Goal: Task Accomplishment & Management: Use online tool/utility

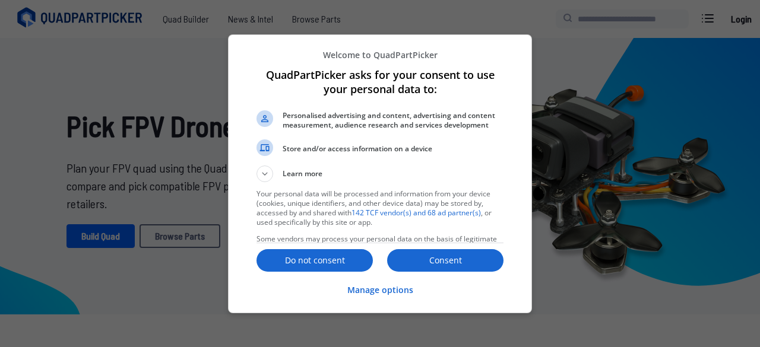
click at [112, 96] on div at bounding box center [380, 173] width 760 height 347
click at [467, 265] on p "Consent" at bounding box center [445, 261] width 116 height 12
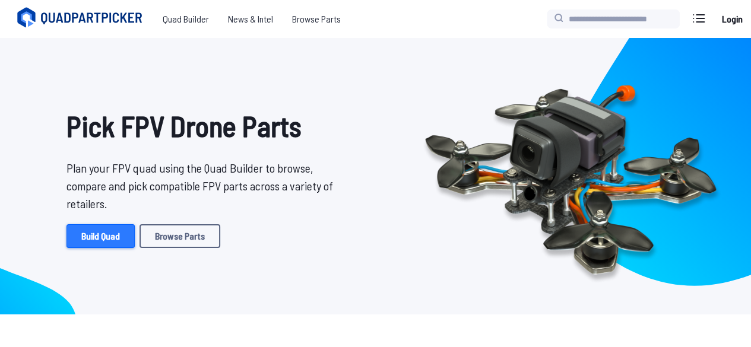
click at [104, 237] on link "Build Quad" at bounding box center [100, 236] width 68 height 24
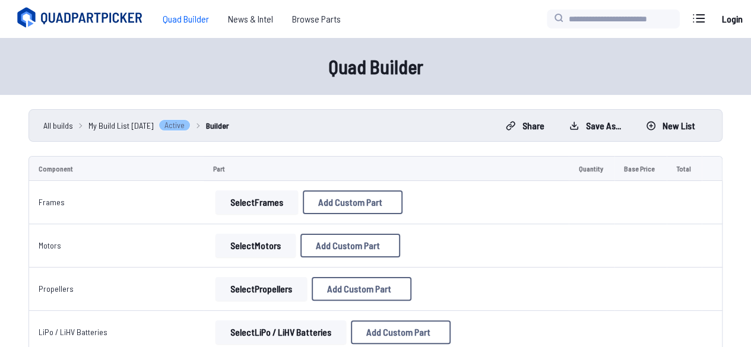
click at [269, 198] on button "Select Frames" at bounding box center [256, 203] width 83 height 24
click at [259, 202] on button "Select Frames" at bounding box center [256, 203] width 83 height 24
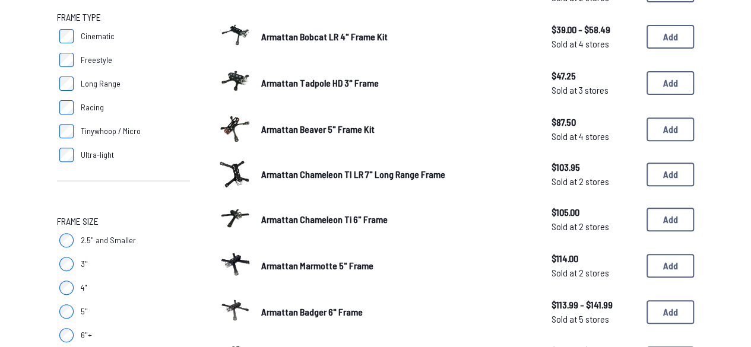
scroll to position [179, 0]
click at [87, 154] on span "Ultra-light" at bounding box center [97, 156] width 33 height 12
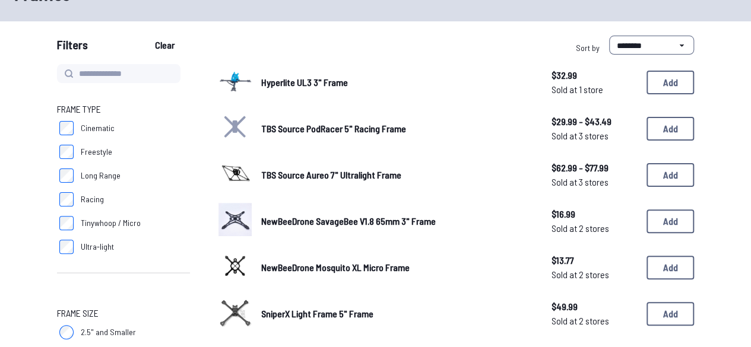
scroll to position [83, 0]
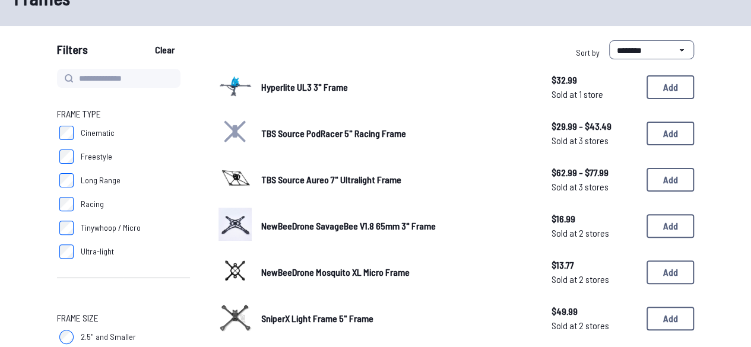
click at [76, 243] on label "Ultra-light" at bounding box center [123, 252] width 133 height 24
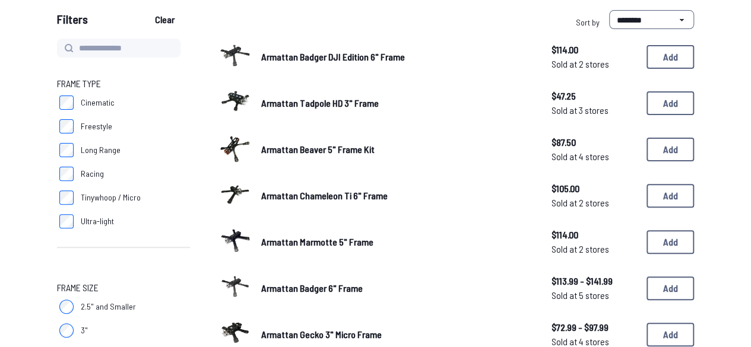
scroll to position [113, 0]
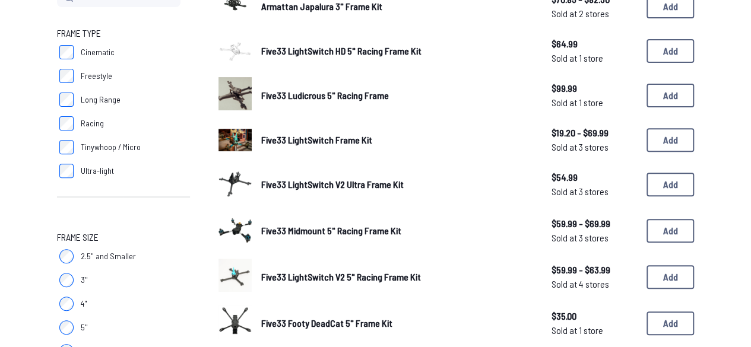
scroll to position [163, 0]
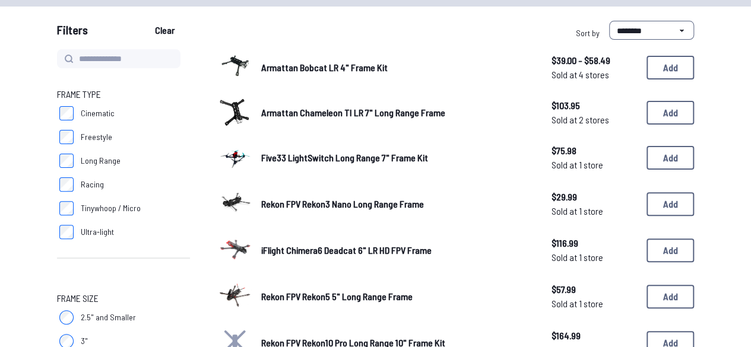
scroll to position [106, 0]
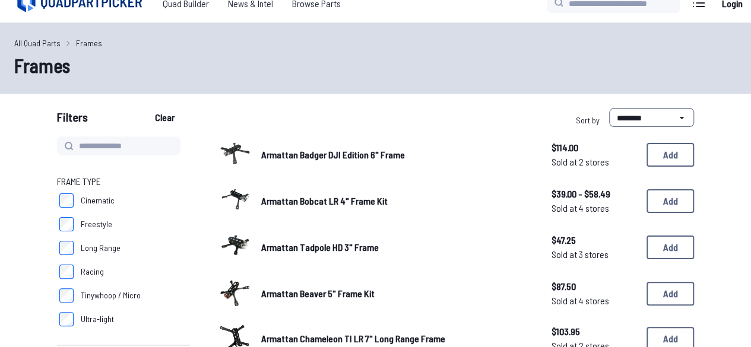
scroll to position [14, 0]
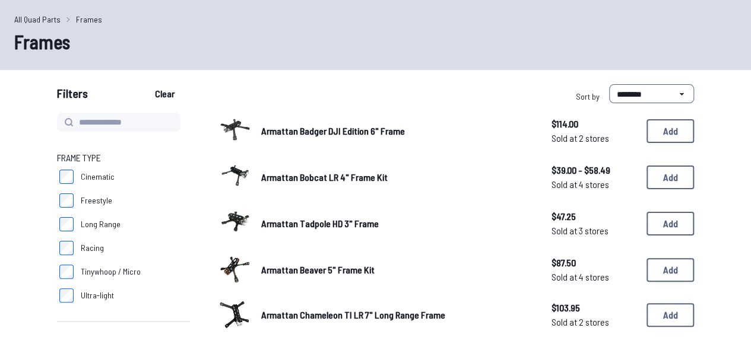
scroll to position [40, 0]
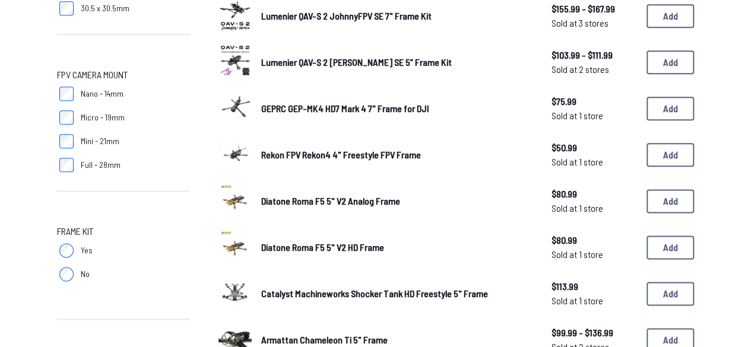
scroll to position [665, 0]
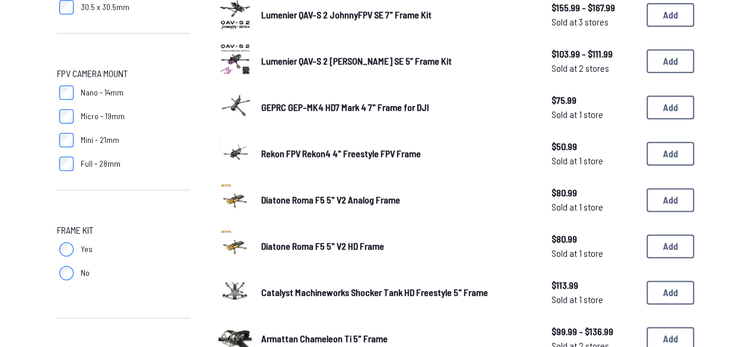
click at [236, 62] on img at bounding box center [234, 59] width 33 height 33
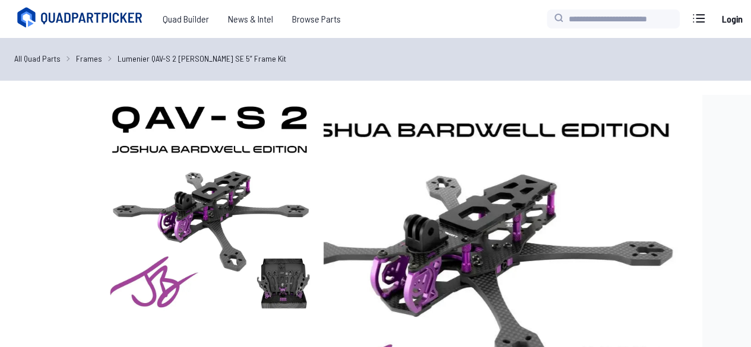
click at [253, 248] on img at bounding box center [210, 209] width 228 height 228
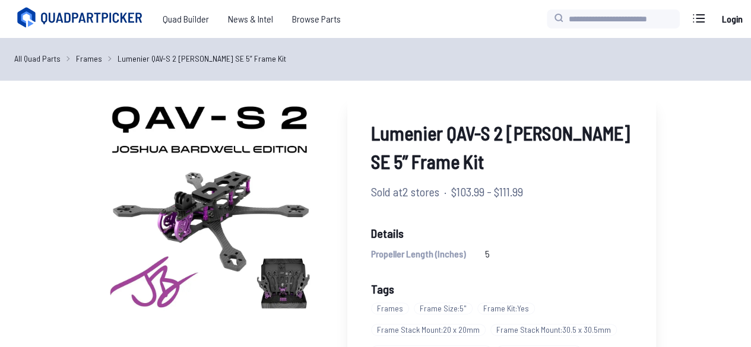
scroll to position [38, 0]
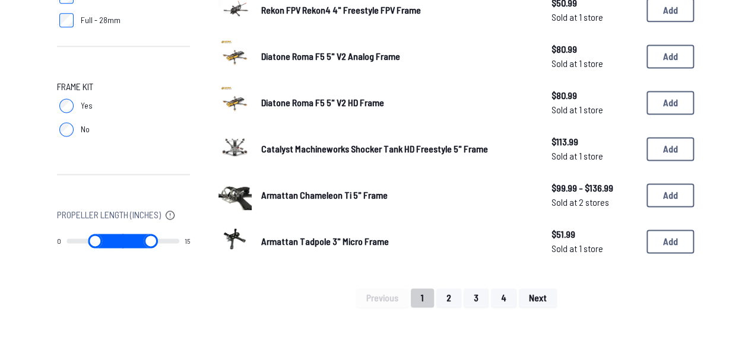
scroll to position [807, 0]
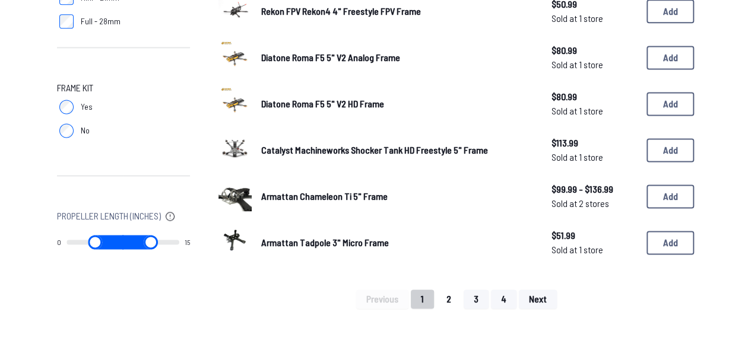
click at [455, 303] on button "2" at bounding box center [448, 299] width 25 height 19
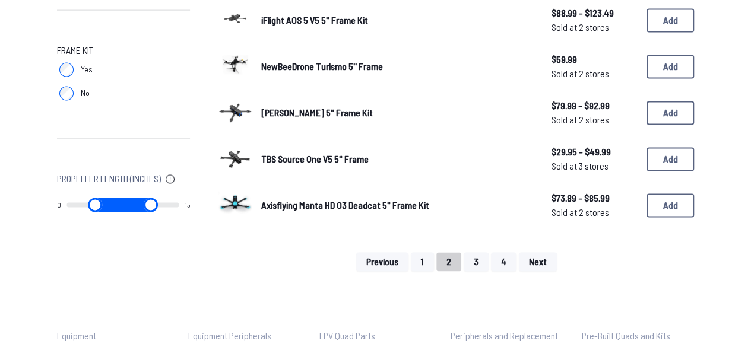
scroll to position [850, 0]
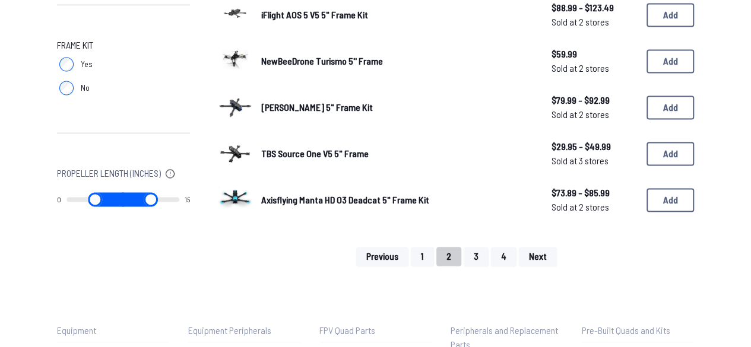
click at [344, 195] on span "Axisflying Manta HD O3 Deadcat 5" Frame Kit" at bounding box center [345, 199] width 168 height 11
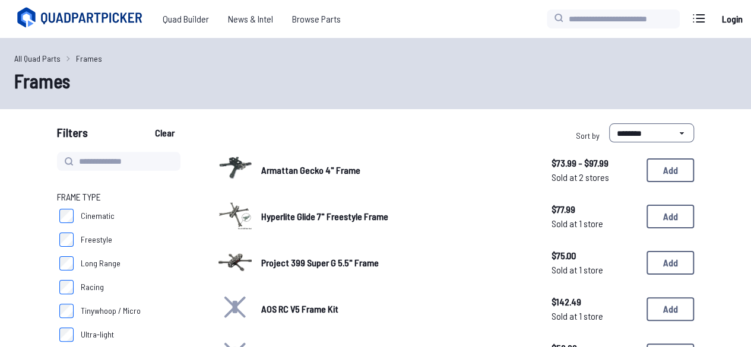
scroll to position [850, 0]
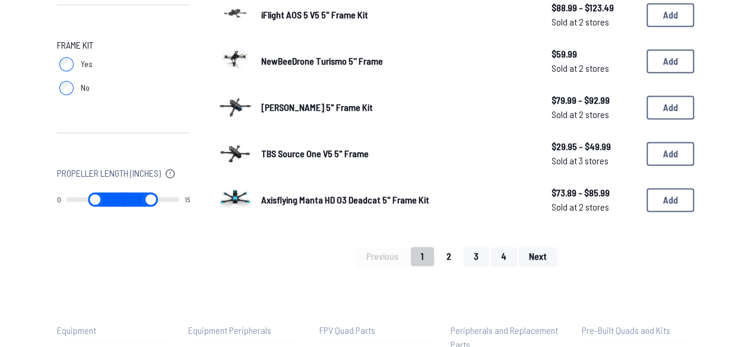
click at [449, 258] on button "2" at bounding box center [448, 256] width 25 height 19
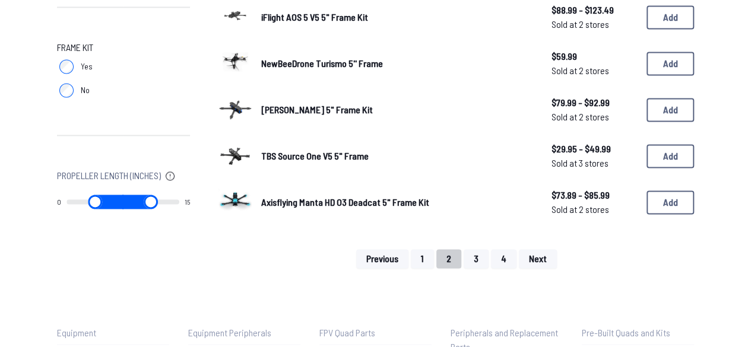
scroll to position [856, 0]
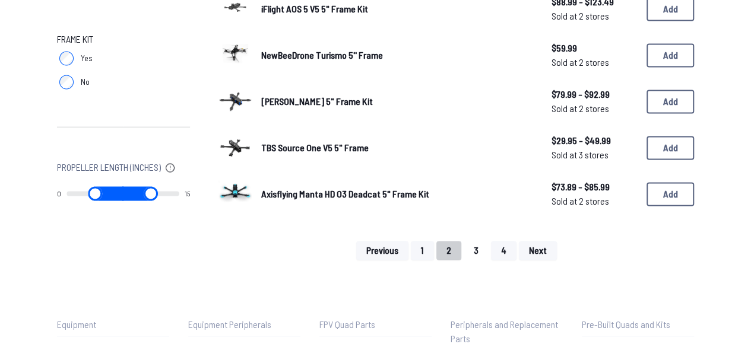
click at [477, 255] on button "3" at bounding box center [476, 250] width 25 height 19
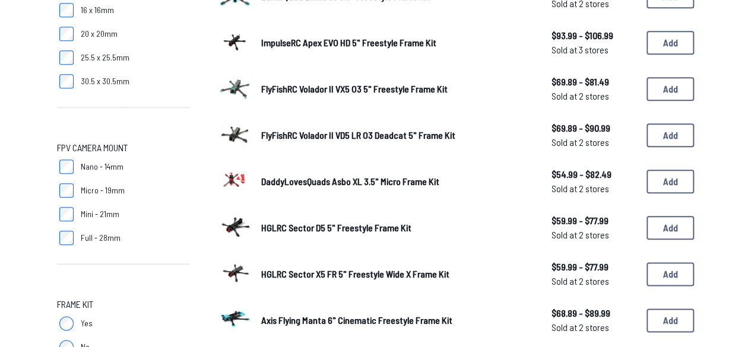
scroll to position [591, 0]
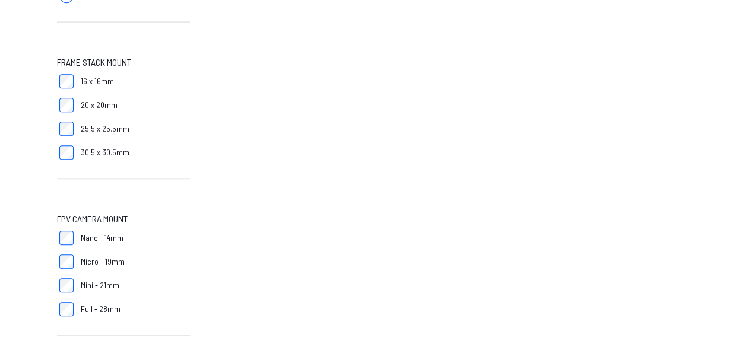
scroll to position [520, 0]
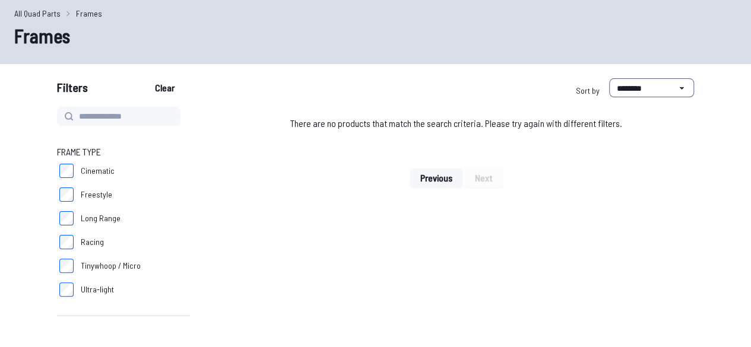
scroll to position [44, 0]
click at [59, 264] on label "Tinywhoop / Micro" at bounding box center [123, 267] width 133 height 24
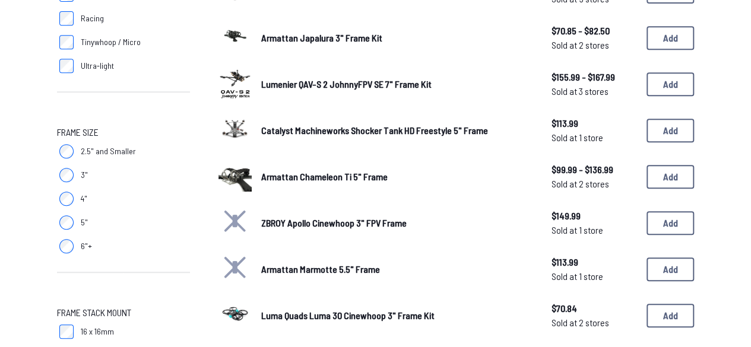
scroll to position [268, 0]
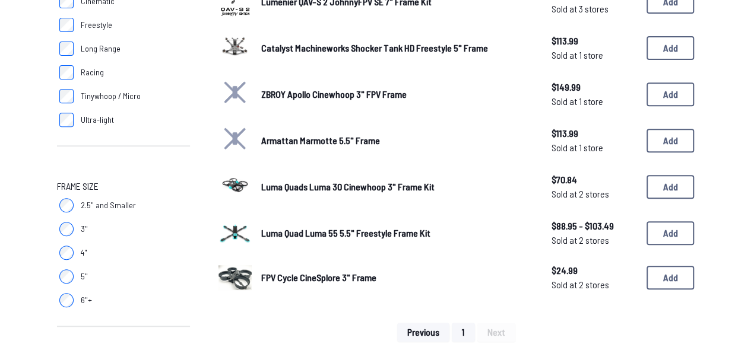
scroll to position [214, 0]
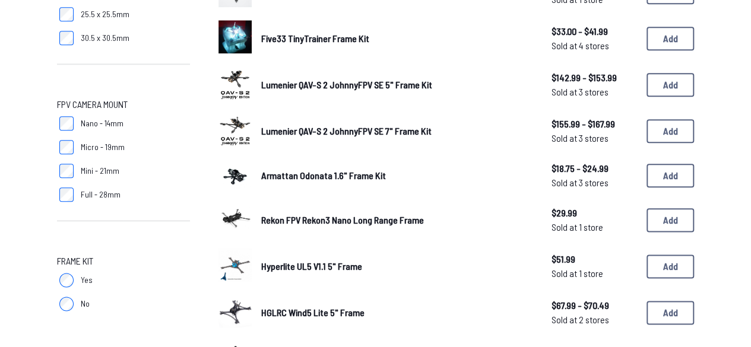
scroll to position [636, 0]
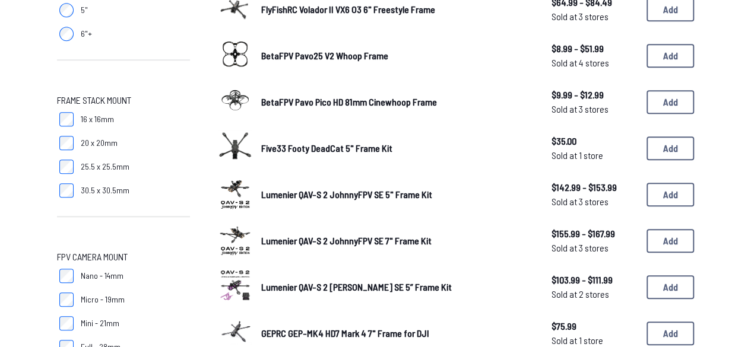
scroll to position [616, 0]
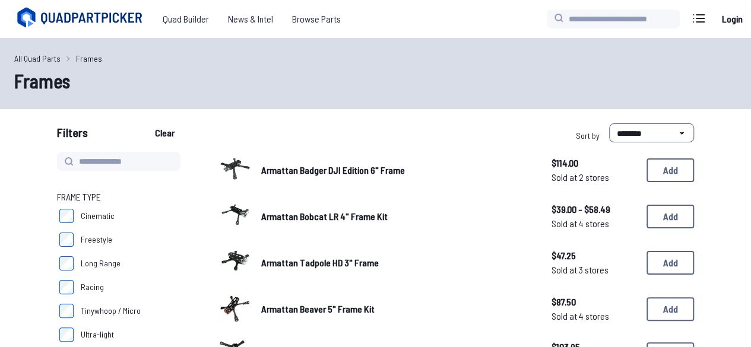
click at [66, 247] on label "Freestyle" at bounding box center [123, 240] width 133 height 24
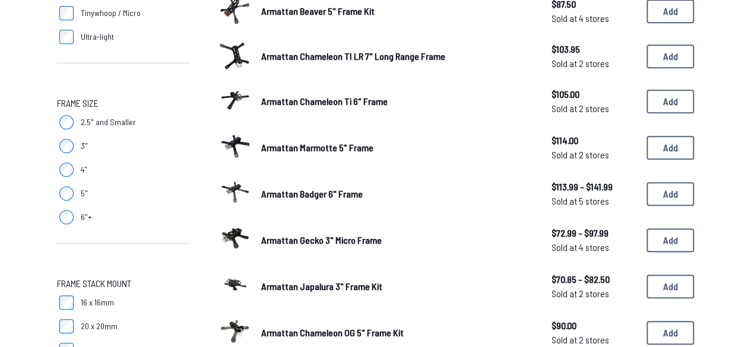
scroll to position [299, 0]
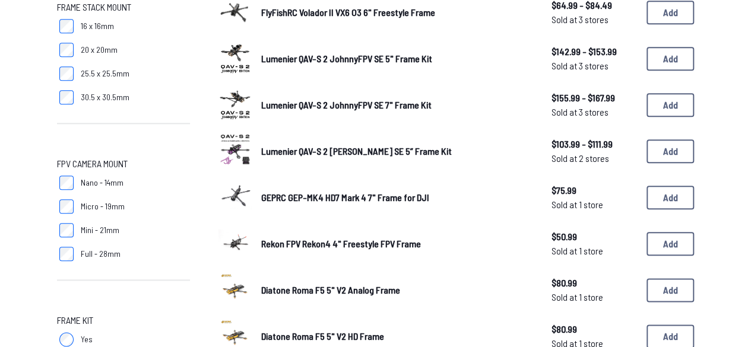
scroll to position [573, 0]
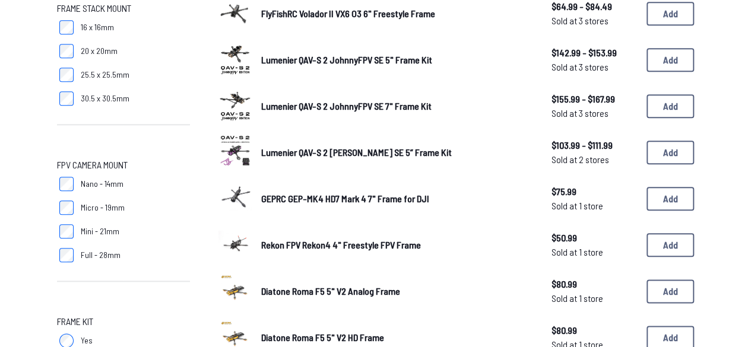
click at [229, 157] on img at bounding box center [234, 150] width 33 height 33
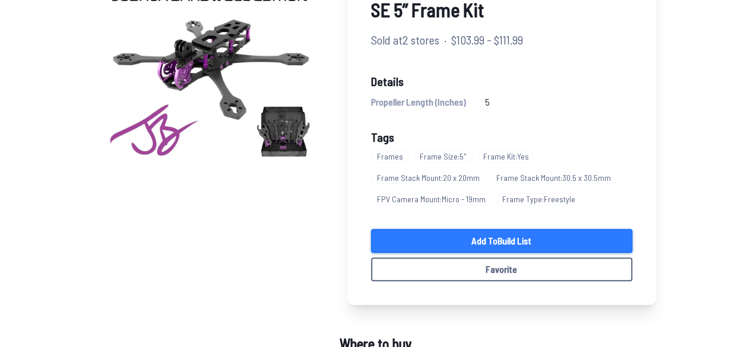
scroll to position [153, 0]
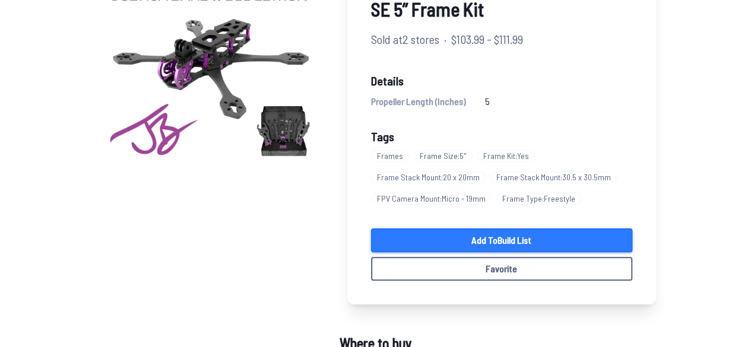
click at [477, 236] on link "Add to Build List" at bounding box center [501, 241] width 261 height 24
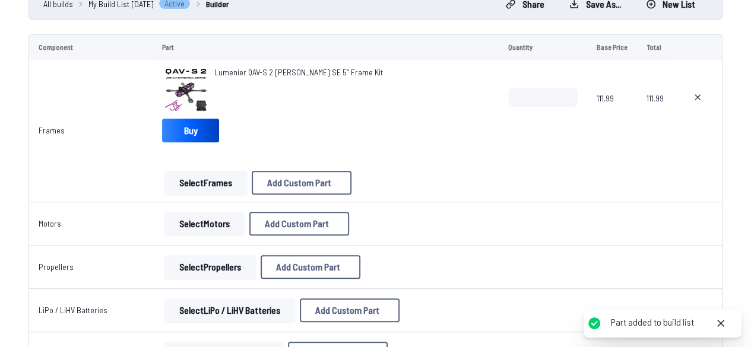
scroll to position [151, 0]
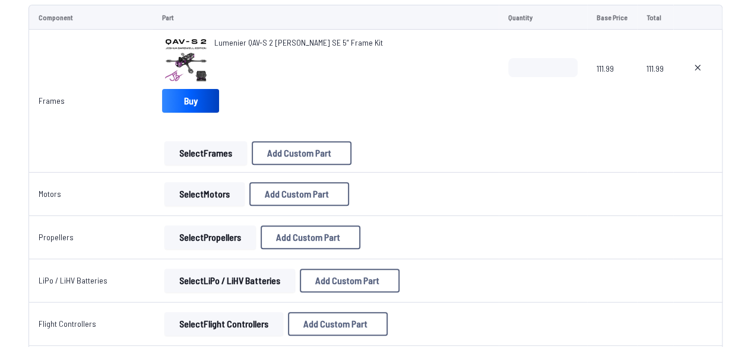
click at [204, 188] on button "Select Motors" at bounding box center [204, 194] width 80 height 24
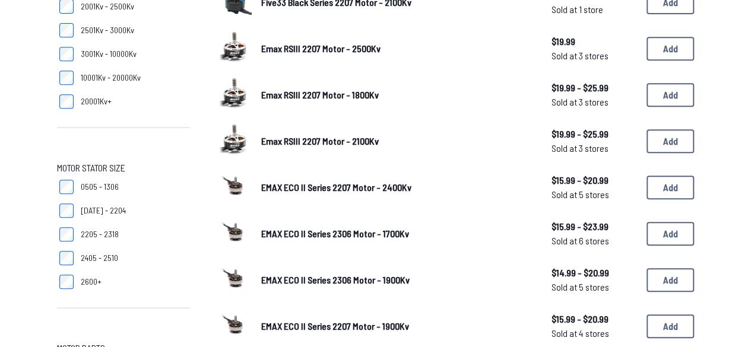
scroll to position [256, 0]
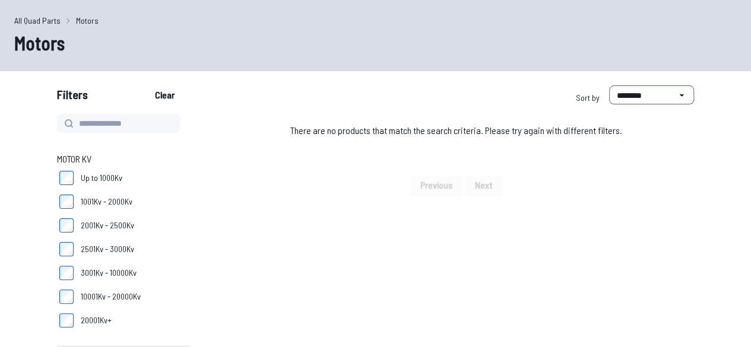
scroll to position [83, 0]
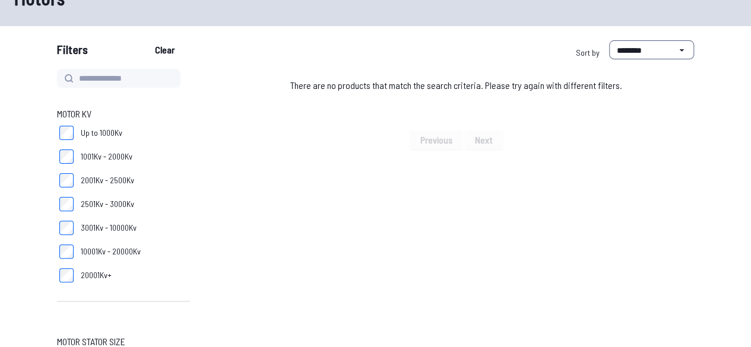
click at [72, 268] on label "20001Kv+" at bounding box center [123, 276] width 133 height 24
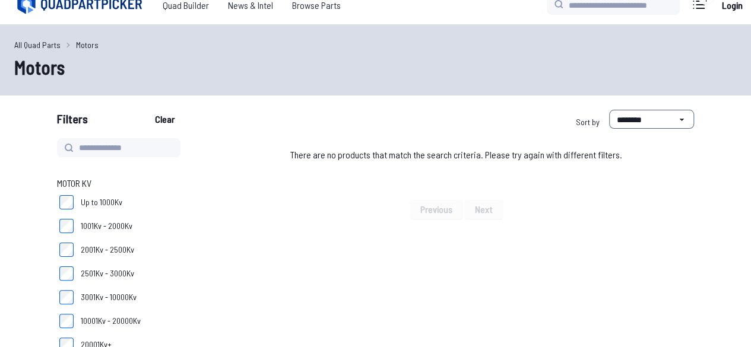
scroll to position [13, 0]
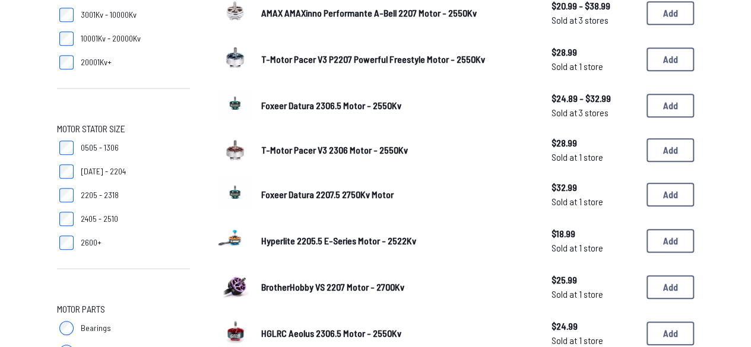
scroll to position [375, 0]
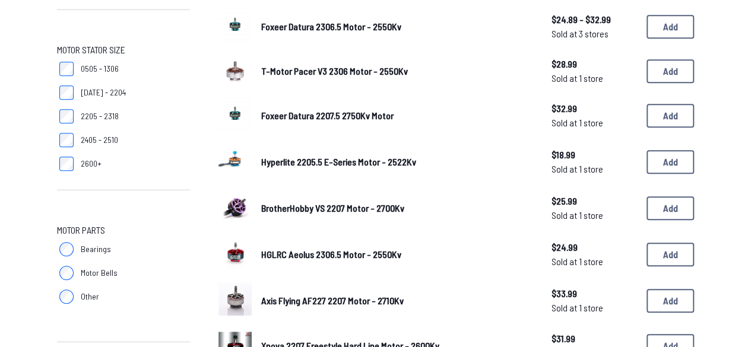
click at [334, 214] on link "BrotherHobby VS 2207 Motor - 2700Kv" at bounding box center [396, 208] width 271 height 14
click at [347, 204] on span "BrotherHobby VS 2207 Motor - 2700Kv" at bounding box center [332, 207] width 143 height 11
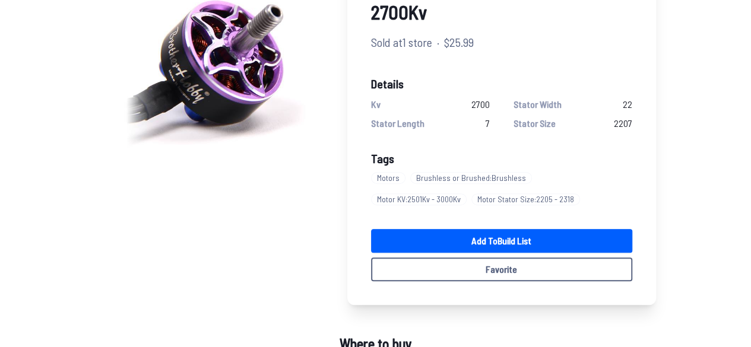
scroll to position [150, 0]
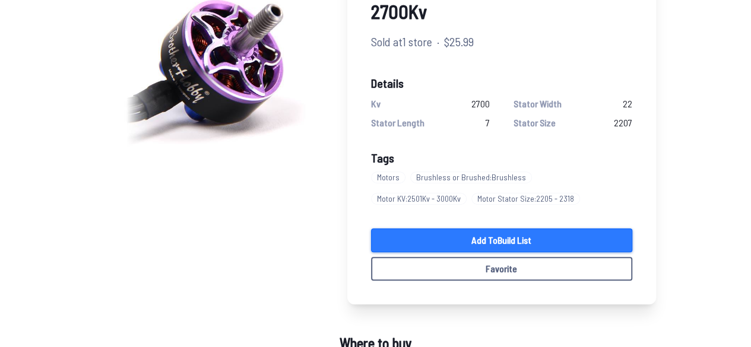
click at [449, 239] on link "Add to Build List" at bounding box center [501, 241] width 261 height 24
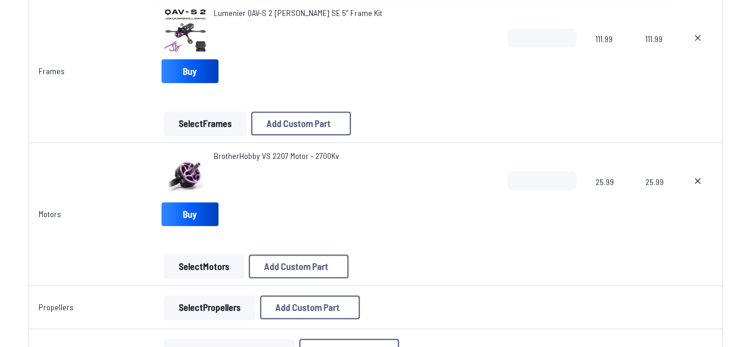
scroll to position [182, 0]
click at [221, 309] on button "Select Propellers" at bounding box center [209, 307] width 91 height 24
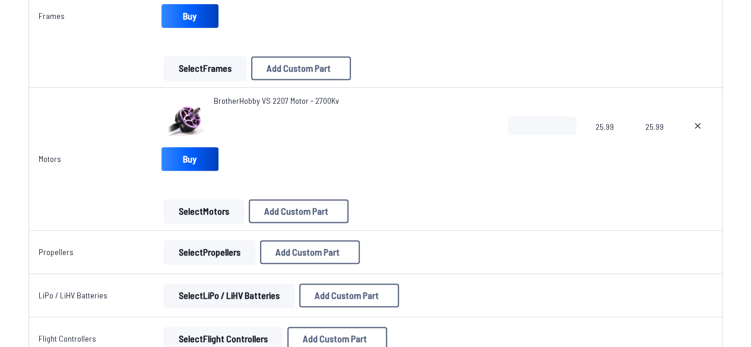
scroll to position [234, 0]
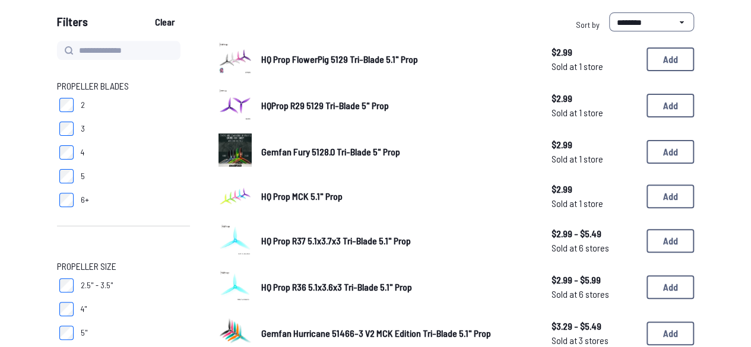
scroll to position [99, 0]
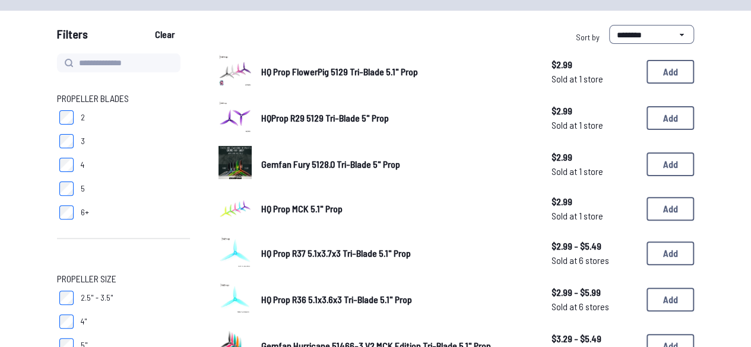
click at [243, 113] on img at bounding box center [234, 116] width 33 height 33
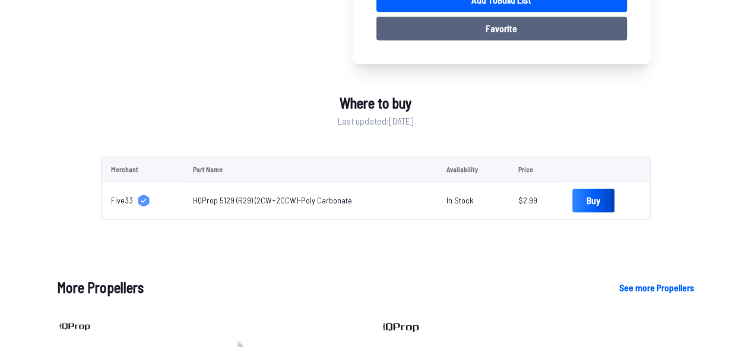
scroll to position [341, 0]
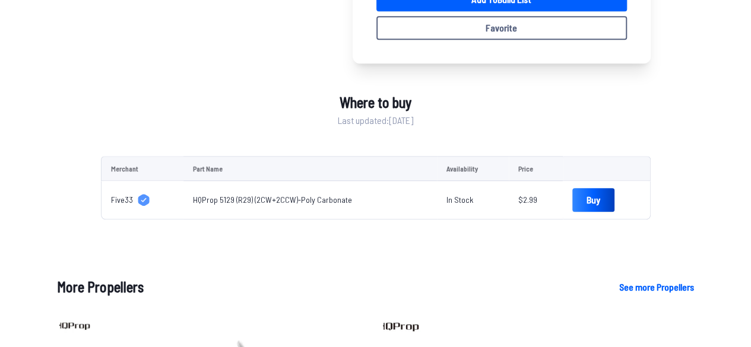
click at [305, 202] on link "HQProp 5129 (R29) (2CW+2CCW)-Poly Carbonate" at bounding box center [272, 200] width 159 height 10
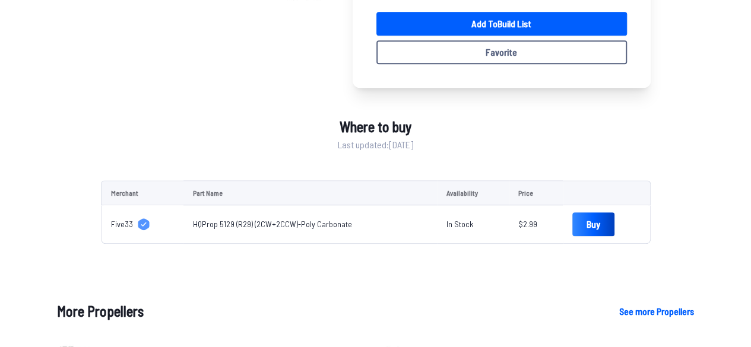
scroll to position [318, 0]
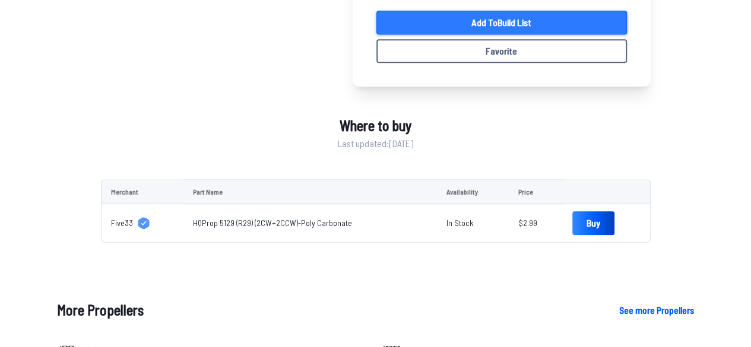
click at [442, 24] on link "Add to Build List" at bounding box center [501, 23] width 250 height 24
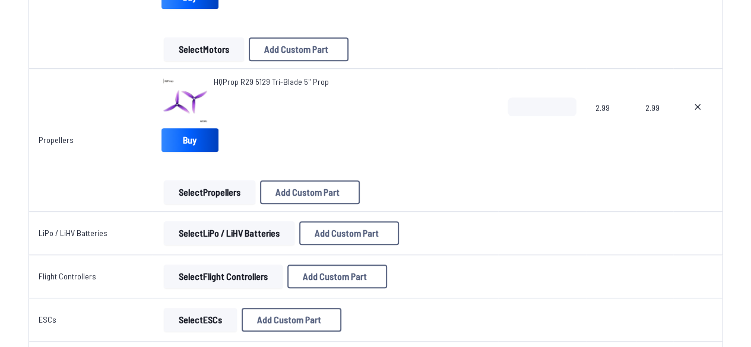
scroll to position [398, 0]
click at [210, 236] on button "Select LiPo / LiHV Batteries" at bounding box center [229, 234] width 131 height 24
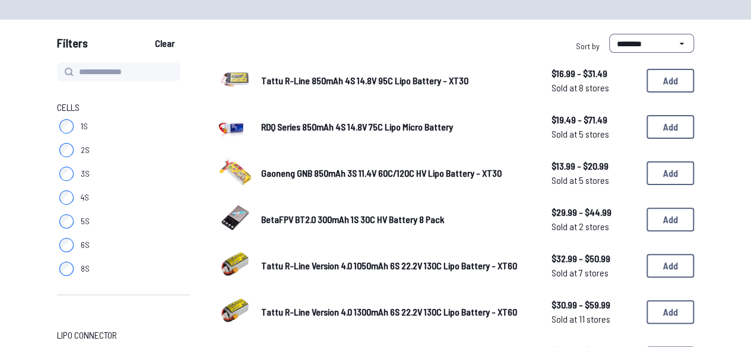
scroll to position [118, 0]
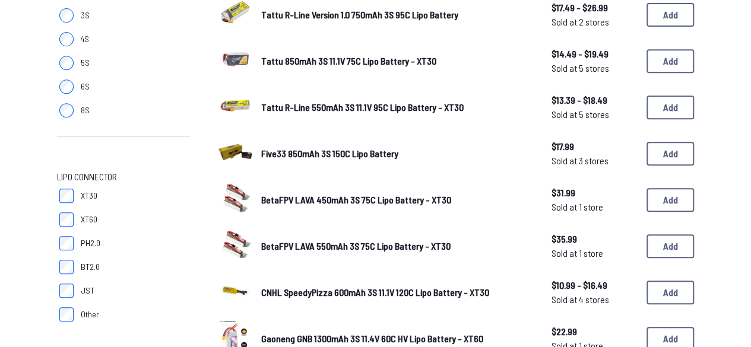
scroll to position [248, 0]
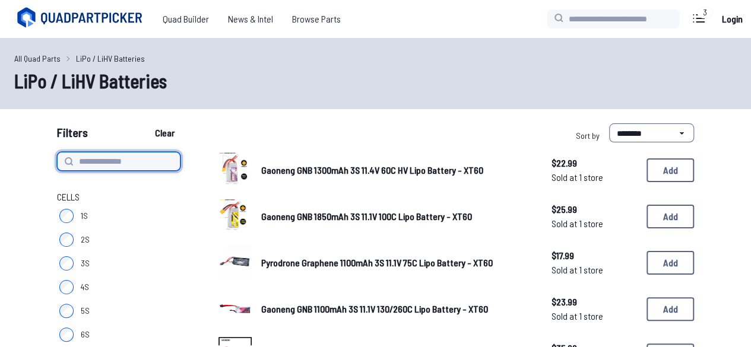
click at [119, 159] on input at bounding box center [118, 161] width 123 height 19
type input "*******"
click at [145, 123] on button "Clear" at bounding box center [165, 132] width 40 height 19
type input "*******"
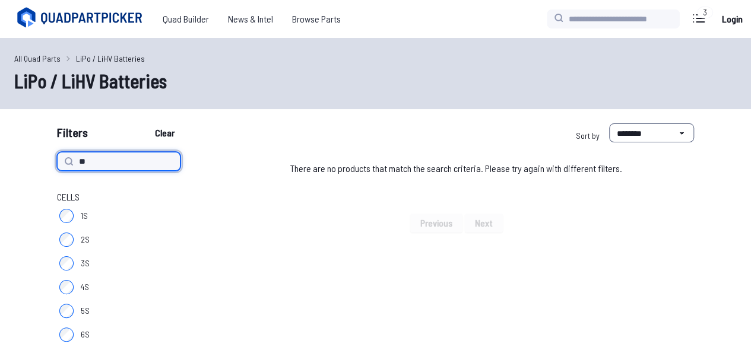
type input "*"
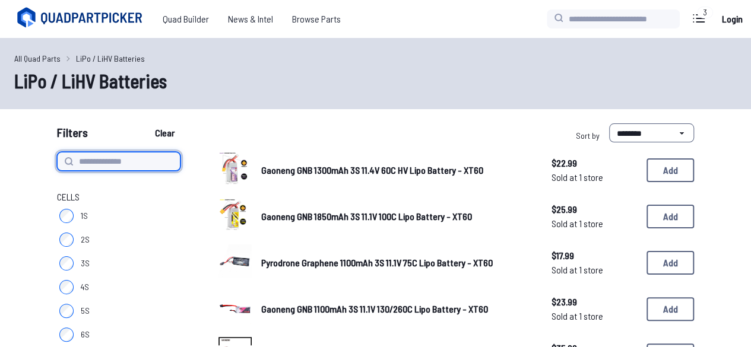
click at [145, 123] on button "Clear" at bounding box center [165, 132] width 40 height 19
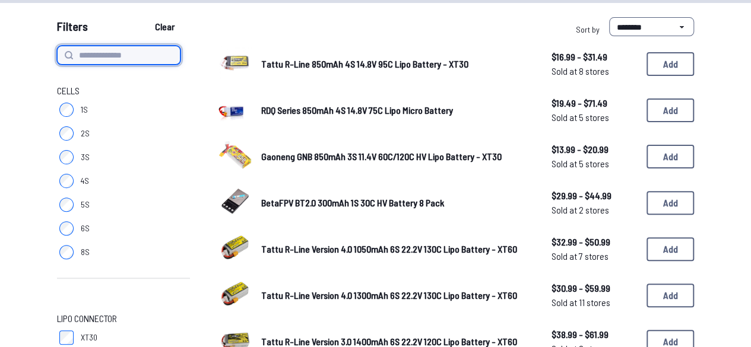
scroll to position [105, 0]
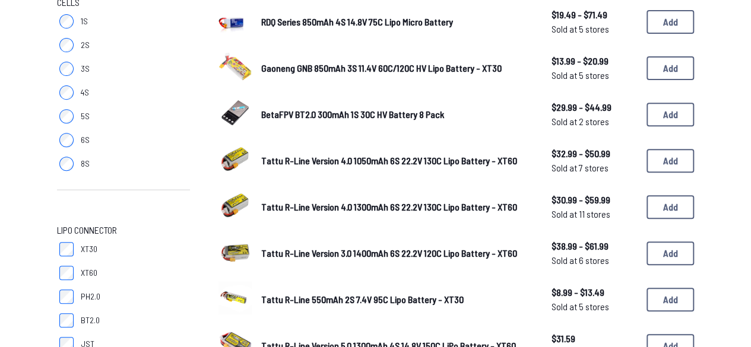
scroll to position [163, 0]
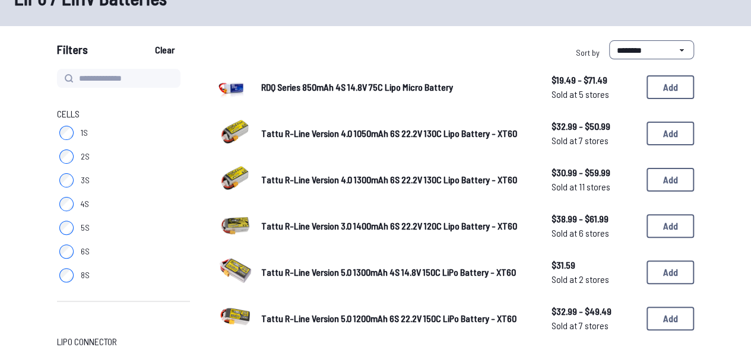
scroll to position [82, 0]
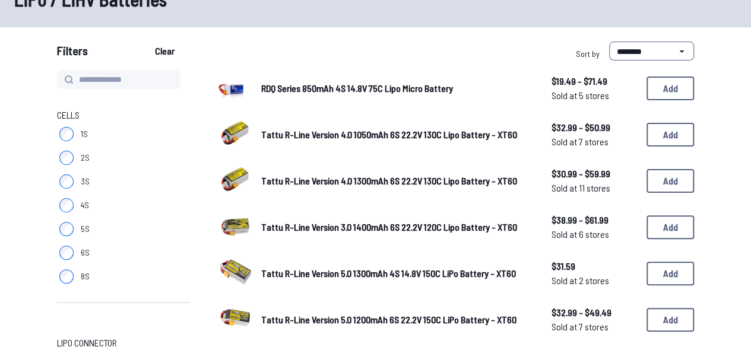
click at [76, 202] on label "4S" at bounding box center [123, 206] width 133 height 24
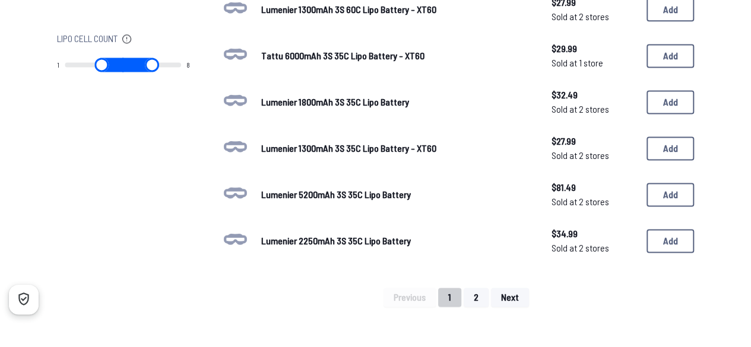
scroll to position [807, 0]
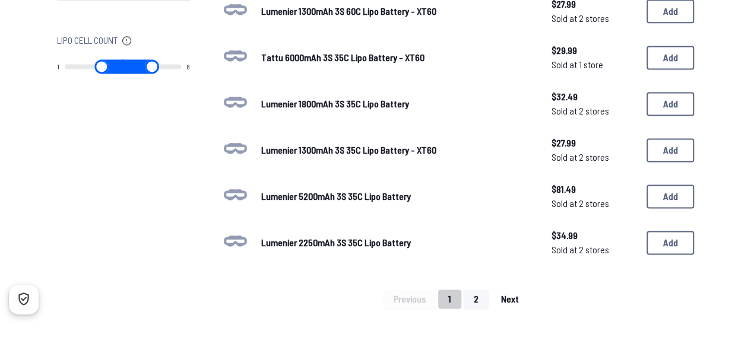
click at [516, 290] on button "Next" at bounding box center [510, 299] width 38 height 19
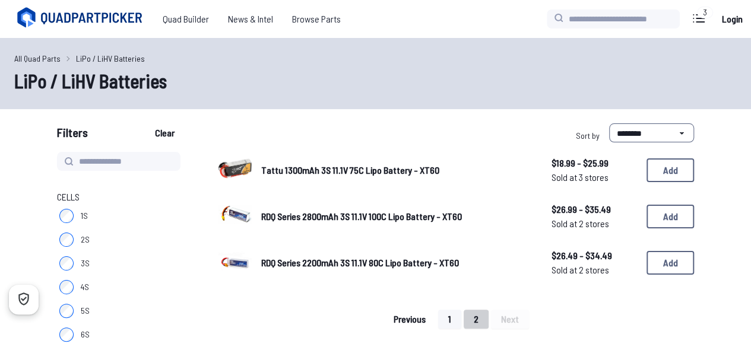
click at [402, 316] on span "Previous" at bounding box center [410, 319] width 32 height 9
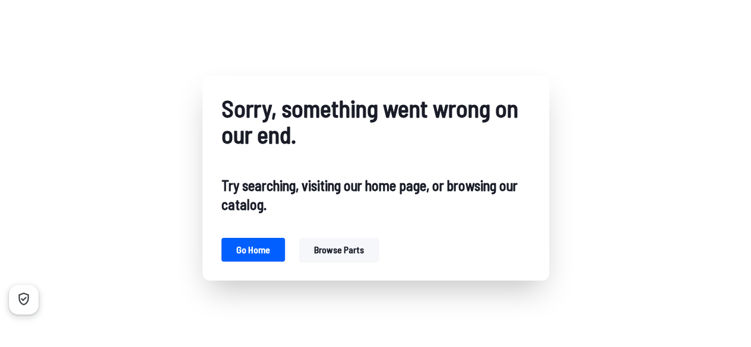
click at [316, 257] on button "Browse parts" at bounding box center [339, 250] width 80 height 24
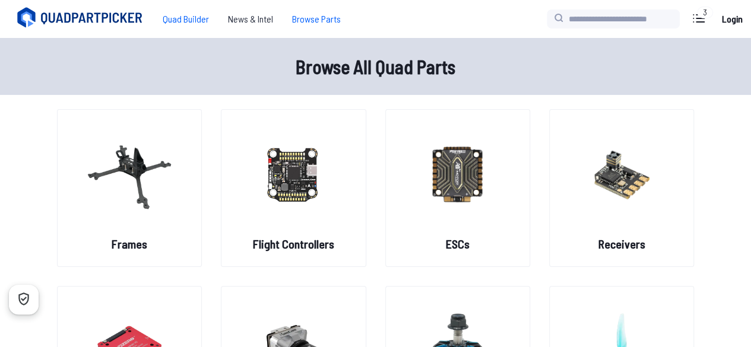
click at [204, 14] on span "Quad Builder" at bounding box center [185, 19] width 65 height 24
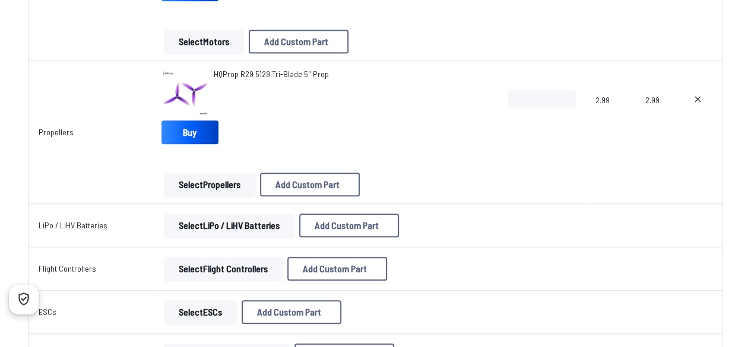
scroll to position [418, 0]
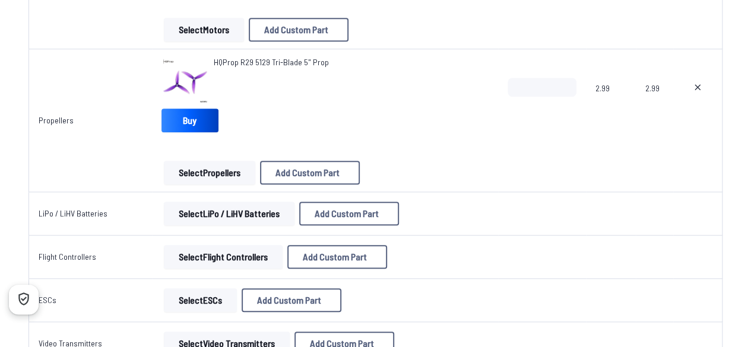
click at [230, 218] on button "Select LiPo / LiHV Batteries" at bounding box center [229, 214] width 131 height 24
click at [229, 218] on button "Select LiPo / LiHV Batteries" at bounding box center [229, 214] width 131 height 24
click at [178, 220] on button "Select LiPo / LiHV Batteries" at bounding box center [229, 214] width 131 height 24
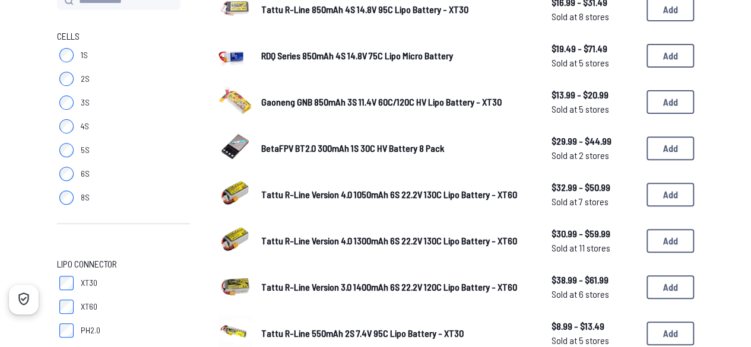
scroll to position [162, 0]
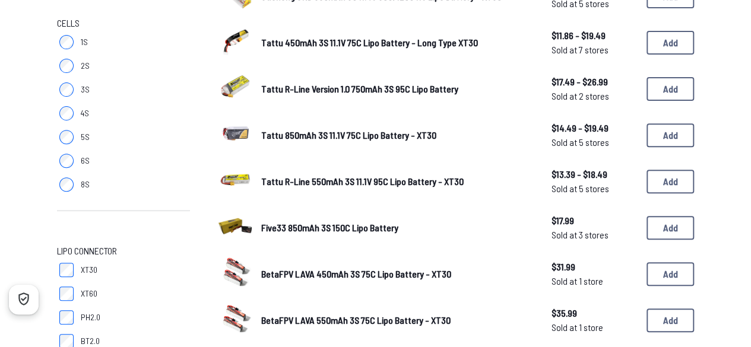
scroll to position [173, 0]
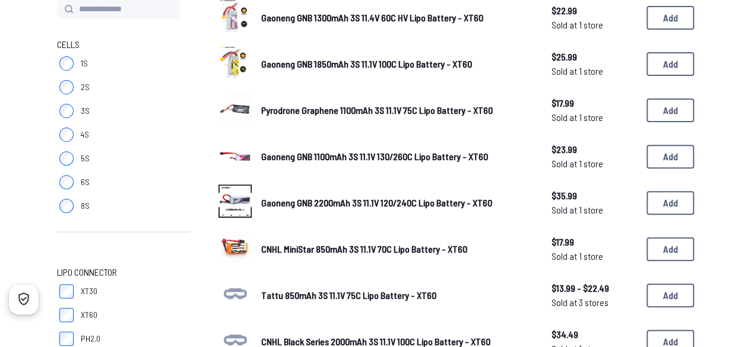
scroll to position [152, 0]
click at [337, 210] on link "Gaoneng GNB 2200mAh 3S 11.1V 120/240C Lipo Battery - XT60" at bounding box center [396, 203] width 271 height 14
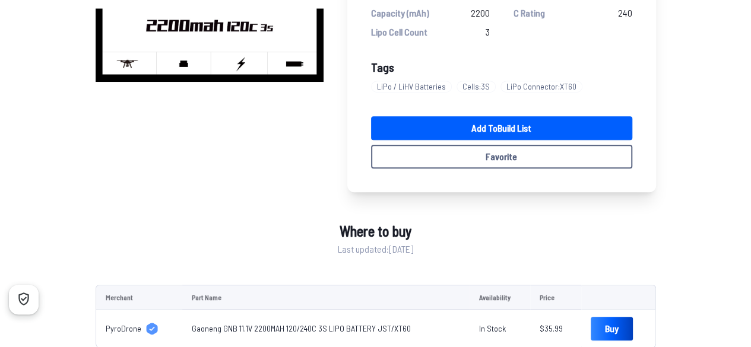
scroll to position [241, 0]
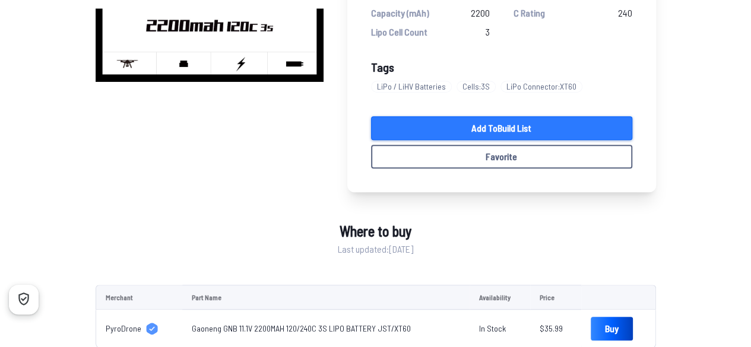
click at [401, 123] on link "Add to Build List" at bounding box center [501, 128] width 261 height 24
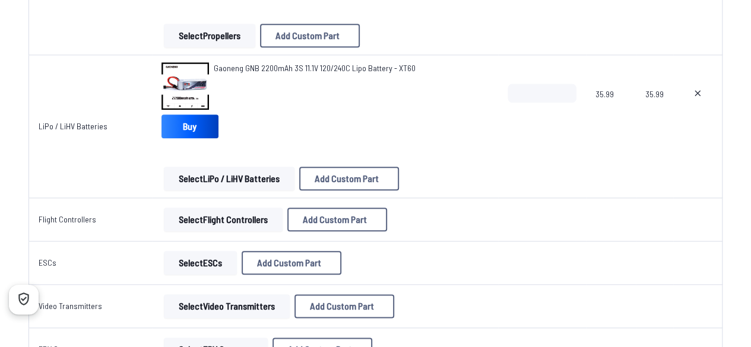
scroll to position [554, 0]
click at [247, 216] on button "Select Flight Controllers" at bounding box center [223, 220] width 119 height 24
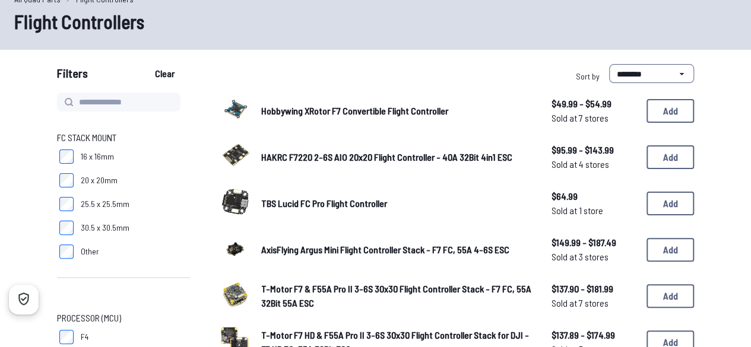
scroll to position [60, 0]
click at [267, 112] on span "Hobbywing XRotor F7 Convertible Flight Controller" at bounding box center [354, 109] width 187 height 11
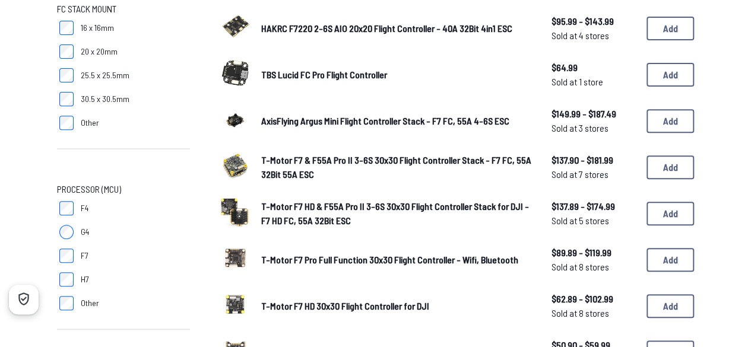
scroll to position [188, 0]
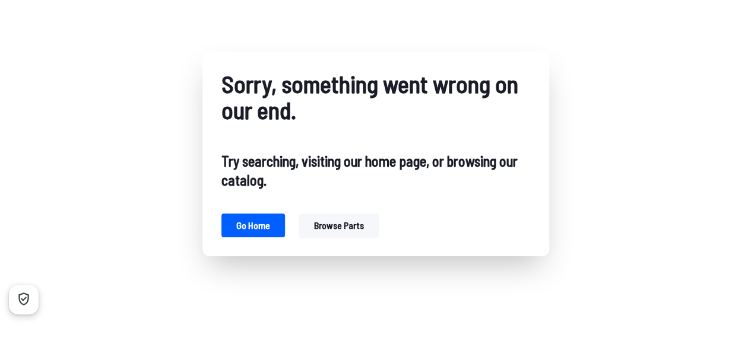
scroll to position [24, 0]
click at [316, 225] on button "Browse parts" at bounding box center [339, 226] width 80 height 24
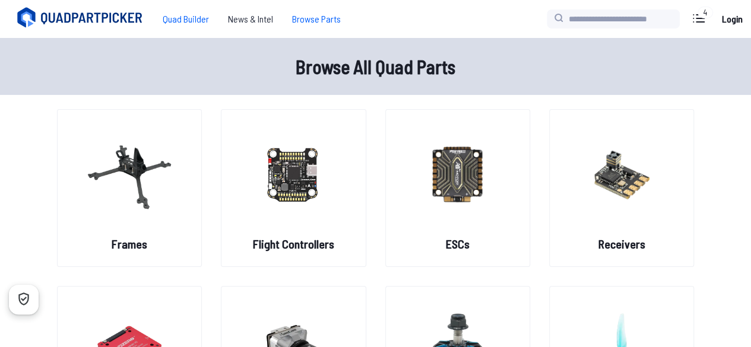
click at [173, 19] on span "Quad Builder" at bounding box center [185, 19] width 65 height 24
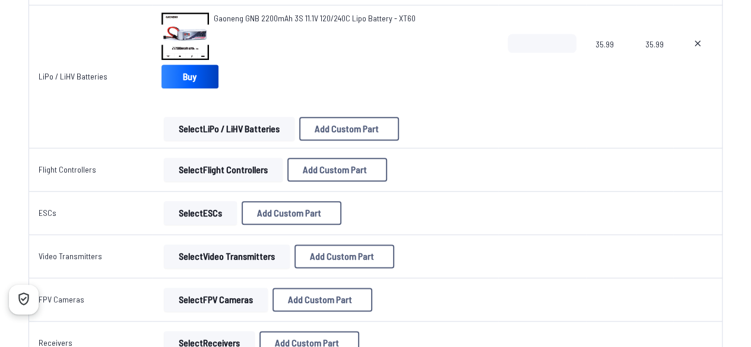
scroll to position [605, 0]
click at [218, 168] on button "Select Flight Controllers" at bounding box center [223, 169] width 119 height 24
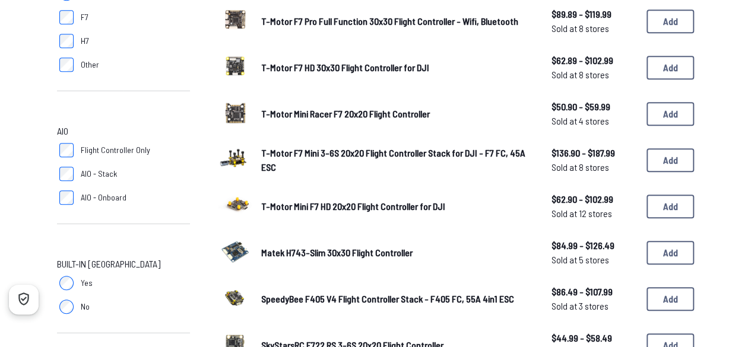
scroll to position [426, 0]
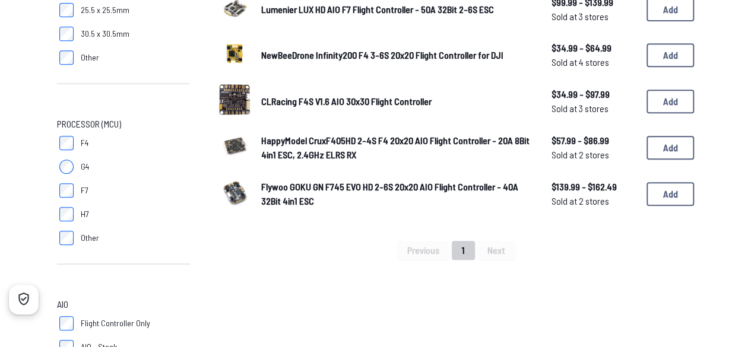
scroll to position [205, 0]
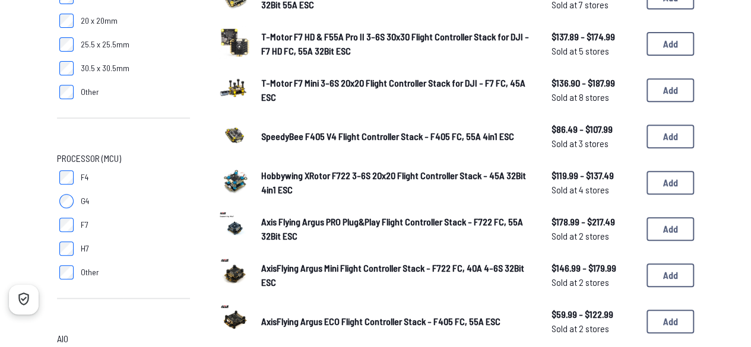
scroll to position [218, 0]
click at [297, 190] on link "Hobbywing XRotor F722 3-6S 20x20 Flight Controller Stack - 45A 32Bit 4in1 ESC" at bounding box center [396, 183] width 271 height 28
click at [248, 181] on img at bounding box center [234, 181] width 33 height 33
click at [247, 181] on img at bounding box center [234, 181] width 33 height 33
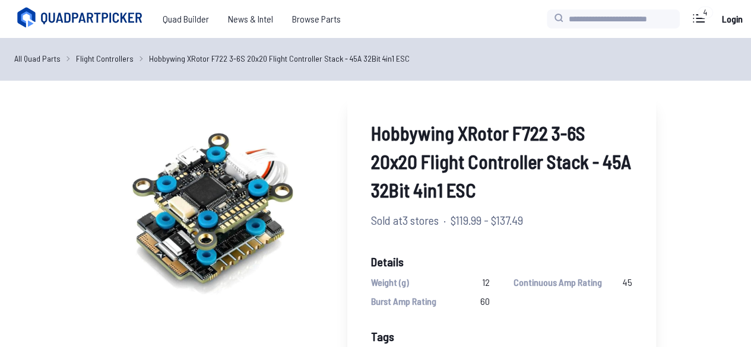
click at [111, 61] on link "Flight Controllers" at bounding box center [105, 58] width 58 height 12
click at [180, 18] on span "Quad Builder" at bounding box center [185, 19] width 65 height 24
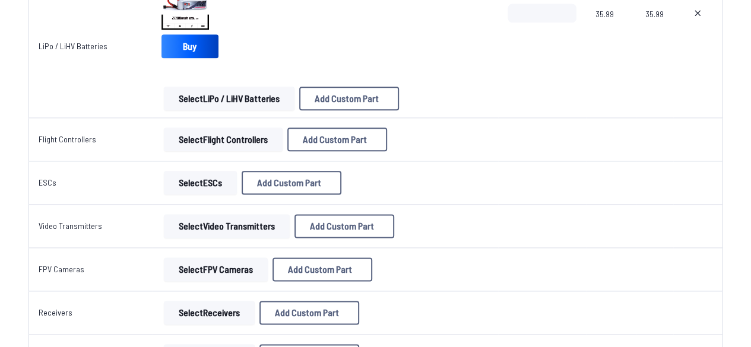
scroll to position [634, 0]
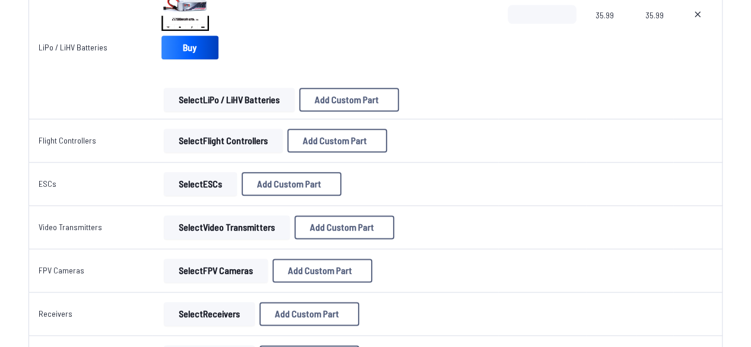
click at [197, 141] on button "Select Flight Controllers" at bounding box center [223, 141] width 119 height 24
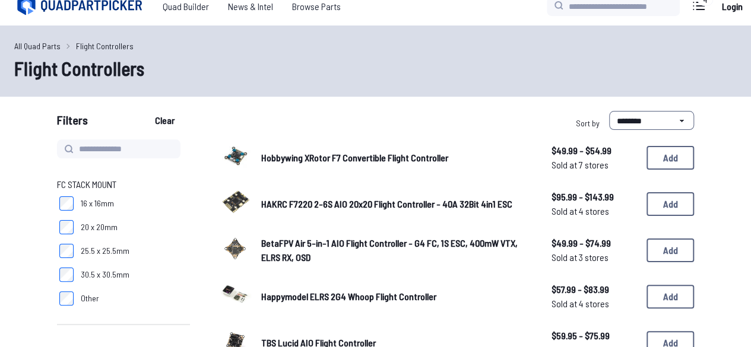
scroll to position [11, 0]
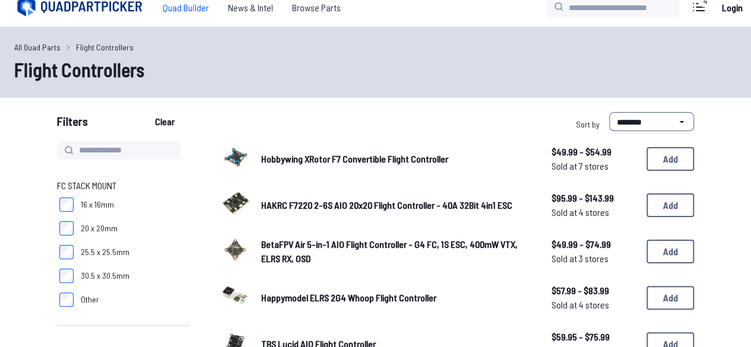
click at [169, 3] on span "Quad Builder" at bounding box center [185, 8] width 65 height 24
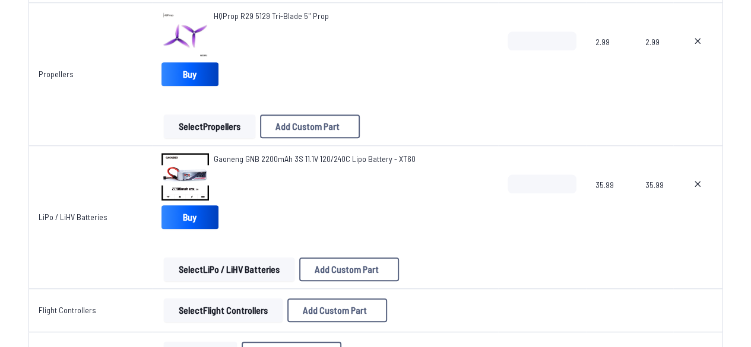
scroll to position [471, 0]
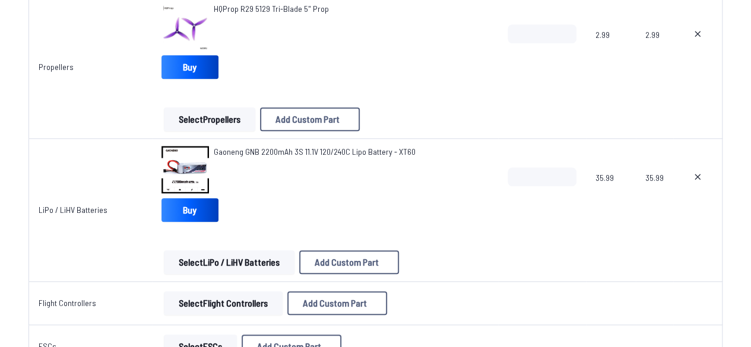
click at [227, 296] on button "Select Flight Controllers" at bounding box center [223, 303] width 119 height 24
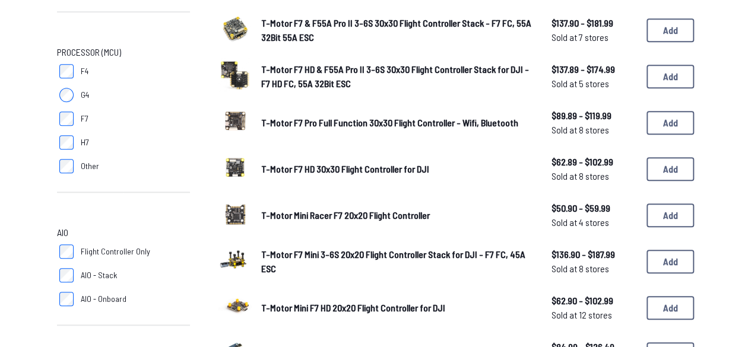
scroll to position [328, 0]
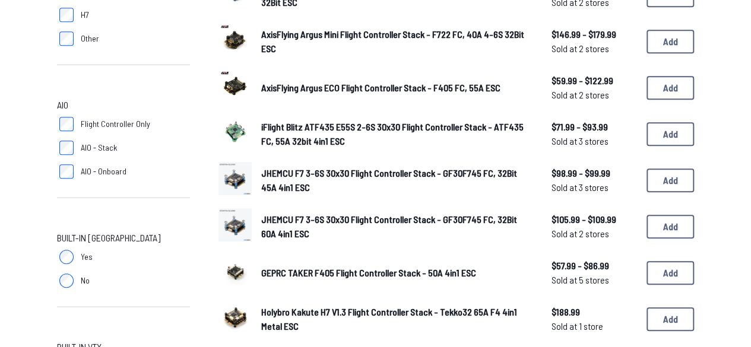
scroll to position [453, 0]
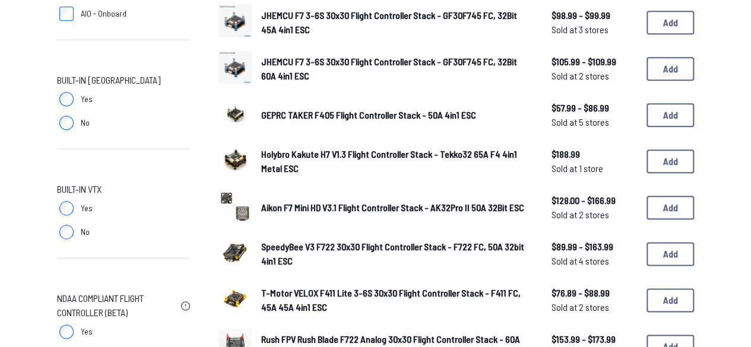
scroll to position [611, 0]
click at [77, 210] on label "Yes" at bounding box center [123, 208] width 133 height 24
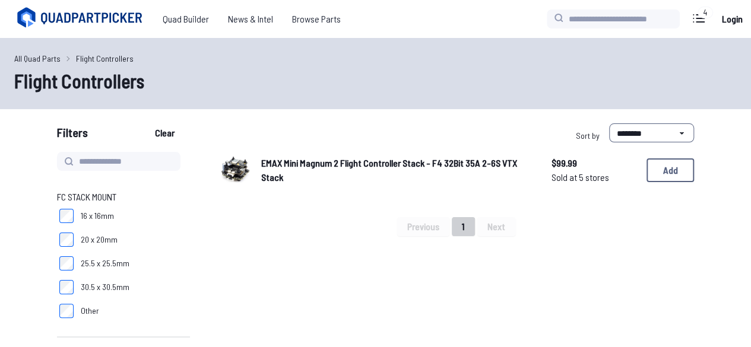
click at [253, 170] on div "EMAX Mini Magnum 2 Flight Controller Stack - F4 32Bit 35A 2-6S VTX Stack $99.99…" at bounding box center [455, 170] width 475 height 37
click at [243, 167] on img at bounding box center [234, 168] width 33 height 33
click at [234, 166] on img at bounding box center [234, 168] width 33 height 33
click at [286, 159] on span "EMAX Mini Magnum 2 Flight Controller Stack - F4 32Bit 35A 2-6S VTX Stack" at bounding box center [389, 170] width 256 height 26
click at [283, 158] on span "EMAX Mini Magnum 2 Flight Controller Stack - F4 32Bit 35A 2-6S VTX Stack" at bounding box center [389, 170] width 256 height 26
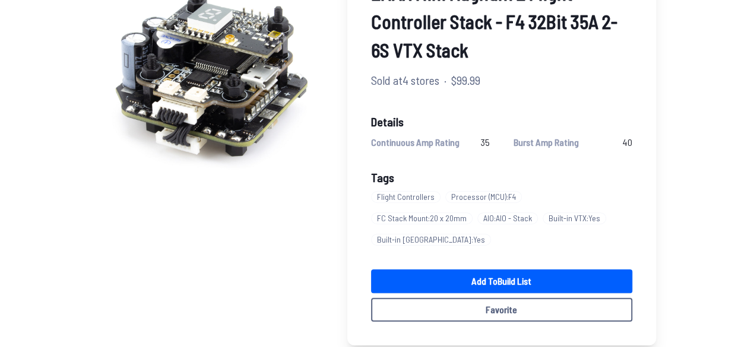
scroll to position [135, 0]
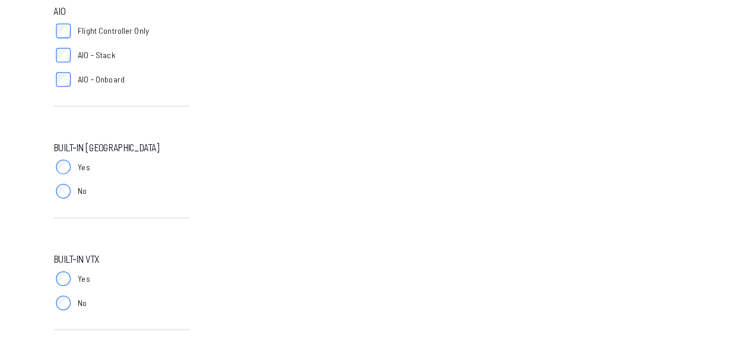
scroll to position [545, 0]
click at [66, 180] on label "No" at bounding box center [123, 189] width 133 height 24
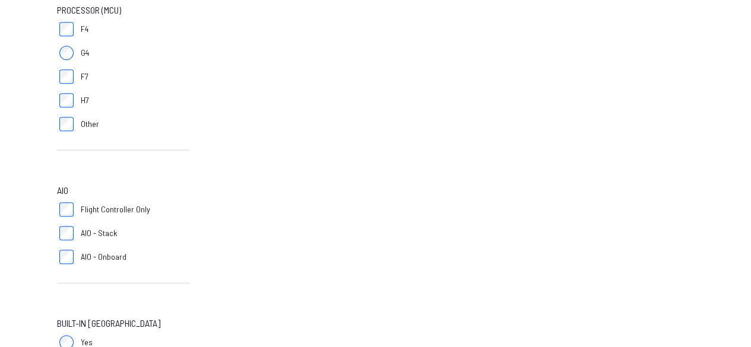
scroll to position [370, 0]
click at [89, 205] on span "Flight Controller Only" at bounding box center [115, 207] width 69 height 12
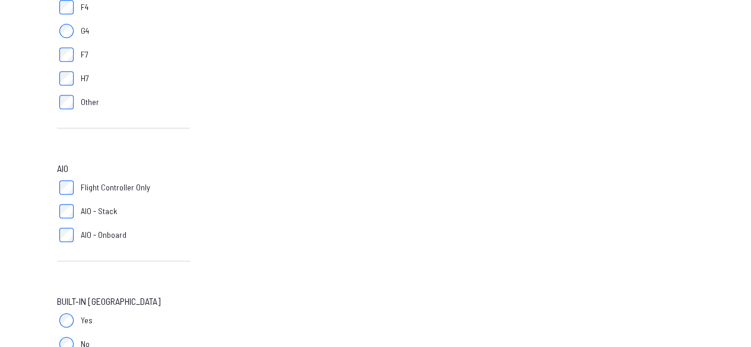
scroll to position [393, 0]
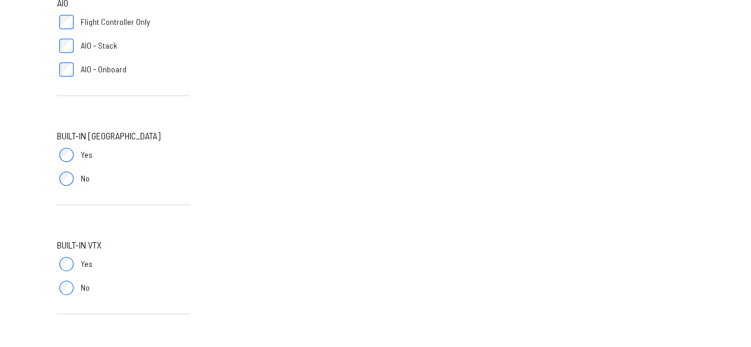
scroll to position [553, 0]
click at [69, 302] on div "Built-in VTX Yes No" at bounding box center [123, 285] width 133 height 90
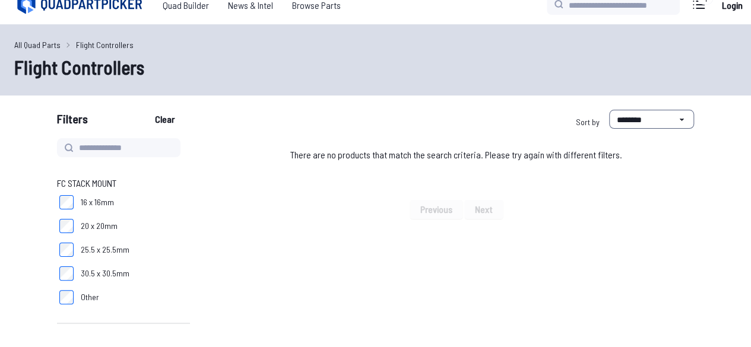
scroll to position [0, 0]
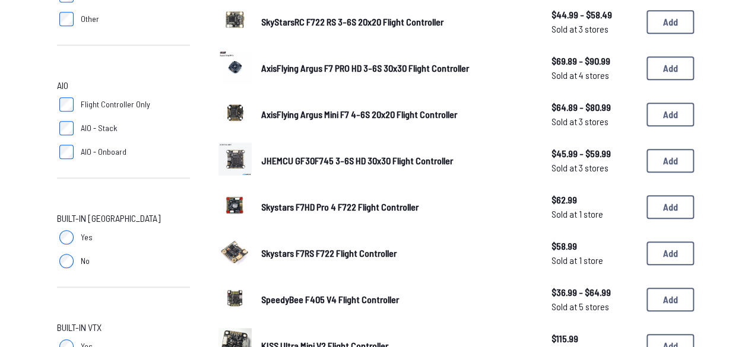
scroll to position [472, 0]
click at [112, 132] on span "AIO - Stack" at bounding box center [99, 129] width 36 height 12
click at [127, 104] on span "Flight Controller Only" at bounding box center [115, 105] width 69 height 12
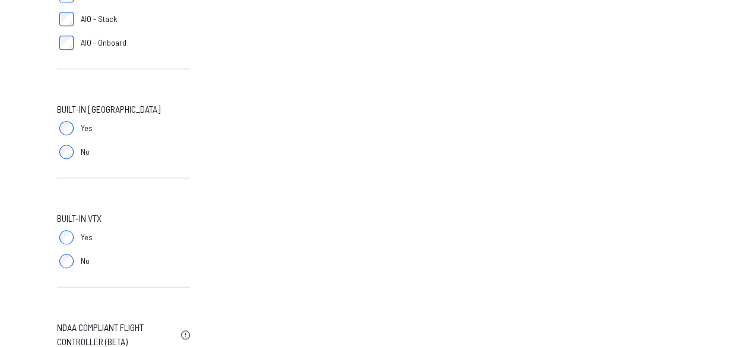
scroll to position [582, 0]
click at [77, 232] on label "Yes" at bounding box center [123, 238] width 133 height 24
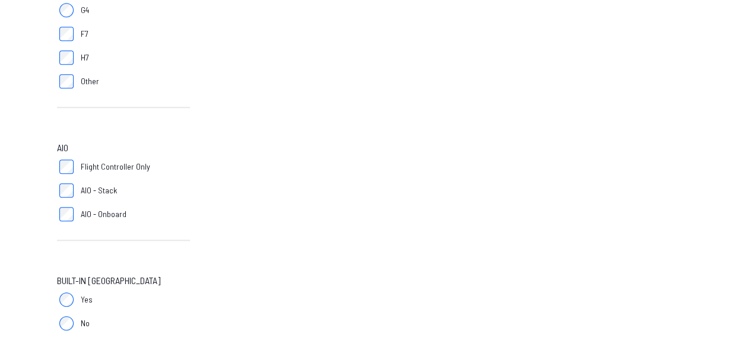
scroll to position [420, 0]
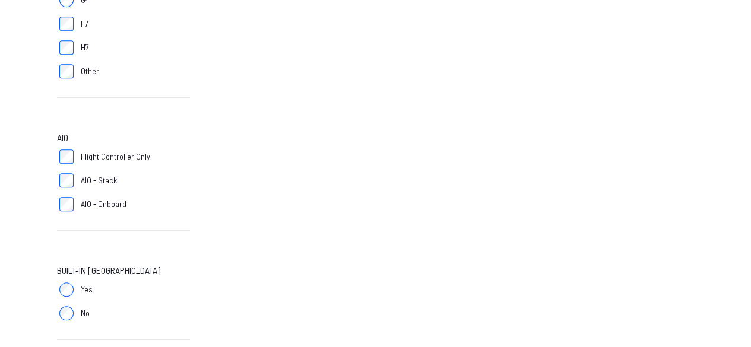
click at [75, 295] on label "Yes" at bounding box center [123, 290] width 133 height 24
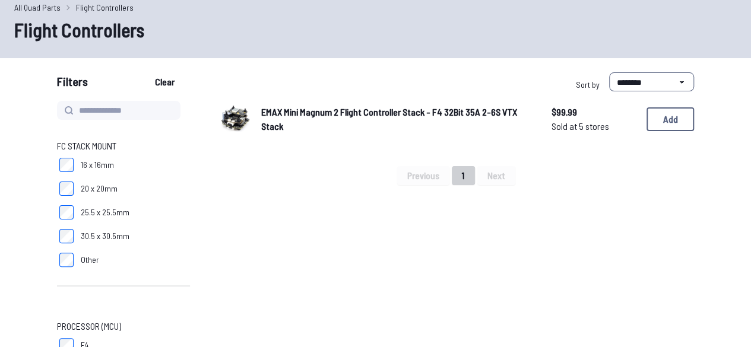
scroll to position [50, 0]
click at [683, 125] on button "Add" at bounding box center [669, 120] width 47 height 24
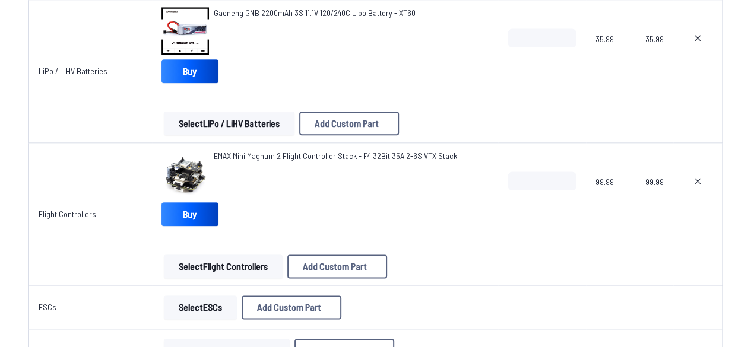
scroll to position [677, 0]
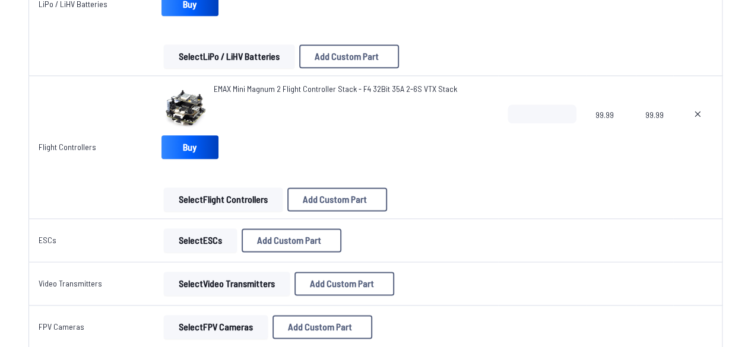
click at [202, 237] on button "Select ESCs" at bounding box center [200, 241] width 73 height 24
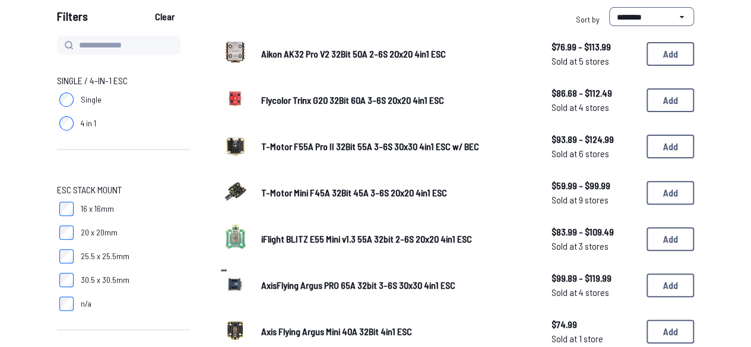
scroll to position [119, 0]
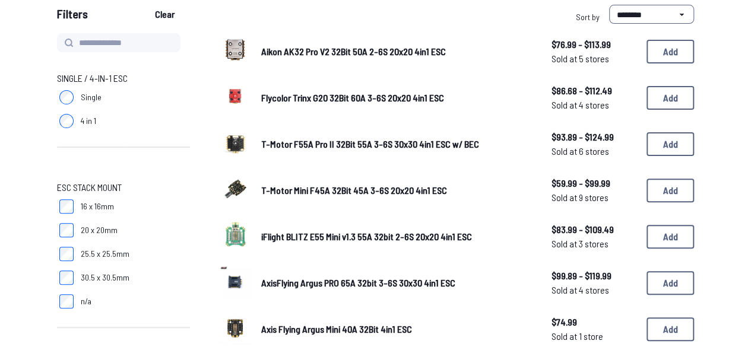
click at [83, 125] on span "4 in 1" at bounding box center [88, 121] width 15 height 12
click at [81, 99] on span "Single" at bounding box center [91, 97] width 21 height 12
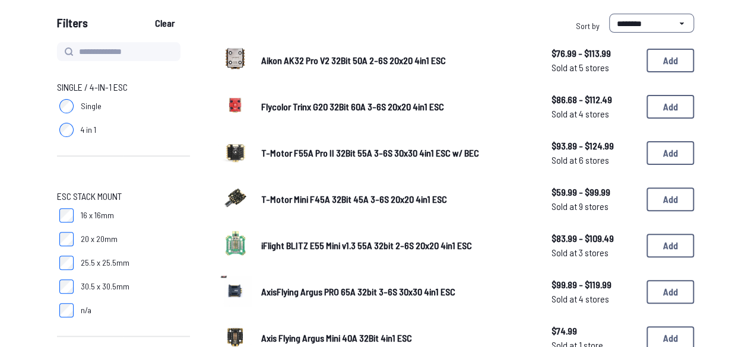
scroll to position [109, 0]
click at [243, 145] on img at bounding box center [234, 151] width 33 height 33
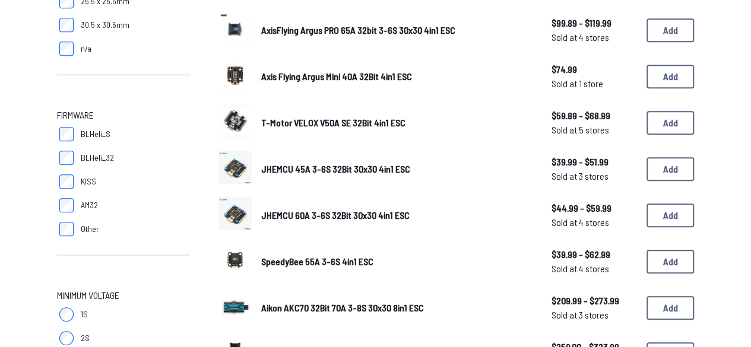
scroll to position [372, 0]
click at [275, 217] on span "JHEMCU 60A 3-6S 32Bit 30x30 4in1 ESC" at bounding box center [335, 214] width 148 height 11
click at [249, 215] on img at bounding box center [234, 212] width 33 height 33
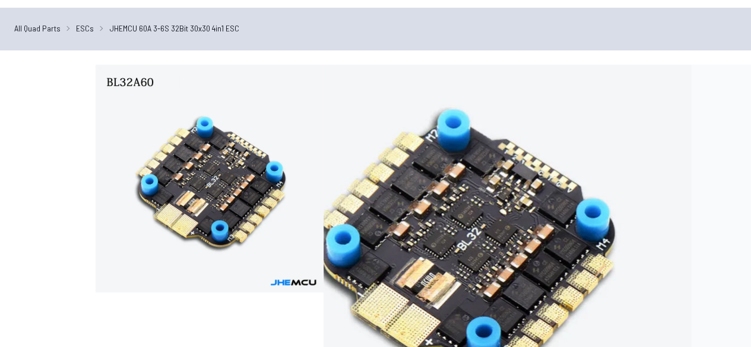
scroll to position [31, 0]
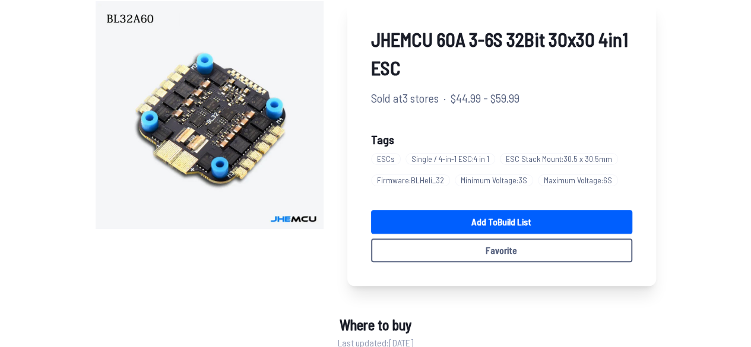
scroll to position [98, 0]
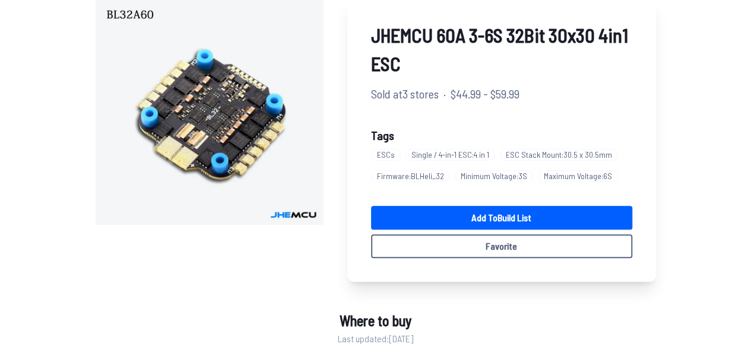
click at [479, 213] on link "Add to Build List" at bounding box center [501, 218] width 261 height 24
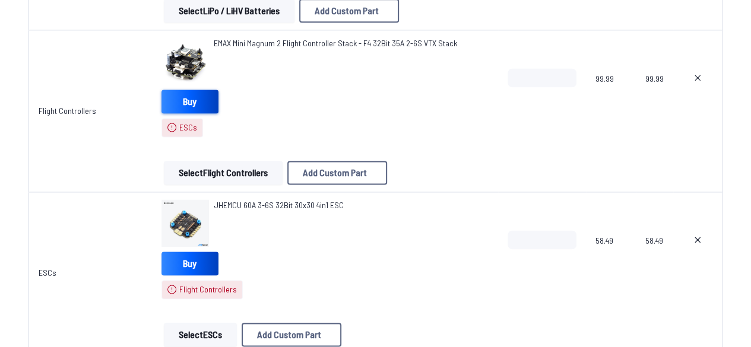
scroll to position [785, 0]
click at [244, 177] on button "Select Flight Controllers" at bounding box center [223, 173] width 119 height 24
click at [243, 175] on button "Select Flight Controllers" at bounding box center [223, 173] width 119 height 24
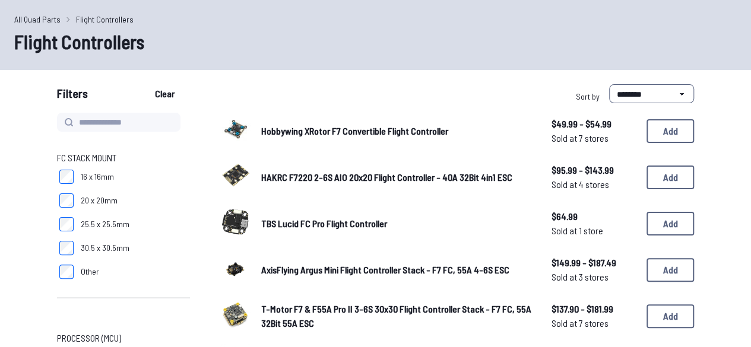
scroll to position [42, 0]
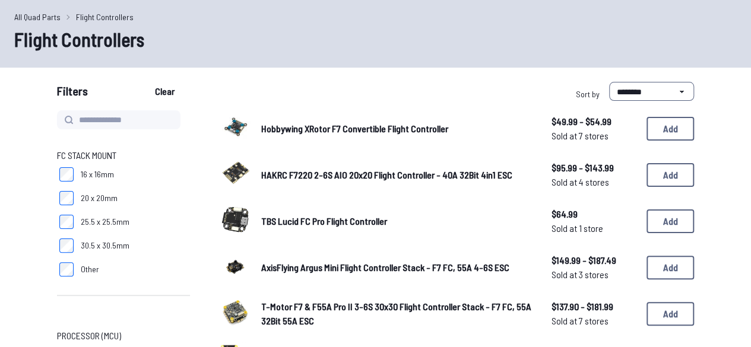
click at [235, 132] on img at bounding box center [234, 126] width 33 height 33
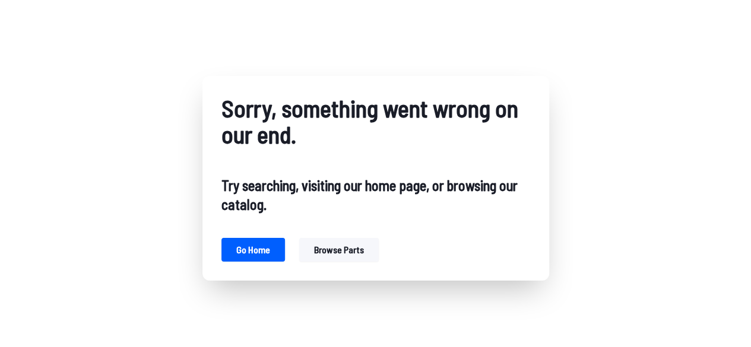
click at [345, 256] on button "Browse parts" at bounding box center [339, 250] width 80 height 24
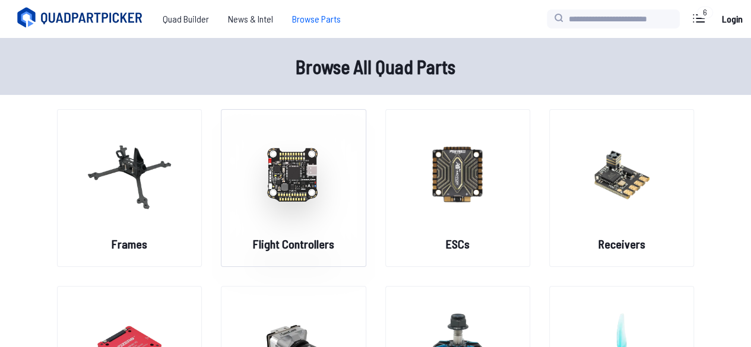
click at [319, 239] on h2 "Flight Controllers" at bounding box center [293, 244] width 81 height 17
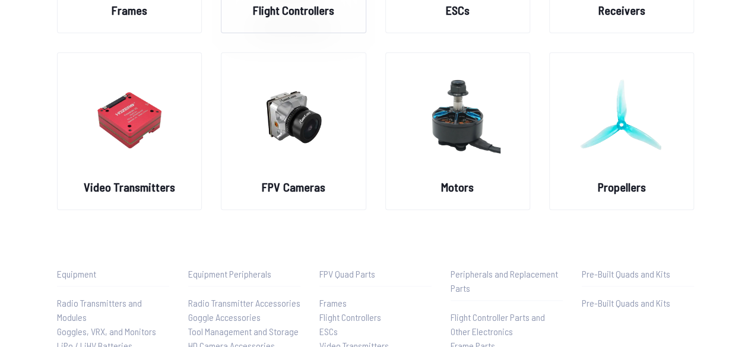
scroll to position [234, 0]
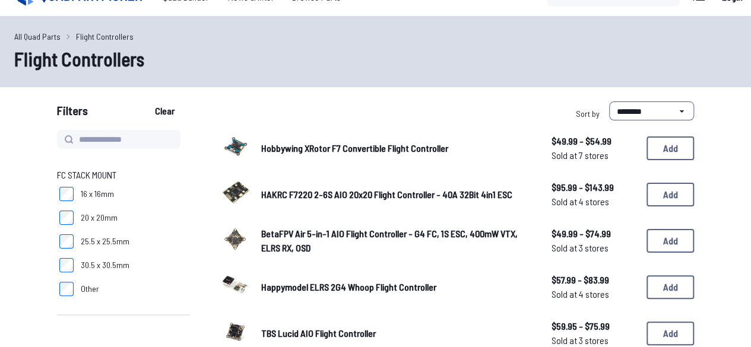
scroll to position [21, 0]
click at [307, 149] on span "Hobbywing XRotor F7 Convertible Flight Controller" at bounding box center [354, 148] width 187 height 11
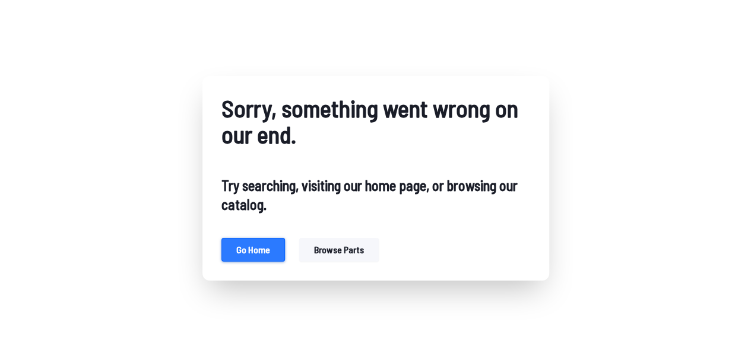
click at [265, 245] on button "Go home" at bounding box center [253, 250] width 64 height 24
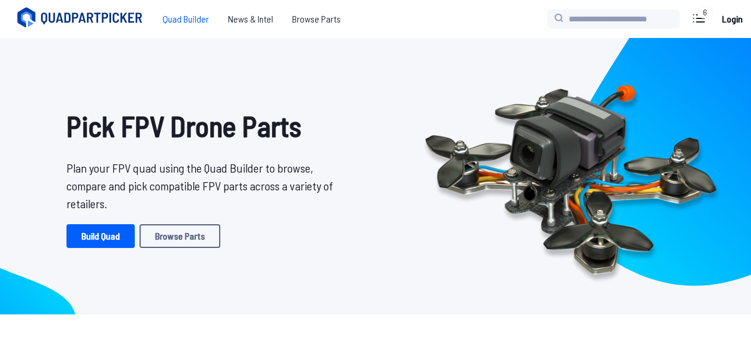
click at [169, 17] on span "Quad Builder" at bounding box center [185, 19] width 65 height 24
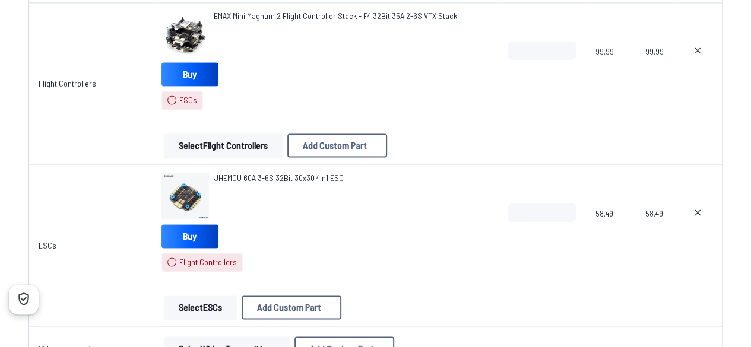
scroll to position [812, 0]
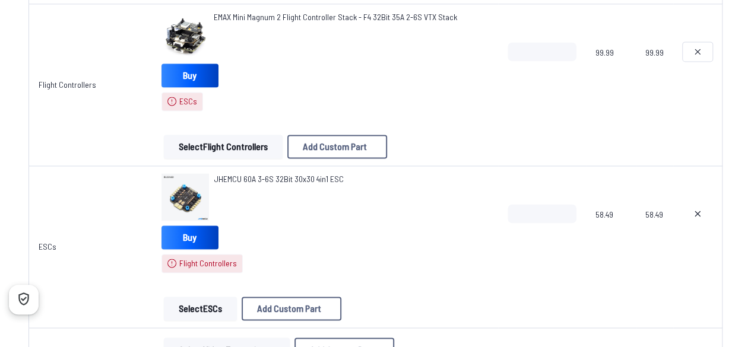
click at [703, 56] on button at bounding box center [698, 51] width 30 height 19
type textarea "**********"
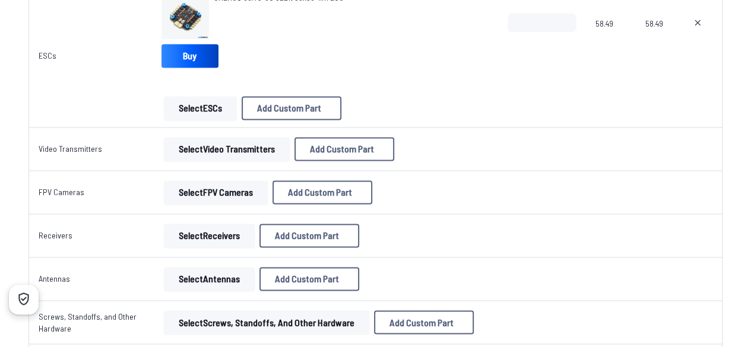
scroll to position [749, 0]
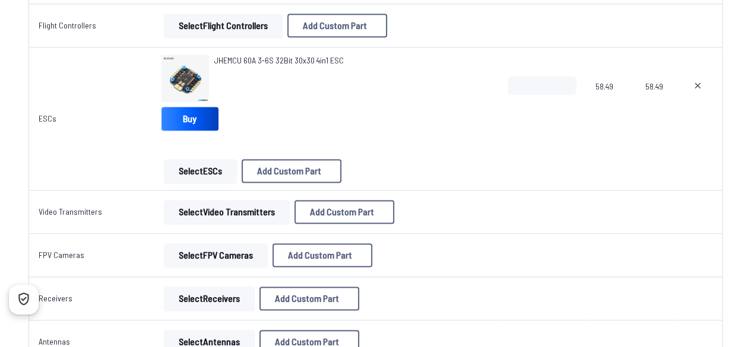
click at [268, 145] on div "JHEMCU 60A 3-6S 32Bit 30x30 4in1 ESC Buy Select ESCs Add Custom Part Add Custom…" at bounding box center [324, 119] width 327 height 128
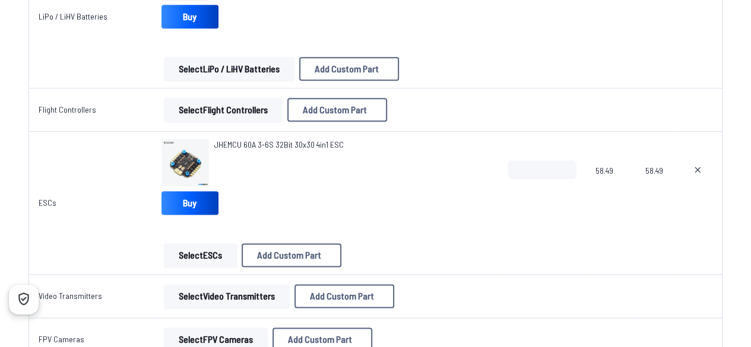
scroll to position [662, 0]
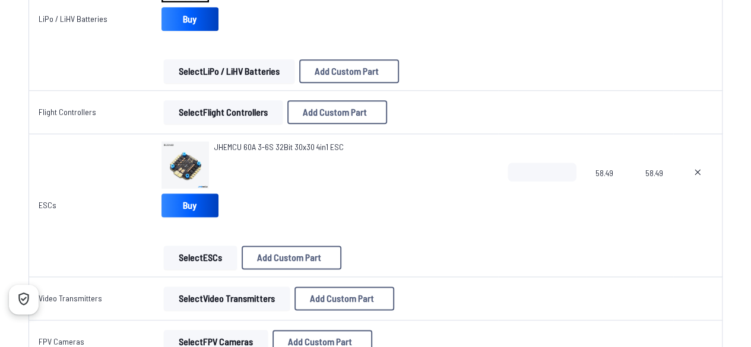
click at [256, 113] on button "Select Flight Controllers" at bounding box center [223, 112] width 119 height 24
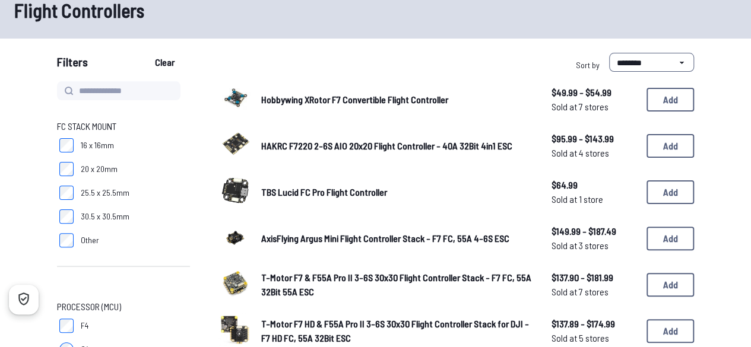
scroll to position [4, 0]
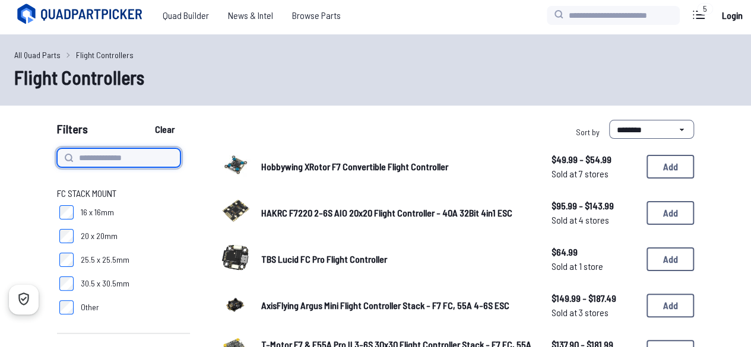
click at [119, 156] on input at bounding box center [118, 157] width 123 height 19
type input "*********"
click at [145, 120] on button "Clear" at bounding box center [165, 129] width 40 height 19
type input "*********"
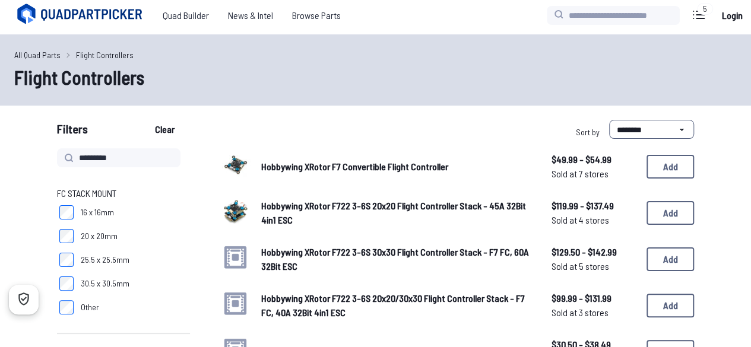
click at [322, 208] on span "Hobbywing XRotor F722 3-6S 20x20 Flight Controller Stack - 45A 32Bit 4in1 ESC" at bounding box center [393, 213] width 265 height 26
click at [239, 214] on img at bounding box center [234, 211] width 33 height 33
click at [245, 213] on img at bounding box center [234, 211] width 33 height 33
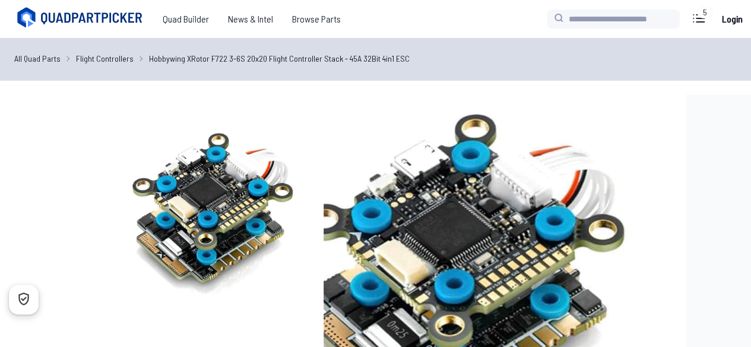
click at [283, 210] on img at bounding box center [210, 209] width 228 height 228
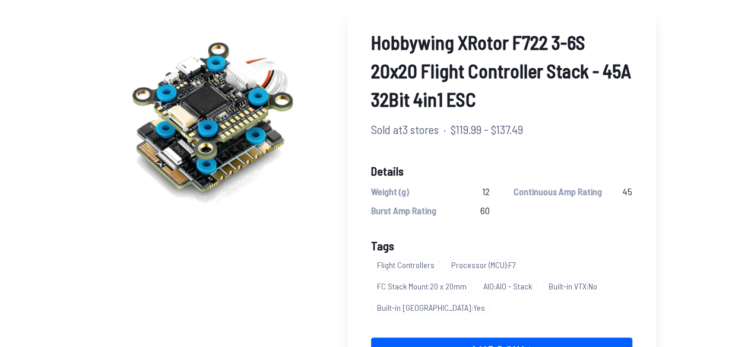
scroll to position [90, 0]
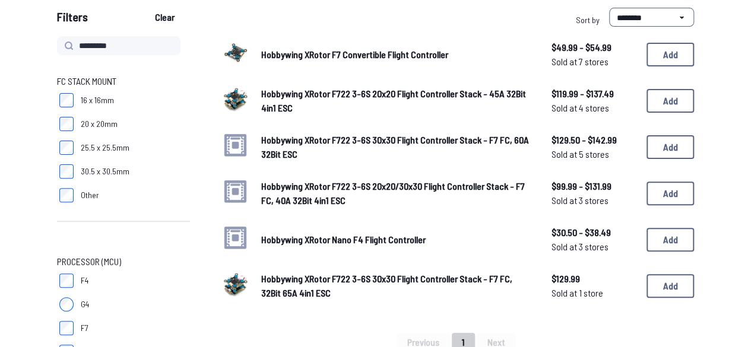
scroll to position [117, 0]
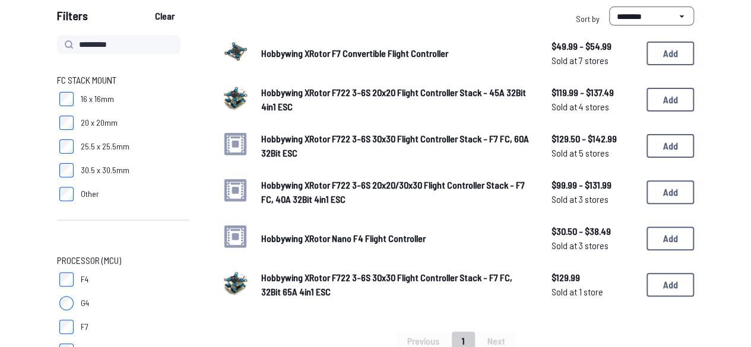
click at [244, 282] on img at bounding box center [234, 283] width 33 height 33
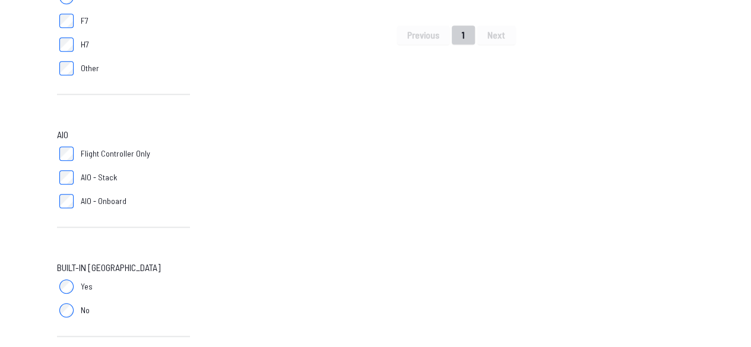
scroll to position [424, 0]
click at [74, 176] on label "AIO - Stack" at bounding box center [123, 176] width 133 height 24
click at [69, 286] on div "********* FC Stack Mount 16 x 16mm 20 x 20mm 25.5 x 25.5mm 30.5 x 30.5mm Other …" at bounding box center [123, 200] width 133 height 945
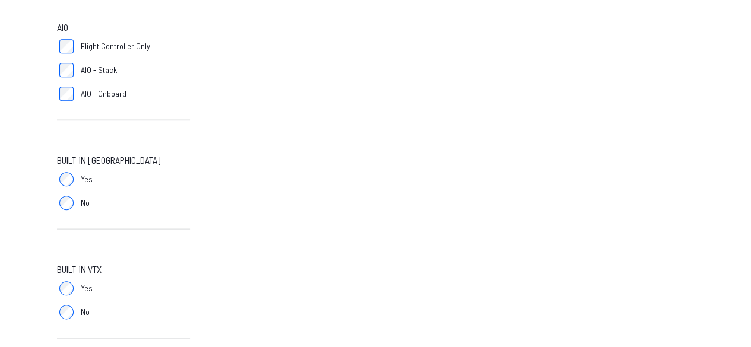
scroll to position [683, 0]
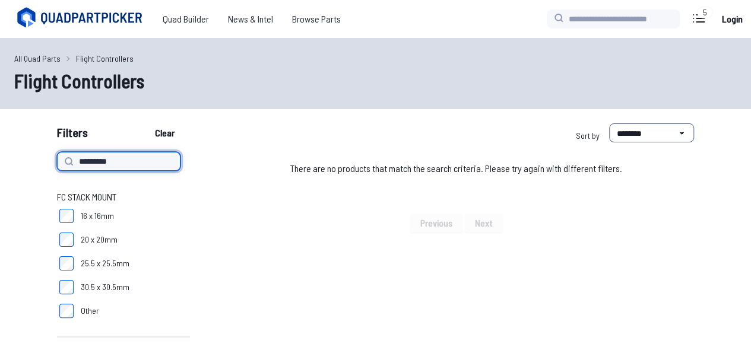
click at [133, 161] on input "*********" at bounding box center [118, 161] width 123 height 19
type input "*"
click at [145, 123] on button "Clear" at bounding box center [165, 132] width 40 height 19
type input "*"
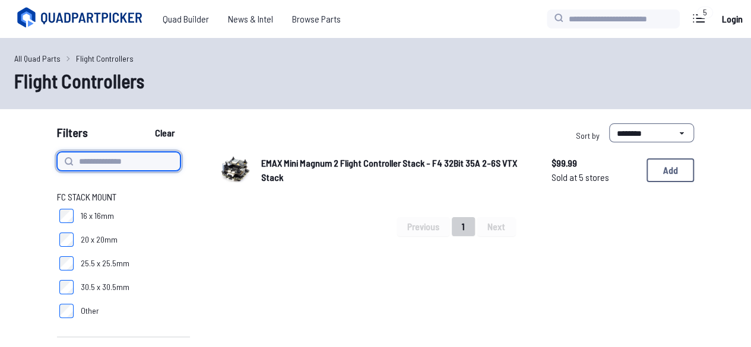
click at [145, 123] on button "Clear" at bounding box center [165, 132] width 40 height 19
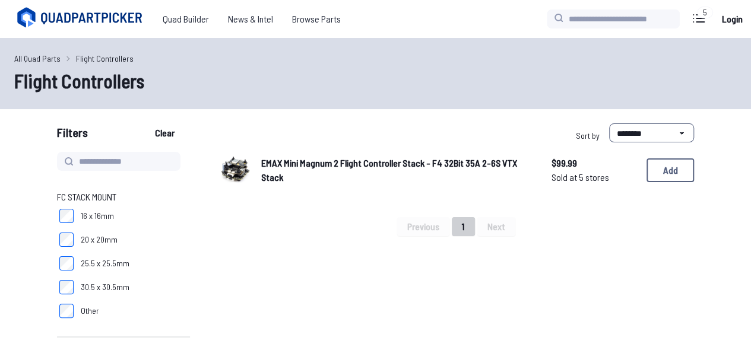
click at [243, 167] on img at bounding box center [234, 168] width 33 height 33
click at [242, 168] on img at bounding box center [234, 168] width 33 height 33
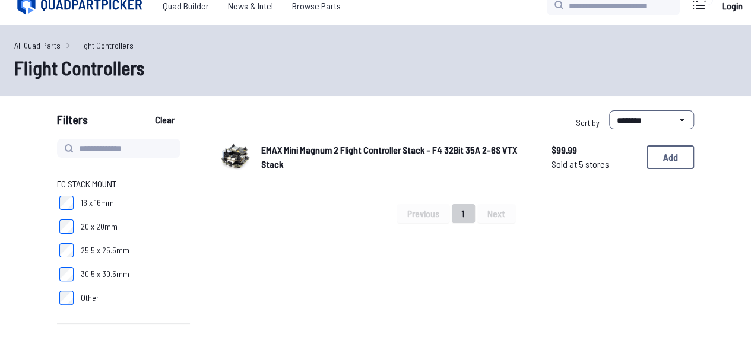
scroll to position [12, 0]
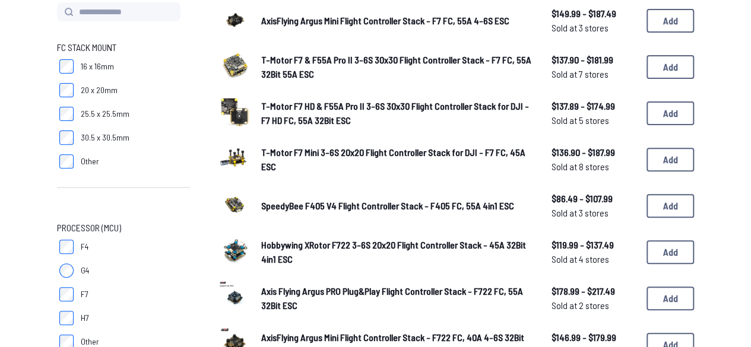
scroll to position [157, 0]
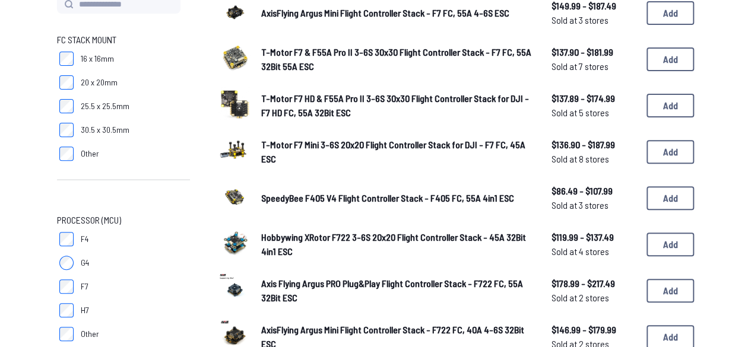
click at [249, 103] on img at bounding box center [234, 103] width 33 height 33
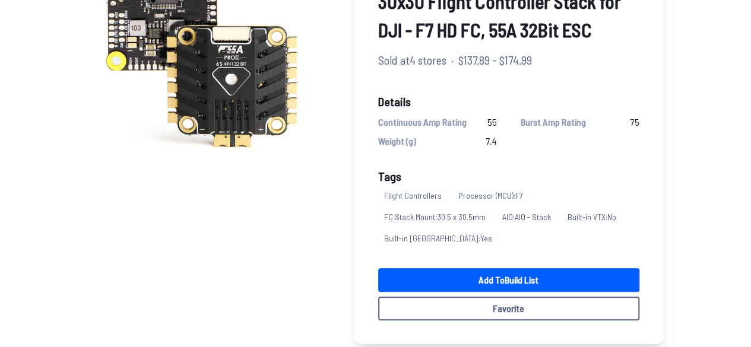
scroll to position [161, 0]
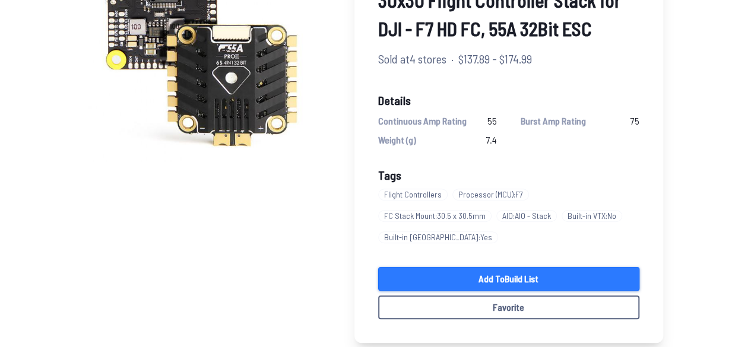
click at [463, 271] on link "Add to Build List" at bounding box center [508, 279] width 261 height 24
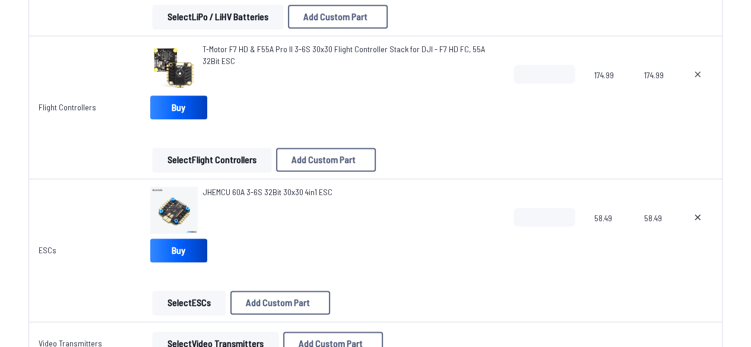
scroll to position [717, 0]
click at [693, 223] on button at bounding box center [698, 217] width 30 height 19
type textarea "**********"
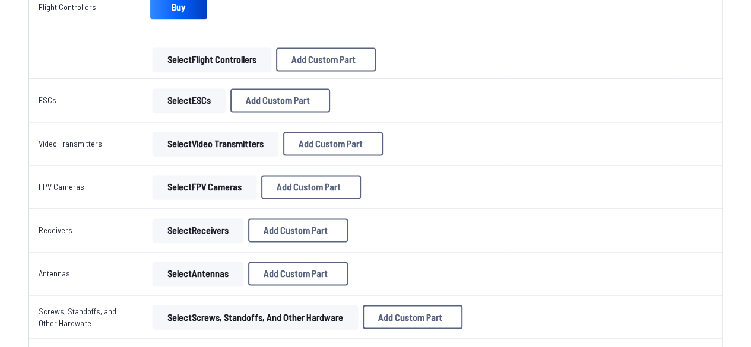
scroll to position [816, 0]
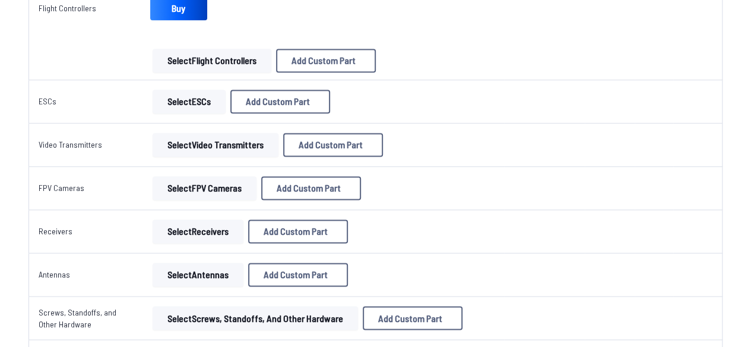
click at [152, 147] on link "Select Video Transmitters" at bounding box center [215, 145] width 131 height 24
click at [202, 133] on button "Select Video Transmitters" at bounding box center [216, 145] width 126 height 24
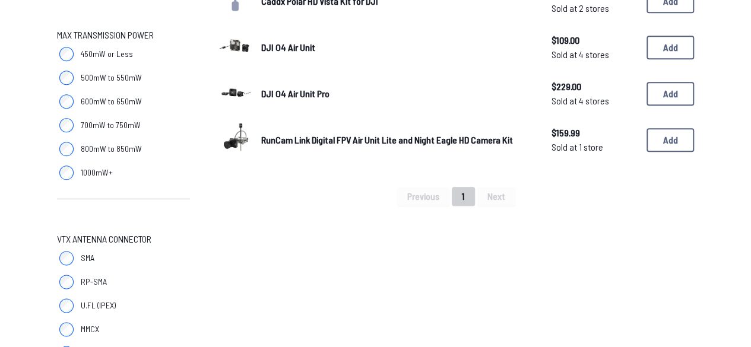
scroll to position [650, 0]
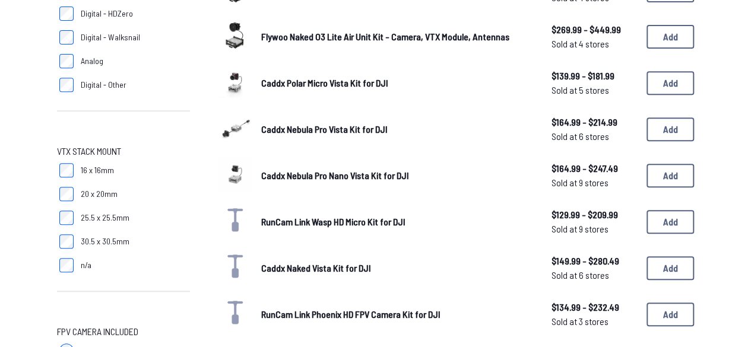
scroll to position [227, 0]
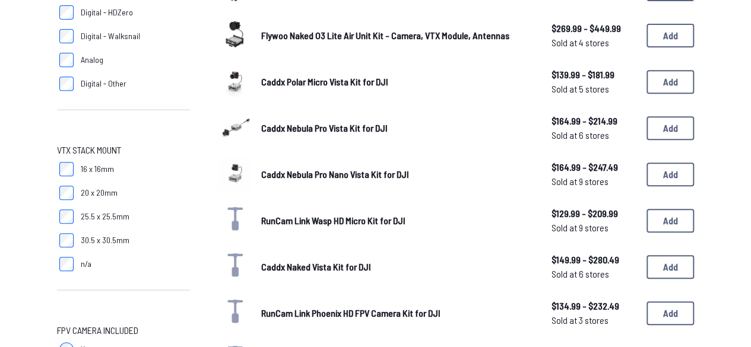
click at [78, 169] on label "16 x 16mm" at bounding box center [123, 169] width 133 height 24
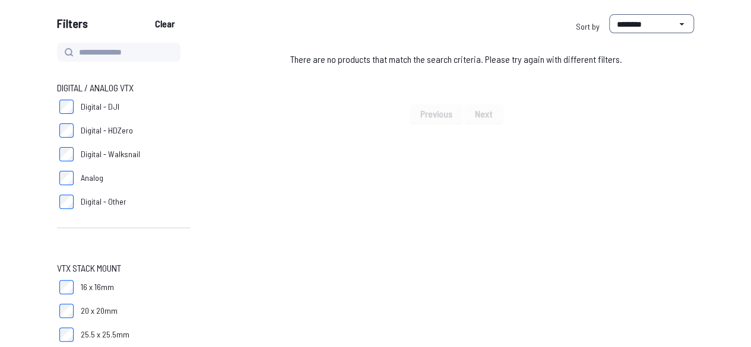
scroll to position [109, 0]
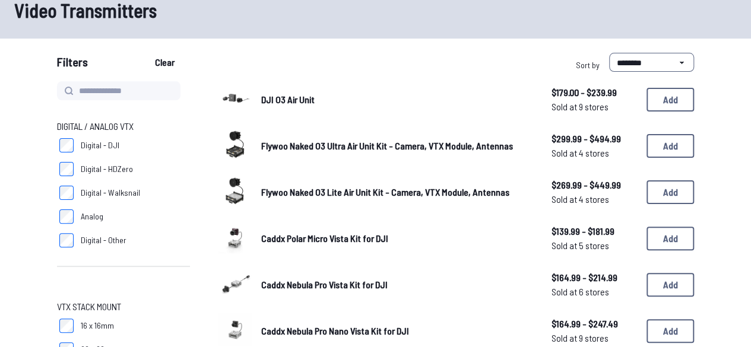
scroll to position [69, 0]
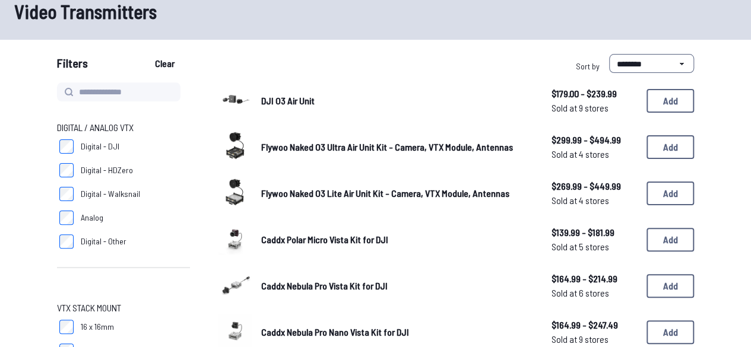
click at [343, 147] on span "Flywoo Naked O3 Ultra Air Unit Kit - Camera, VTX Module, Antennas" at bounding box center [387, 146] width 252 height 11
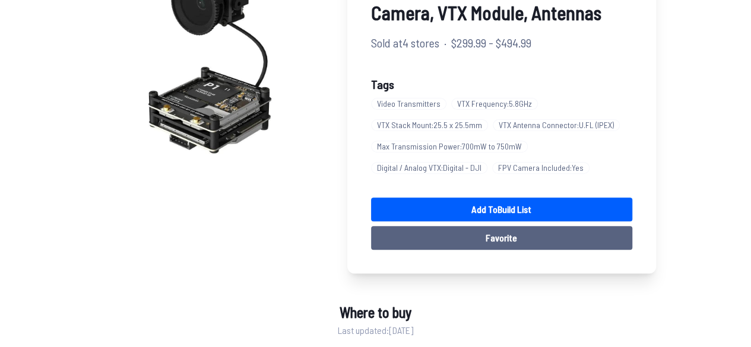
scroll to position [148, 0]
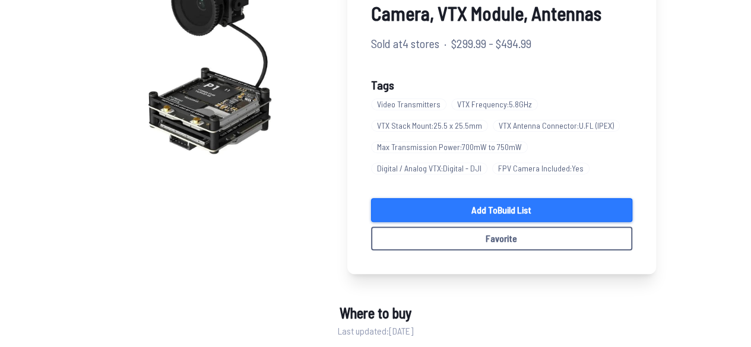
click at [542, 205] on link "Add to Build List" at bounding box center [501, 210] width 261 height 24
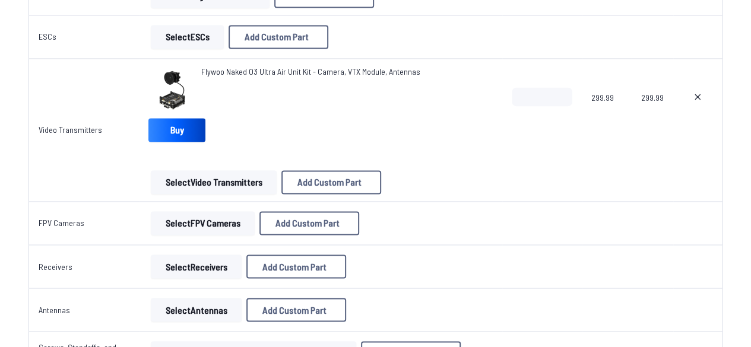
scroll to position [881, 0]
click at [210, 220] on button "Select FPV Cameras" at bounding box center [203, 223] width 104 height 24
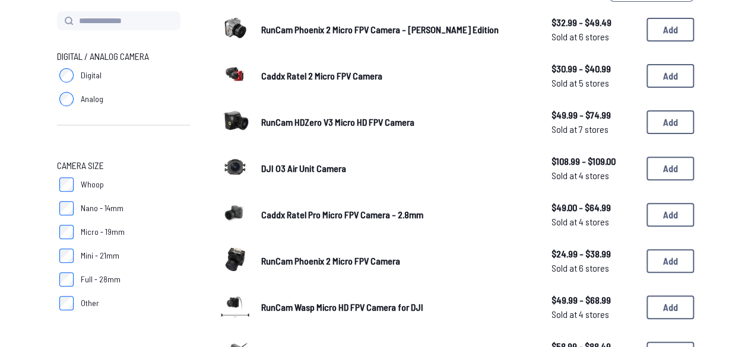
scroll to position [141, 0]
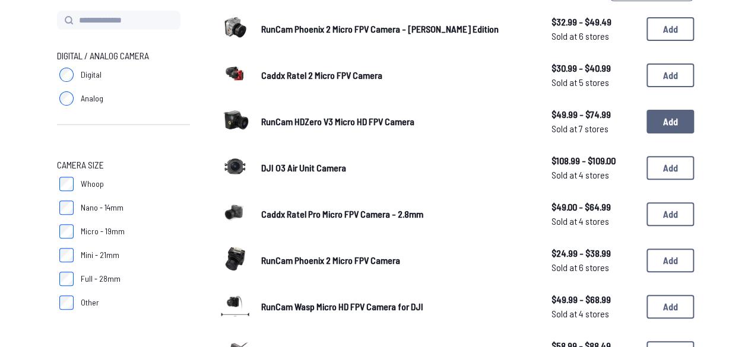
click at [674, 130] on button "Add" at bounding box center [669, 122] width 47 height 24
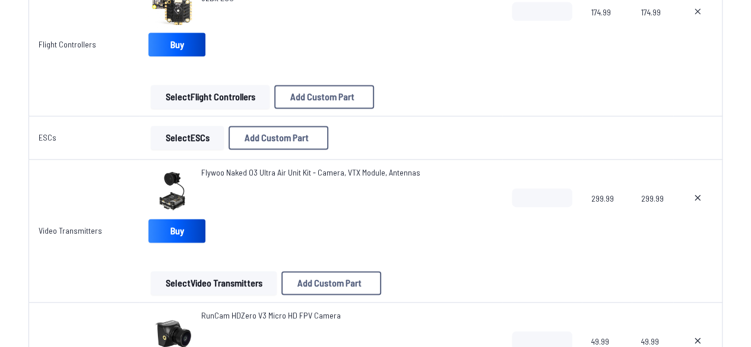
scroll to position [782, 0]
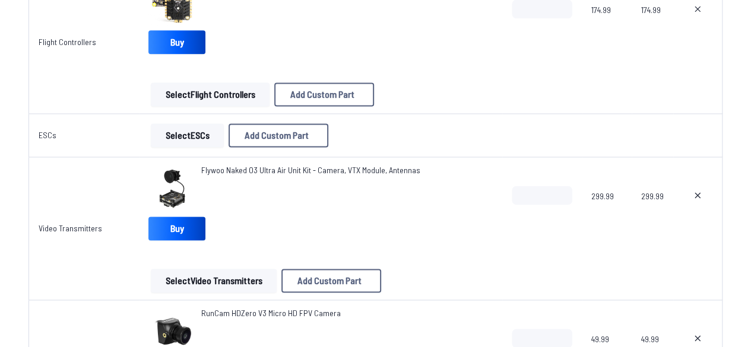
click at [240, 282] on button "Select Video Transmitters" at bounding box center [214, 281] width 126 height 24
click at [697, 191] on icon at bounding box center [697, 195] width 9 height 9
click at [698, 198] on button at bounding box center [698, 195] width 30 height 19
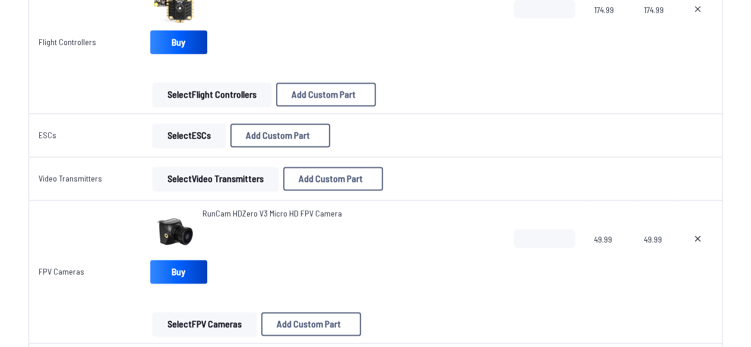
scroll to position [840, 0]
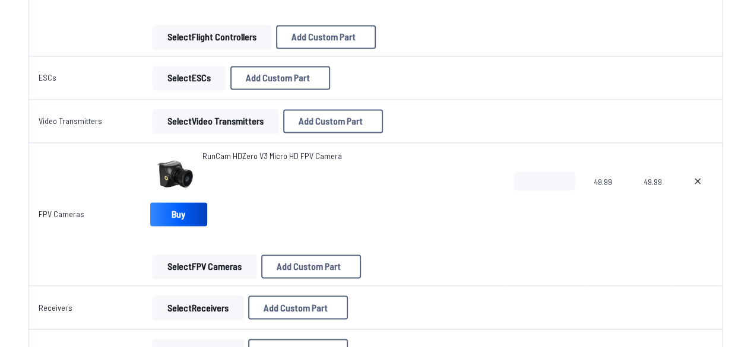
click at [252, 161] on div "RunCam HDZero V3 Micro HD FPV Camera" at bounding box center [271, 173] width 139 height 47
click at [250, 155] on span "RunCam HDZero V3 Micro HD FPV Camera" at bounding box center [271, 156] width 139 height 10
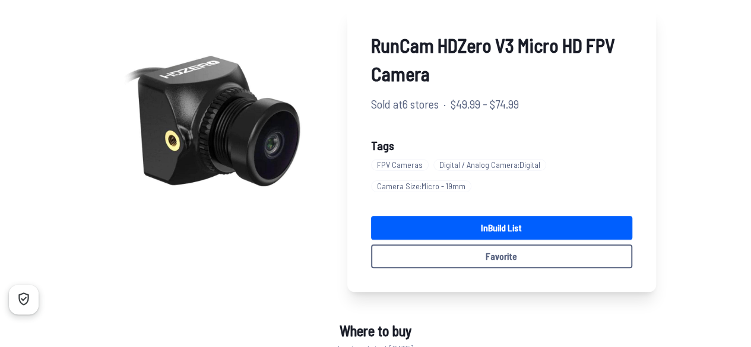
scroll to position [89, 0]
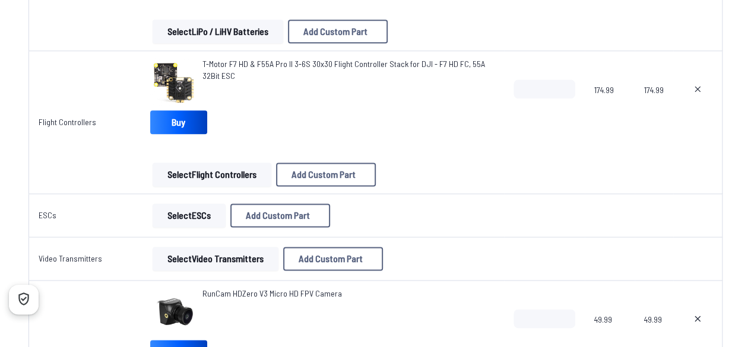
scroll to position [714, 0]
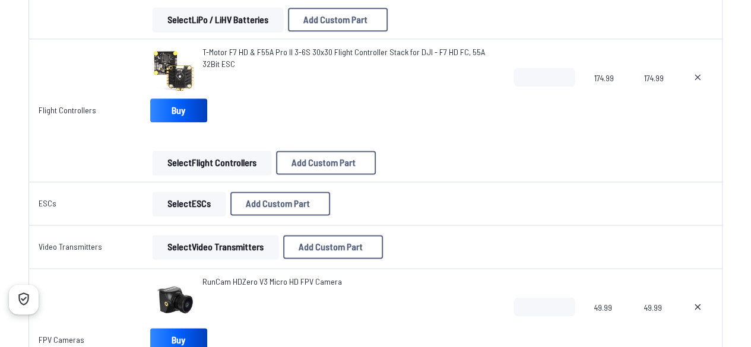
click at [228, 249] on button "Select Video Transmitters" at bounding box center [216, 247] width 126 height 24
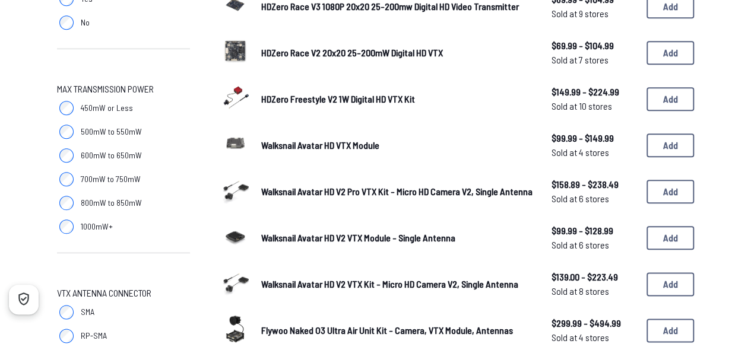
scroll to position [616, 0]
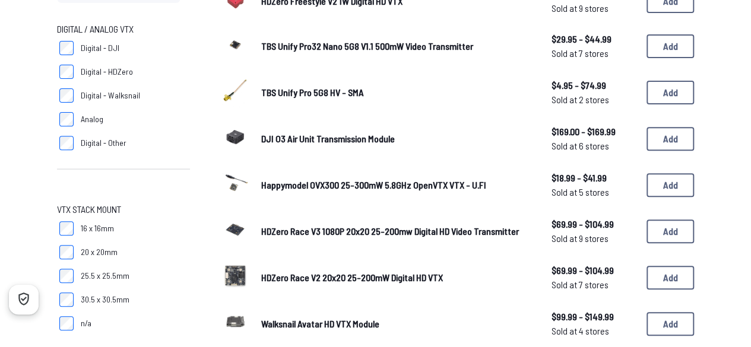
scroll to position [167, 0]
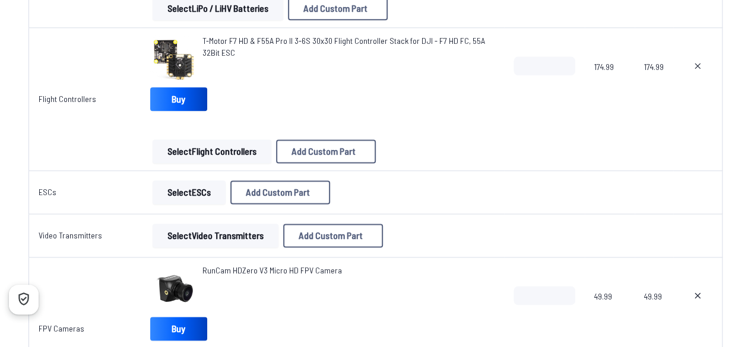
scroll to position [714, 0]
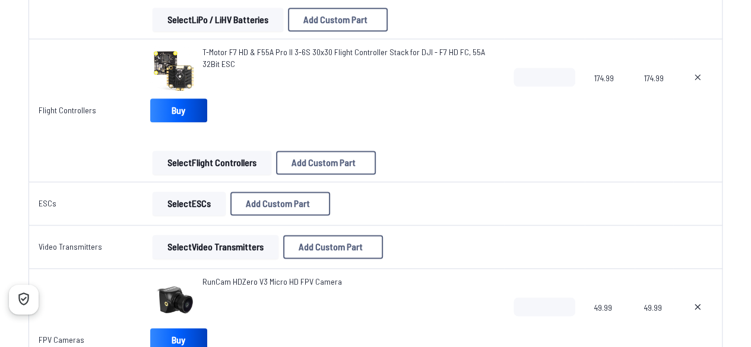
click at [129, 299] on td "FPV Cameras" at bounding box center [84, 340] width 112 height 143
click at [198, 282] on img at bounding box center [173, 299] width 47 height 47
click at [211, 280] on span "RunCam HDZero V3 Micro HD FPV Camera" at bounding box center [271, 282] width 139 height 10
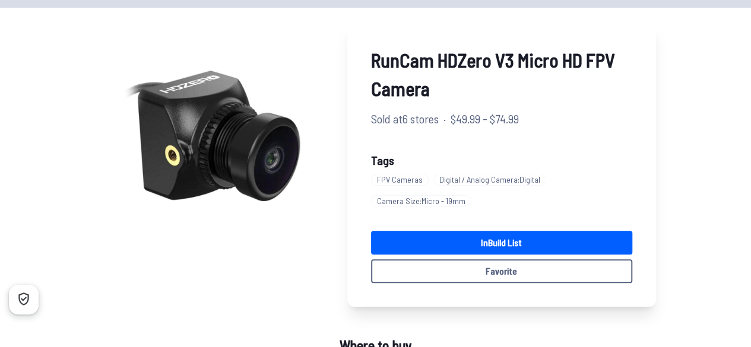
scroll to position [72, 0]
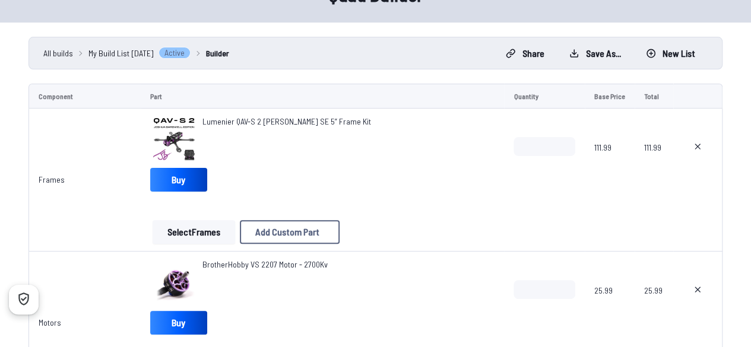
scroll to position [714, 0]
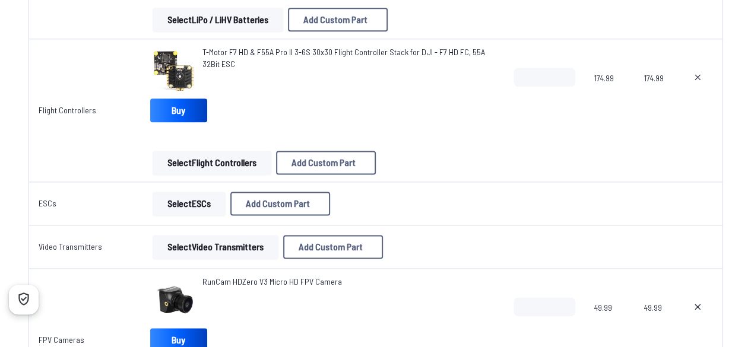
click at [199, 241] on button "Select Video Transmitters" at bounding box center [216, 247] width 126 height 24
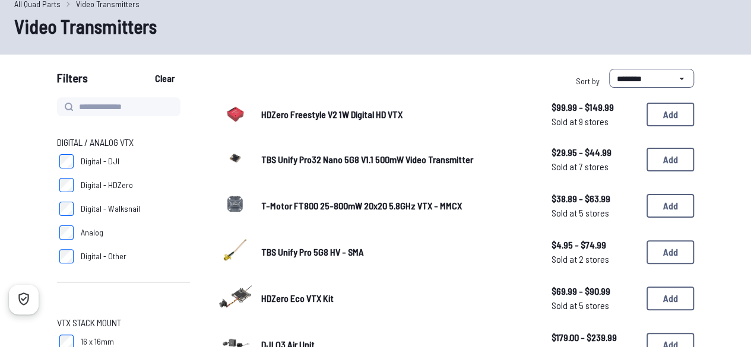
scroll to position [54, 0]
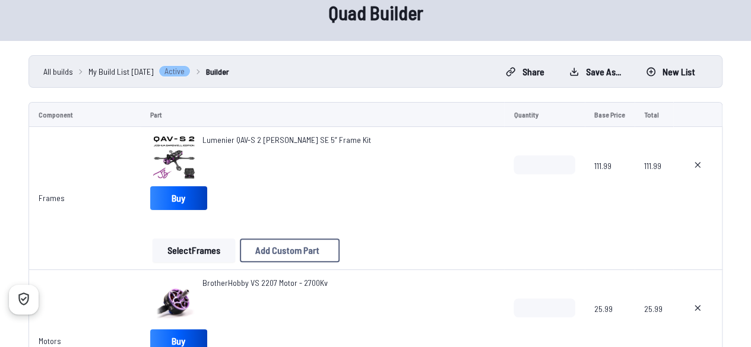
scroll to position [714, 0]
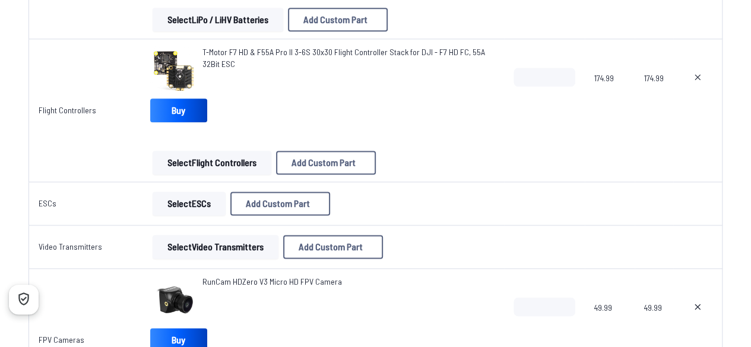
click at [214, 253] on button "Select Video Transmitters" at bounding box center [216, 247] width 126 height 24
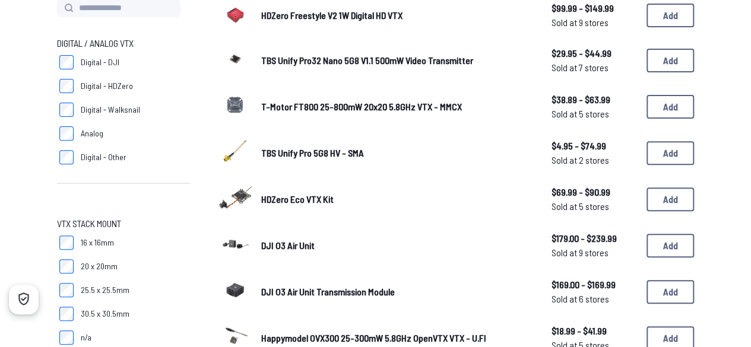
scroll to position [153, 0]
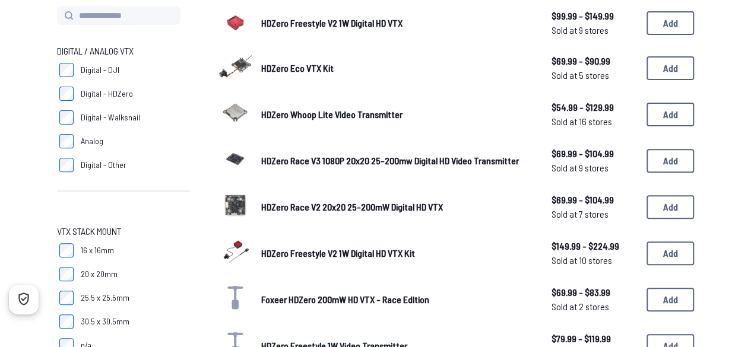
scroll to position [145, 0]
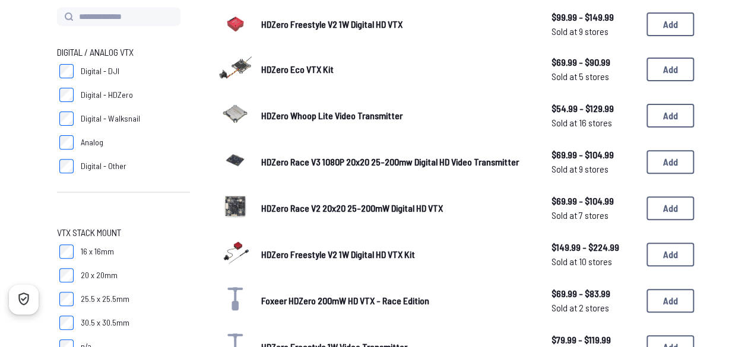
click at [467, 158] on span "HDZero Race V3 1080P 20x20 25-200mw Digital HD Video Transmitter" at bounding box center [390, 161] width 258 height 11
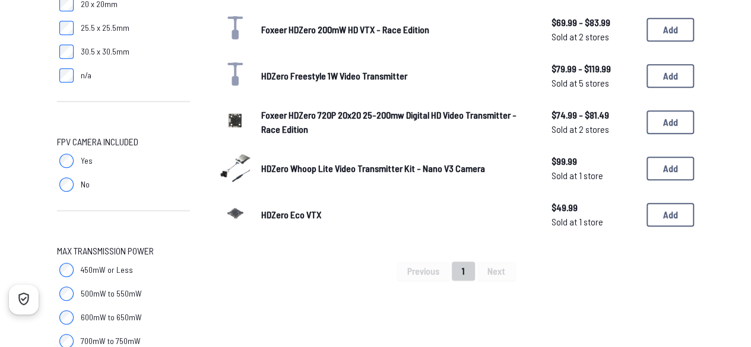
scroll to position [415, 0]
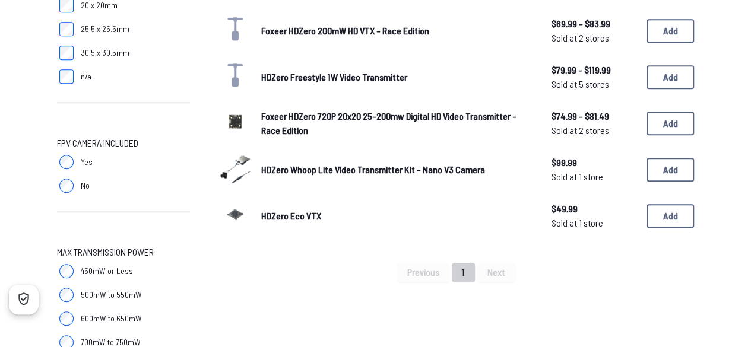
click at [367, 213] on link "HDZero Eco VTX" at bounding box center [396, 216] width 271 height 14
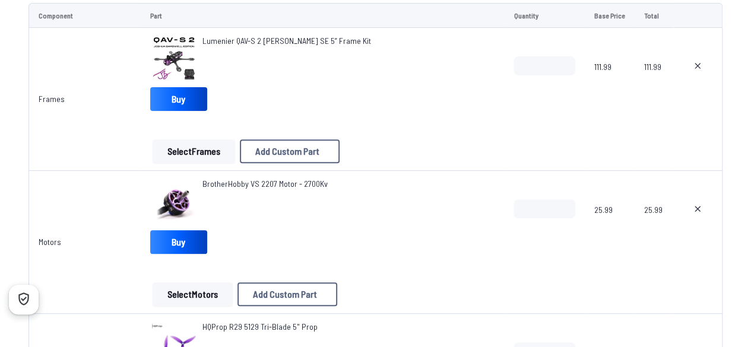
scroll to position [714, 0]
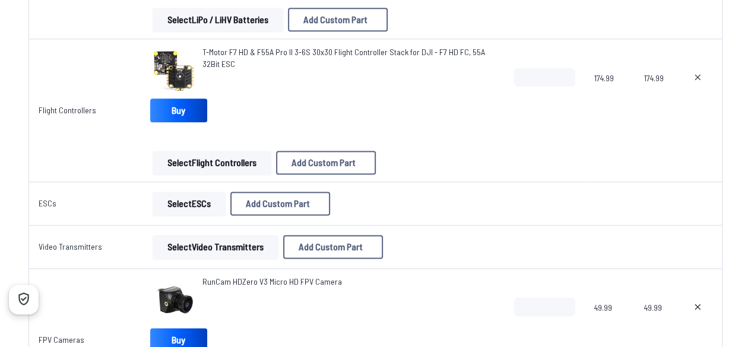
click at [194, 238] on button "Select Video Transmitters" at bounding box center [216, 247] width 126 height 24
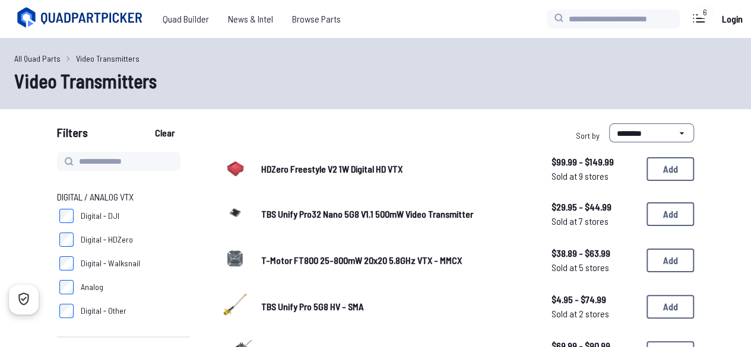
click at [103, 50] on div "All Quad Parts Video Transmitters Video Transmitters" at bounding box center [375, 73] width 751 height 71
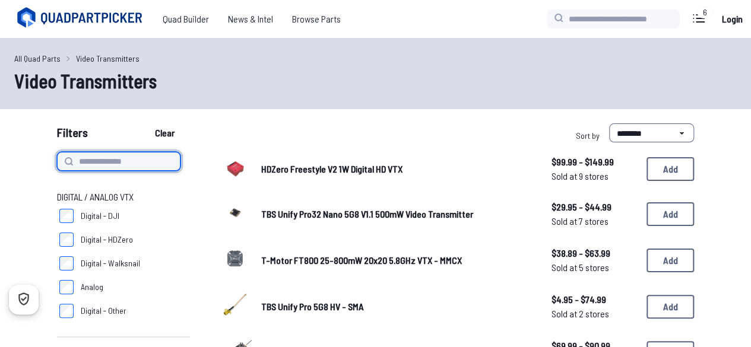
click at [121, 167] on input at bounding box center [118, 161] width 123 height 19
type input "******"
click at [145, 123] on button "Clear" at bounding box center [165, 132] width 40 height 19
type input "******"
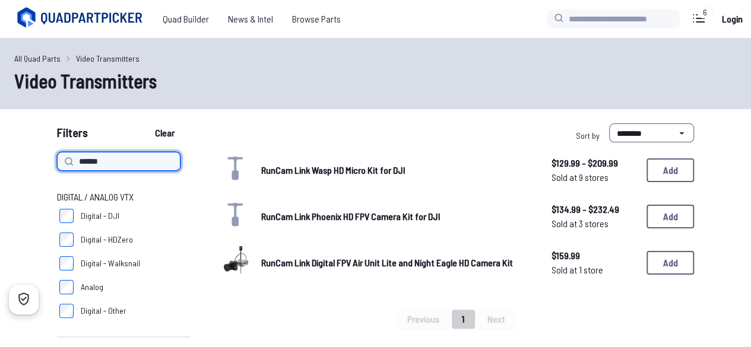
click at [137, 169] on input "******" at bounding box center [118, 161] width 123 height 19
type input "*"
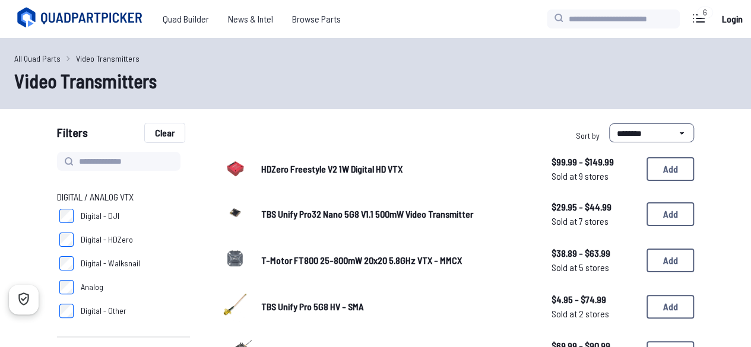
click at [166, 136] on button "Clear" at bounding box center [165, 132] width 40 height 19
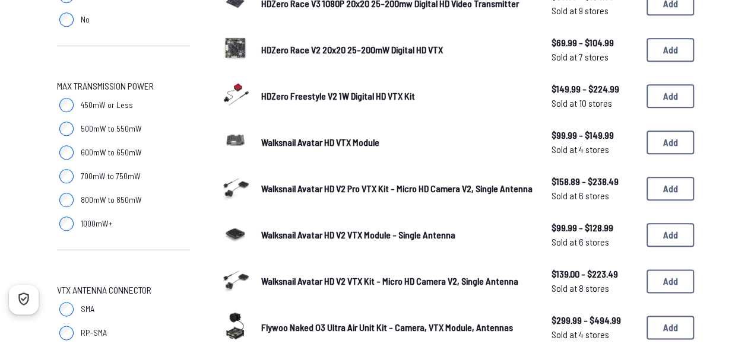
scroll to position [586, 0]
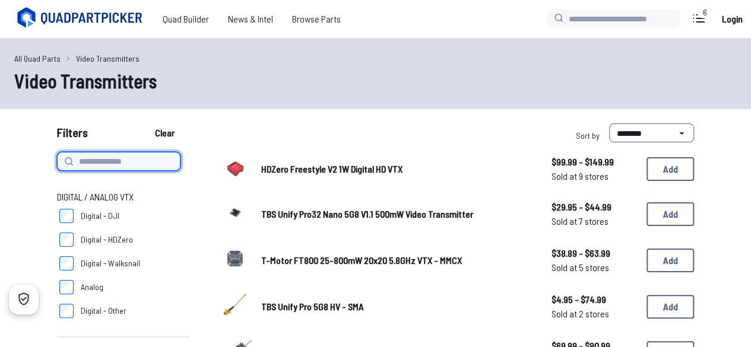
click at [122, 167] on input at bounding box center [118, 161] width 123 height 19
type input "*****"
click at [145, 123] on button "Clear" at bounding box center [165, 132] width 40 height 19
type input "*****"
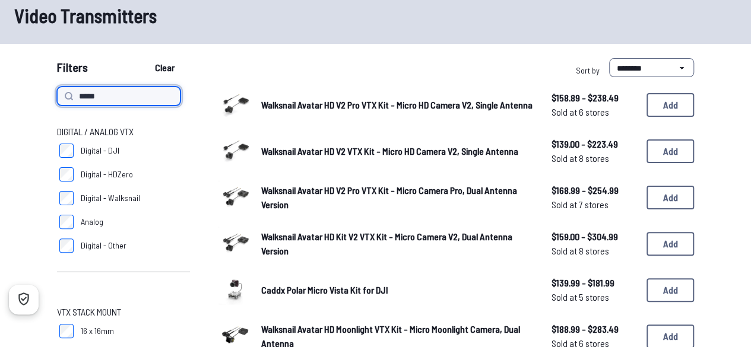
scroll to position [65, 0]
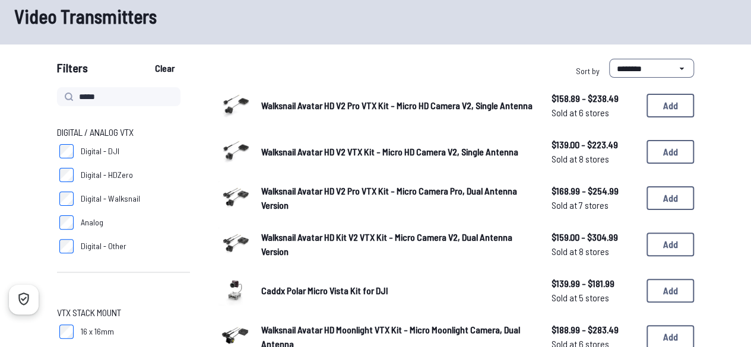
click at [247, 240] on img at bounding box center [234, 242] width 33 height 33
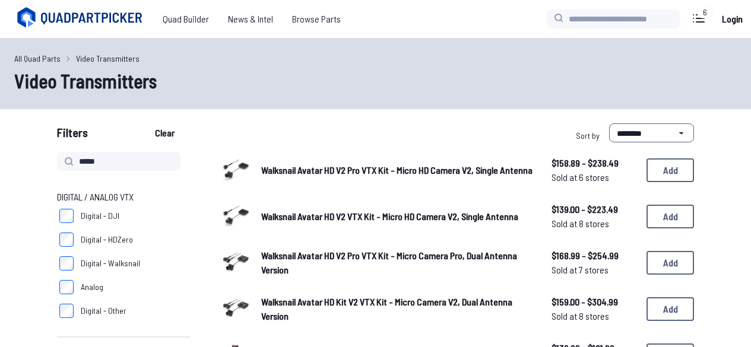
scroll to position [65, 0]
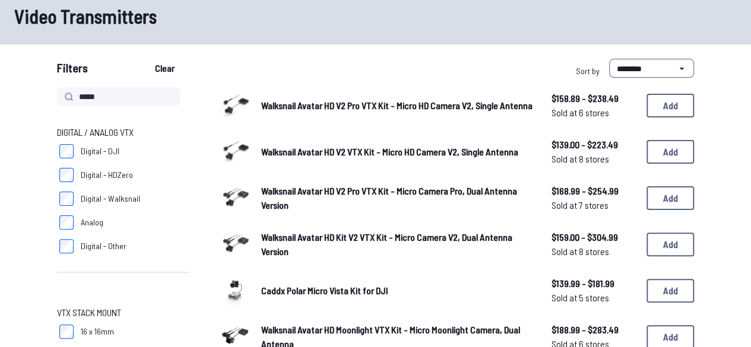
click at [240, 199] on img at bounding box center [234, 196] width 33 height 33
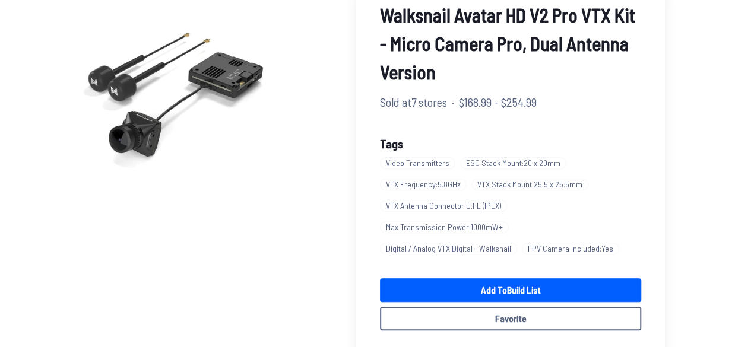
scroll to position [116, 0]
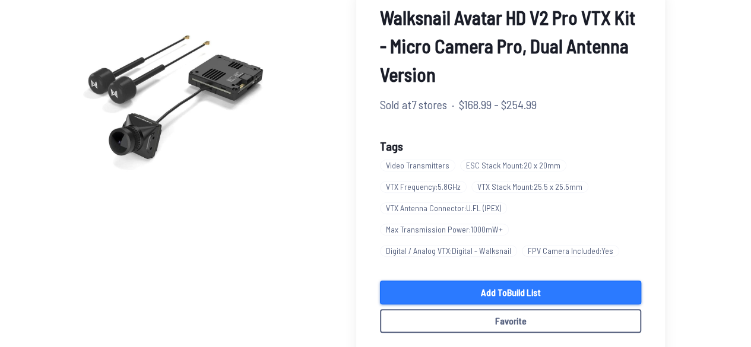
click at [480, 281] on link "Add to Build List" at bounding box center [510, 293] width 261 height 24
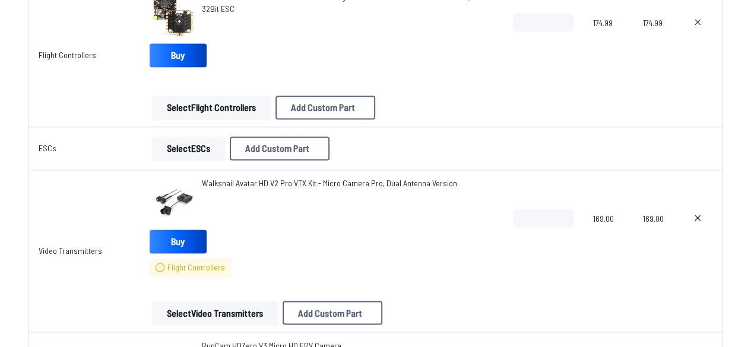
scroll to position [834, 0]
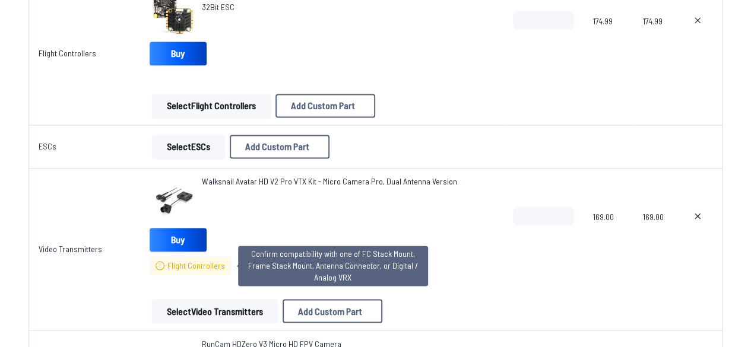
click at [210, 267] on span "Flight Controllers" at bounding box center [196, 266] width 58 height 12
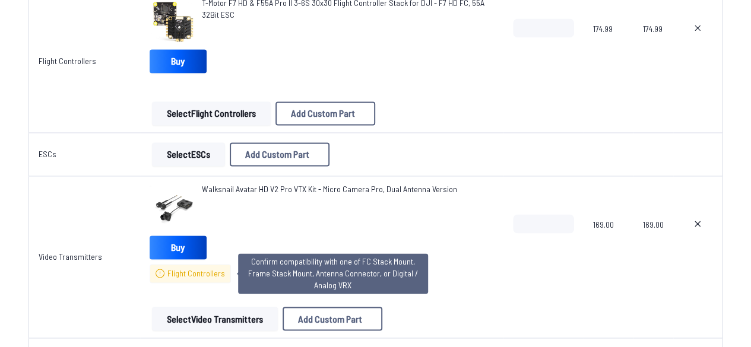
scroll to position [827, 0]
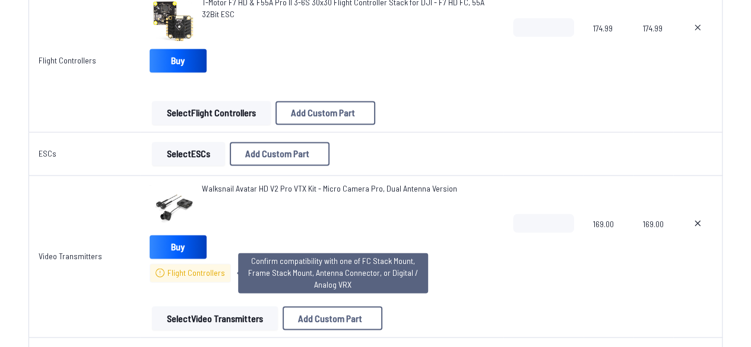
click at [215, 278] on span "Flight Controllers" at bounding box center [190, 273] width 81 height 19
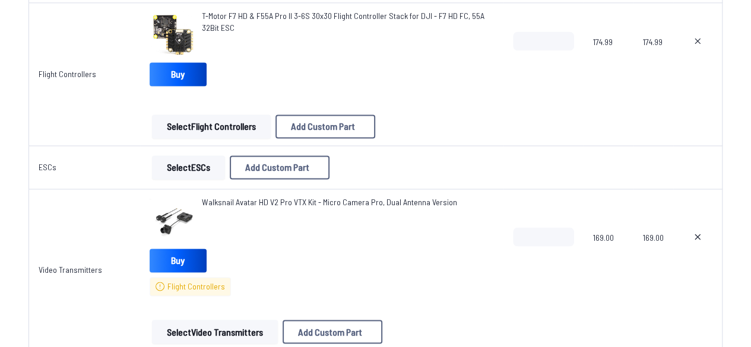
scroll to position [814, 0]
click at [692, 237] on button at bounding box center [698, 236] width 30 height 19
type textarea "**********"
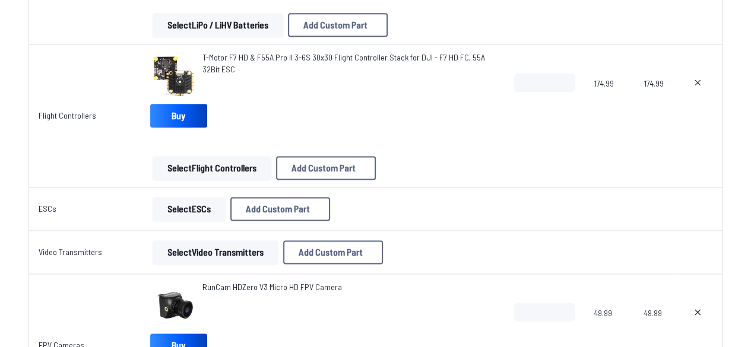
scroll to position [710, 0]
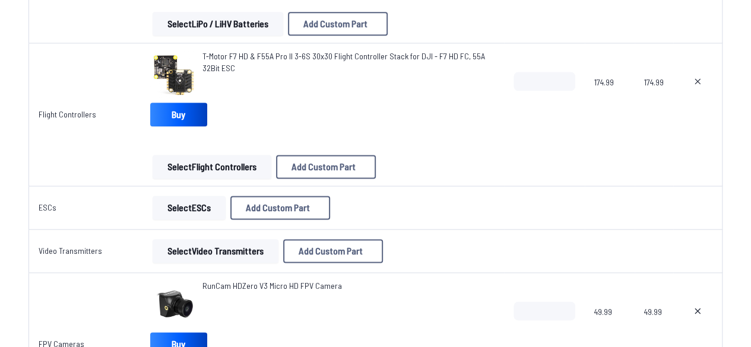
click at [197, 252] on button "Select Video Transmitters" at bounding box center [216, 251] width 126 height 24
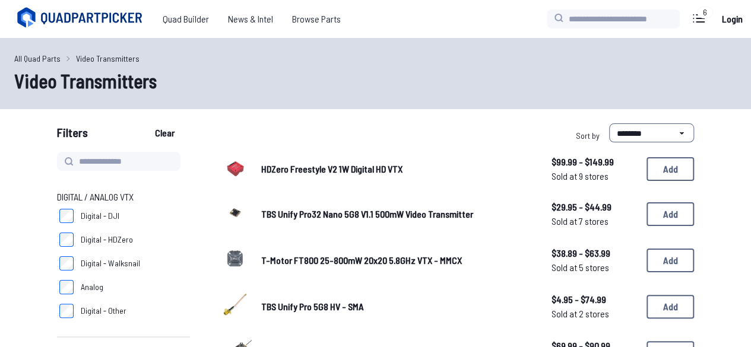
click at [268, 244] on div "T-Motor FT800 25-800mW 20x20 5.8GHz VTX - MMCX $38.89 - $63.99 Sold at 5 stores…" at bounding box center [455, 260] width 475 height 37
click at [446, 258] on span "T-Motor FT800 25-800mW 20x20 5.8GHz VTX - MMCX" at bounding box center [361, 260] width 201 height 11
click at [664, 244] on div "T-Motor FT800 25-800mW 20x20 5.8GHz VTX - MMCX $38.89 - $63.99 Sold at 5 stores…" at bounding box center [455, 260] width 475 height 37
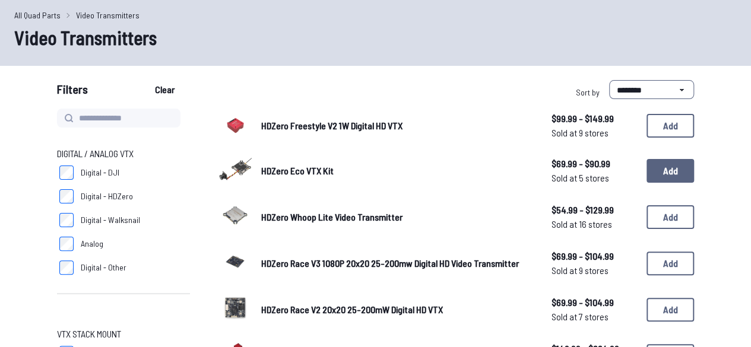
scroll to position [45, 0]
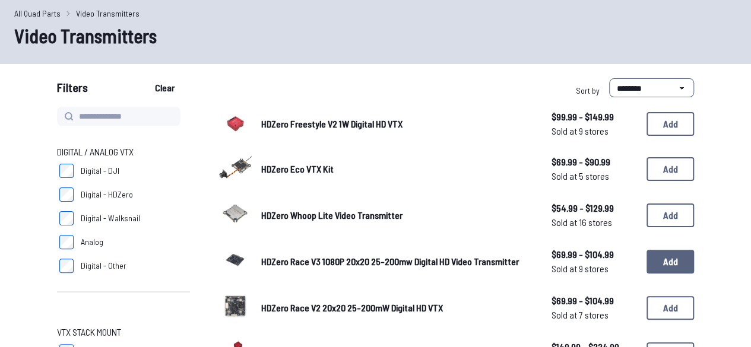
click at [674, 265] on button "Add" at bounding box center [669, 262] width 47 height 24
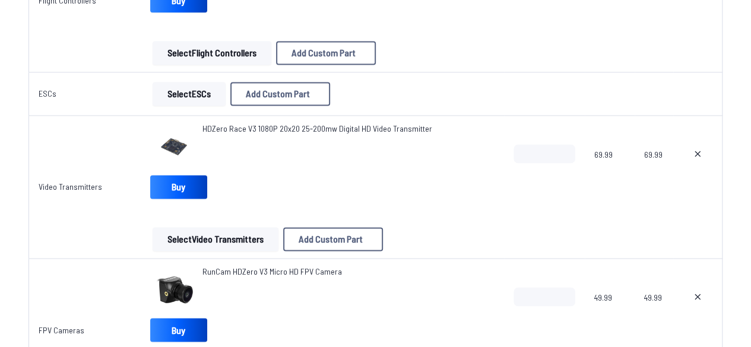
scroll to position [820, 0]
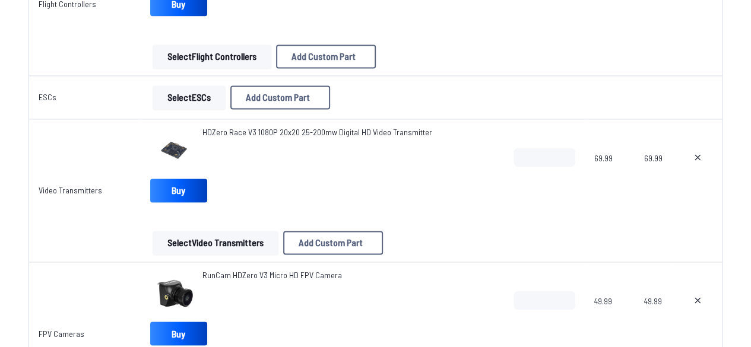
click at [182, 149] on img at bounding box center [173, 149] width 47 height 47
click at [259, 127] on span "HDZero Race V3 1080P 20x20 25-200mw Digital HD Video Transmitter" at bounding box center [317, 132] width 230 height 10
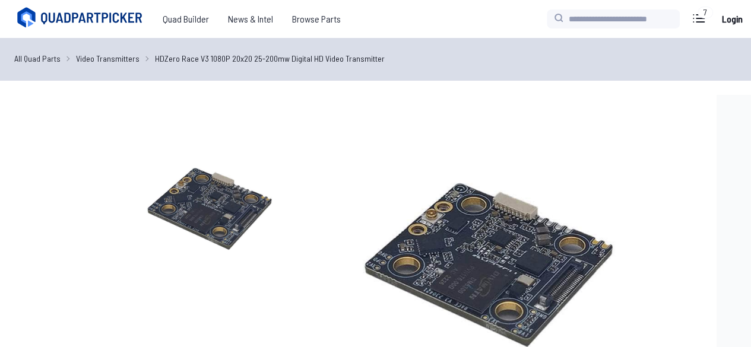
click at [221, 211] on img at bounding box center [210, 209] width 228 height 228
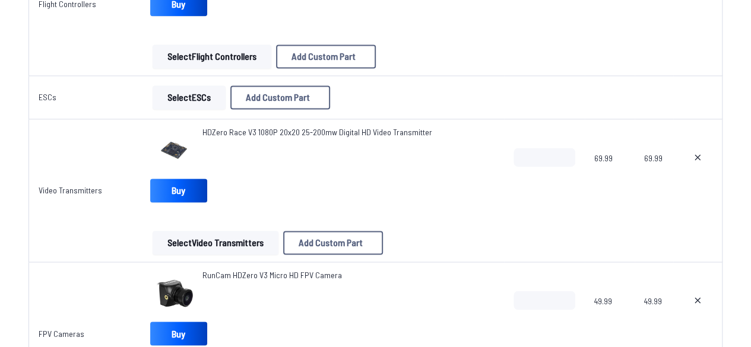
click at [91, 72] on td "Flight Controllers" at bounding box center [84, 4] width 112 height 143
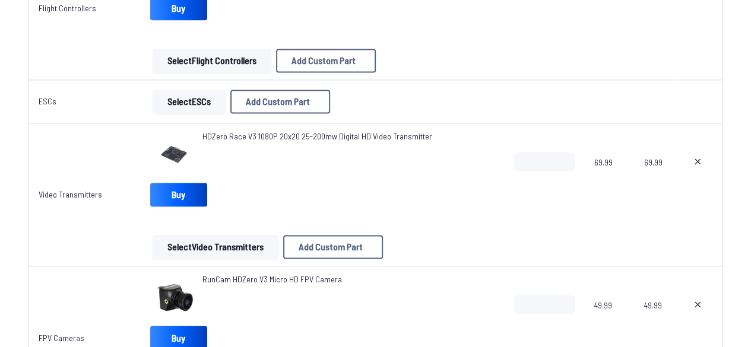
scroll to position [816, 0]
click at [180, 252] on button "Select Video Transmitters" at bounding box center [216, 248] width 126 height 24
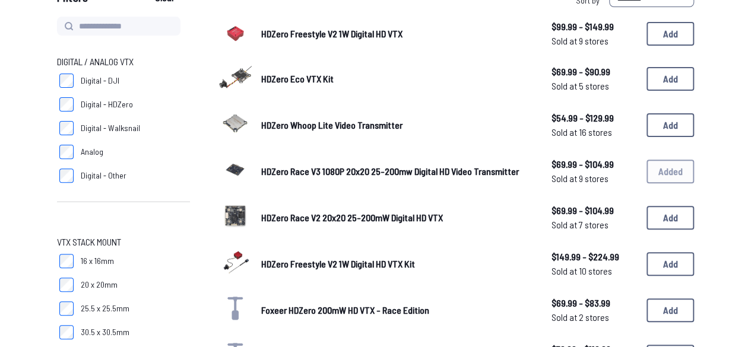
scroll to position [134, 0]
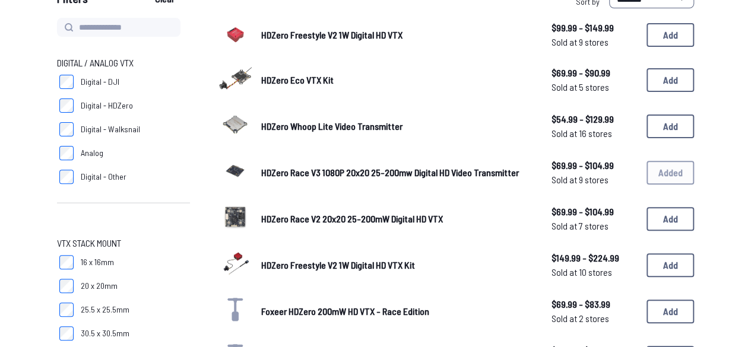
click at [421, 214] on span "HDZero Race V2 20x20 25-200mW Digital HD VTX" at bounding box center [352, 218] width 182 height 11
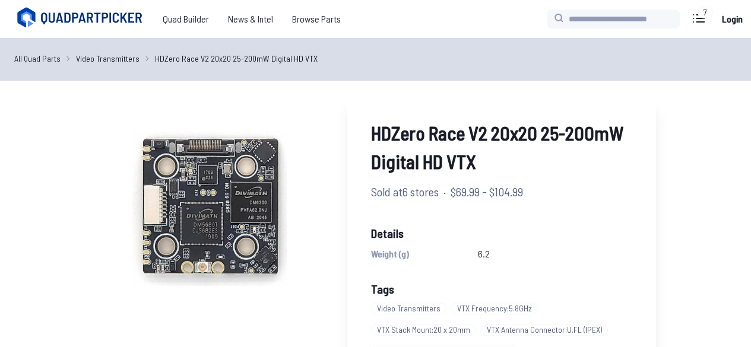
click at [421, 214] on div "HDZero Race V2 20x20 25-200mW Digital HD VTX Sold at 6 stores · $69.99 - $104.9…" at bounding box center [501, 286] width 309 height 383
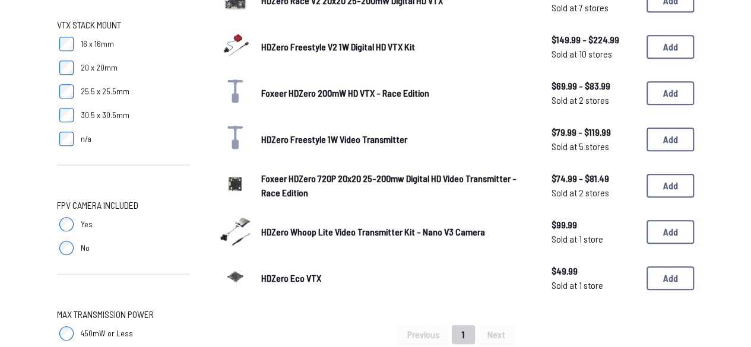
scroll to position [356, 0]
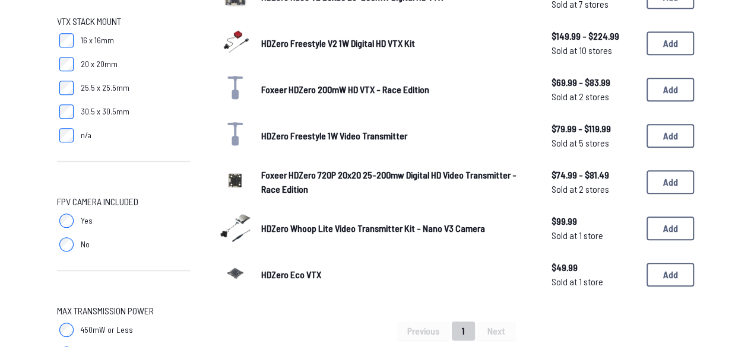
click at [260, 185] on div "Foxeer HDZero 720P 20x20 25-200mw Digital HD Video Transmitter - Race Edition $…" at bounding box center [455, 182] width 475 height 37
click at [262, 177] on span "Foxeer HDZero 720P 20x20 25-200mw Digital HD Video Transmitter - Race Edition" at bounding box center [388, 182] width 255 height 26
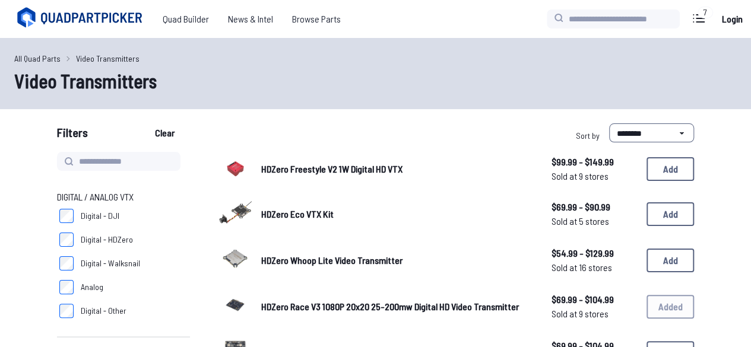
click at [291, 168] on span "HDZero Freestyle V2 1W Digital HD VTX" at bounding box center [331, 168] width 141 height 11
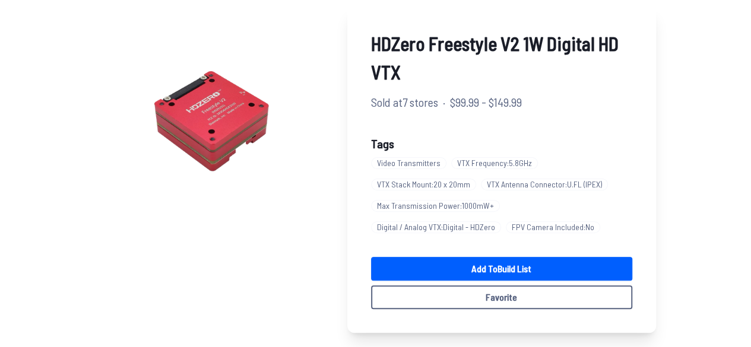
scroll to position [88, 0]
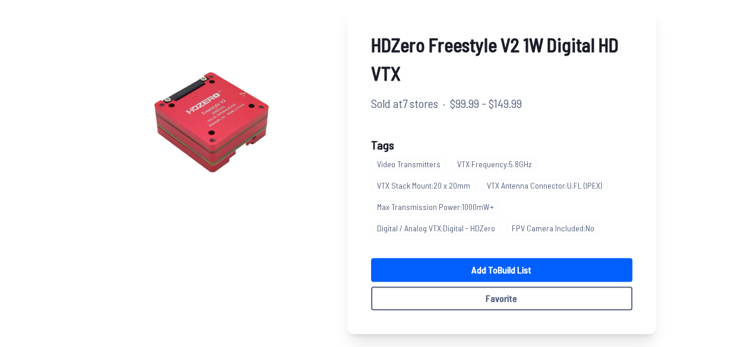
click at [515, 210] on div "Video Transmitters VTX Frequency : 5.8GHz VTX Stack Mount : 20 x 20mm VTX Anten…" at bounding box center [501, 196] width 261 height 85
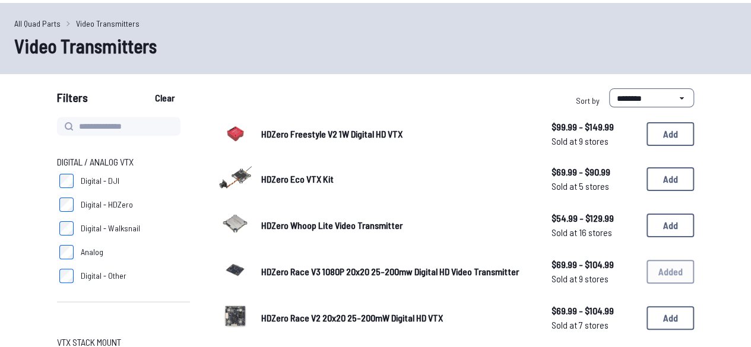
scroll to position [37, 0]
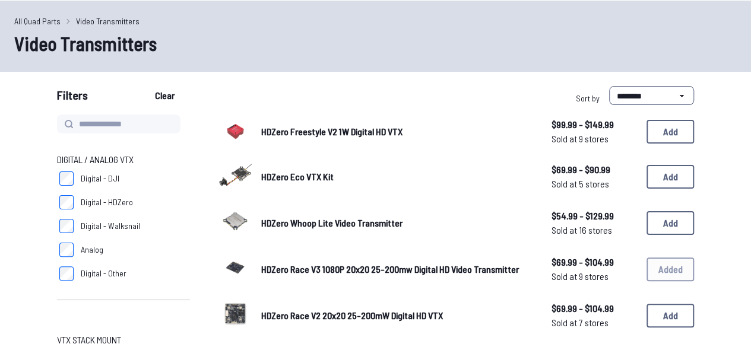
click at [404, 230] on link "HDZero Whoop Lite Video Transmitter" at bounding box center [396, 223] width 271 height 14
click at [357, 222] on span "HDZero Whoop Lite Video Transmitter" at bounding box center [331, 222] width 141 height 11
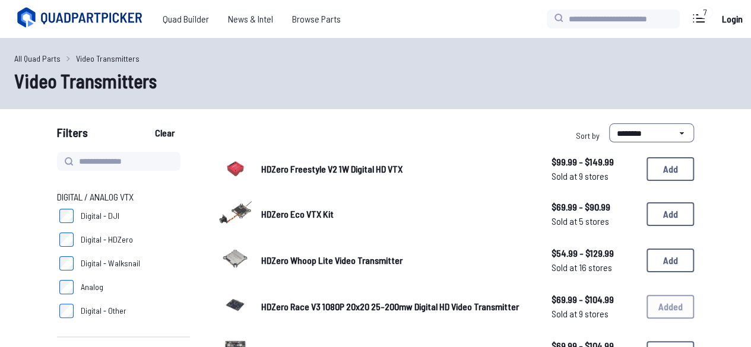
scroll to position [37, 0]
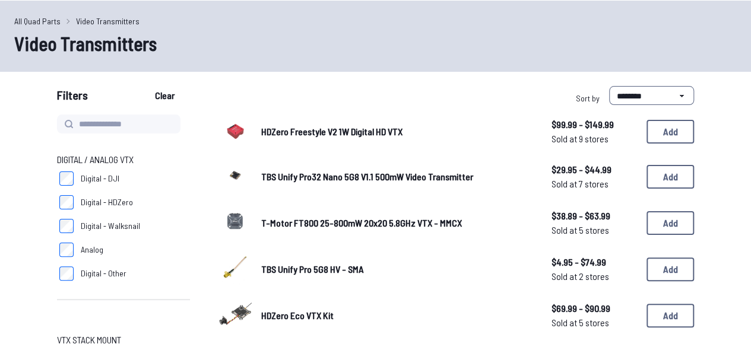
scroll to position [326, 0]
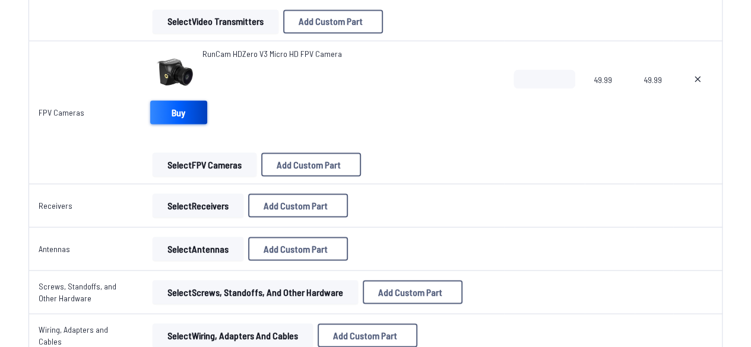
scroll to position [1039, 0]
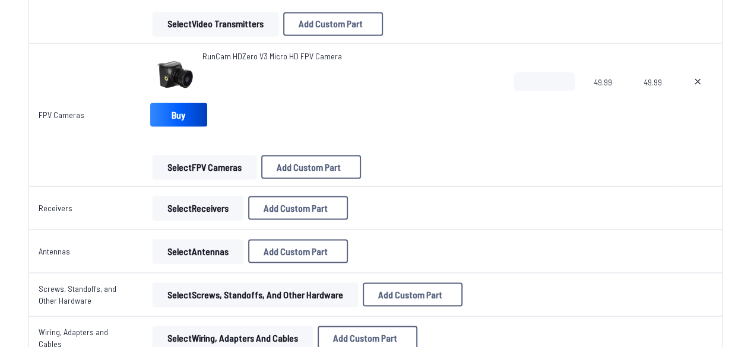
click at [198, 210] on button "Select Receivers" at bounding box center [198, 208] width 91 height 24
click at [207, 214] on button "Select Receivers" at bounding box center [198, 208] width 91 height 24
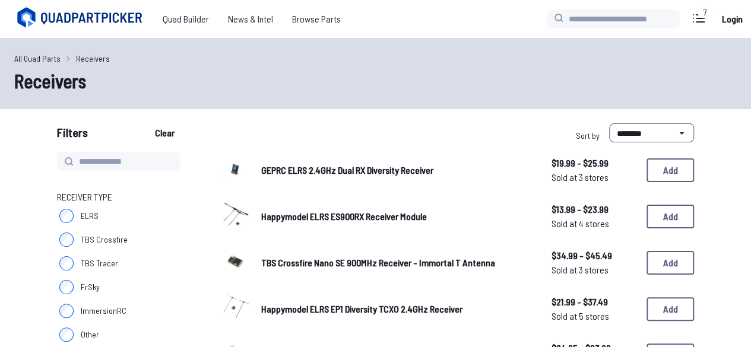
click at [158, 212] on label "ELRS" at bounding box center [123, 216] width 133 height 24
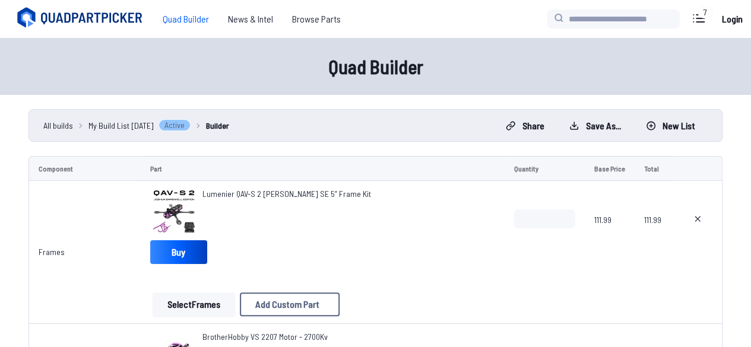
scroll to position [1039, 0]
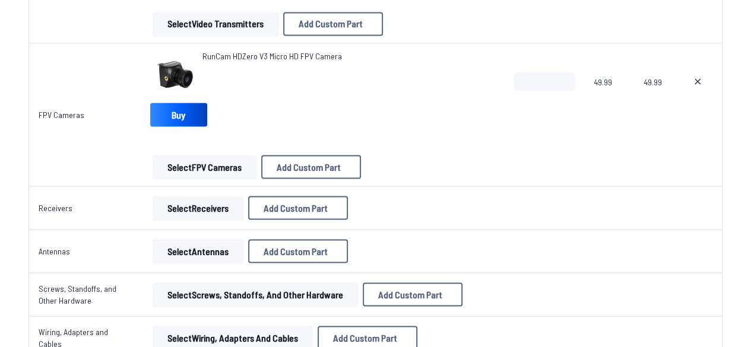
click at [176, 249] on button "Select Antennas" at bounding box center [198, 251] width 91 height 24
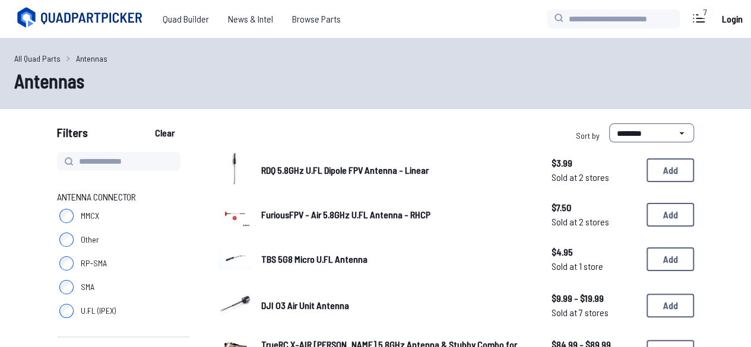
click at [305, 303] on span "DJI O3 Air Unit Antenna" at bounding box center [305, 305] width 88 height 11
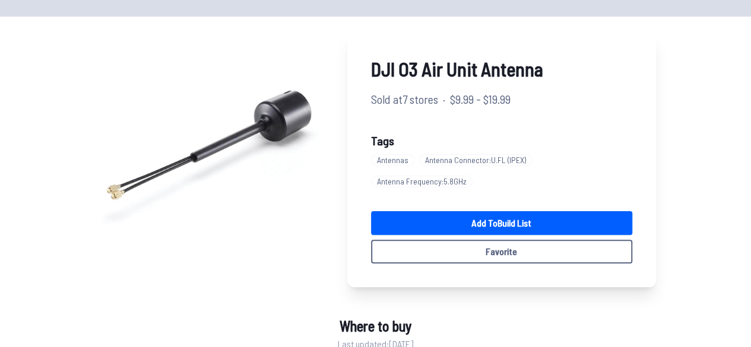
scroll to position [63, 0]
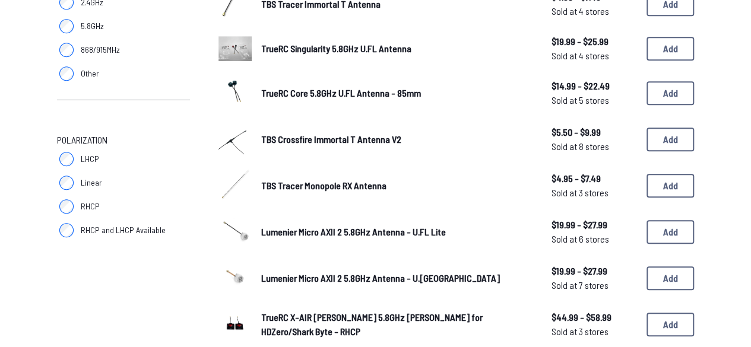
scroll to position [395, 0]
click at [281, 78] on div "TrueRC Core 5.8GHz U.FL Antenna - 85mm $14.99 - $22.49 Sold at 5 stores $14.99 …" at bounding box center [455, 92] width 475 height 37
click at [291, 105] on div "TrueRC Core 5.8GHz U.FL Antenna - 85mm $14.99 - $22.49 Sold at 5 stores $14.99 …" at bounding box center [455, 92] width 475 height 37
click at [290, 96] on span "TrueRC Core 5.8GHz U.FL Antenna - 85mm" at bounding box center [341, 92] width 160 height 11
click at [283, 96] on span "TrueRC Core 5.8GHz U.FL Antenna - 85mm" at bounding box center [341, 92] width 160 height 11
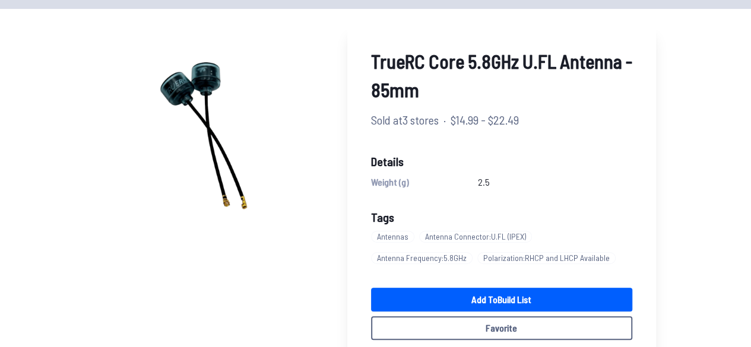
scroll to position [71, 0]
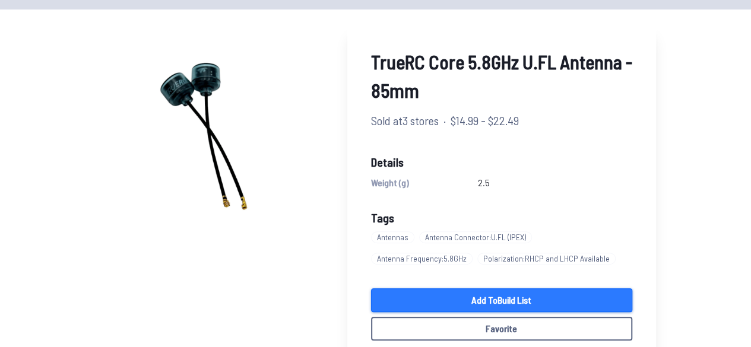
click at [479, 300] on link "Add to Build List" at bounding box center [501, 300] width 261 height 24
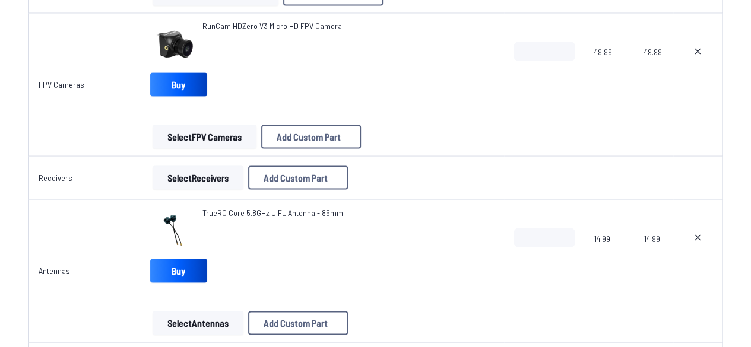
scroll to position [1070, 0]
click at [198, 179] on button "Select Receivers" at bounding box center [198, 178] width 91 height 24
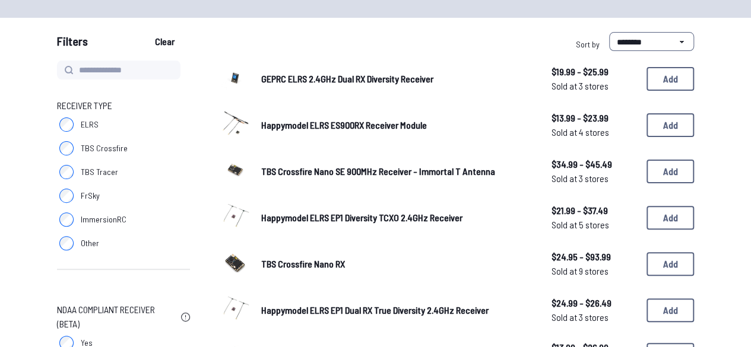
scroll to position [91, 0]
click at [291, 77] on span "GEPRC ELRS 2.4GHz Dual RX Diversity Receiver" at bounding box center [347, 79] width 172 height 11
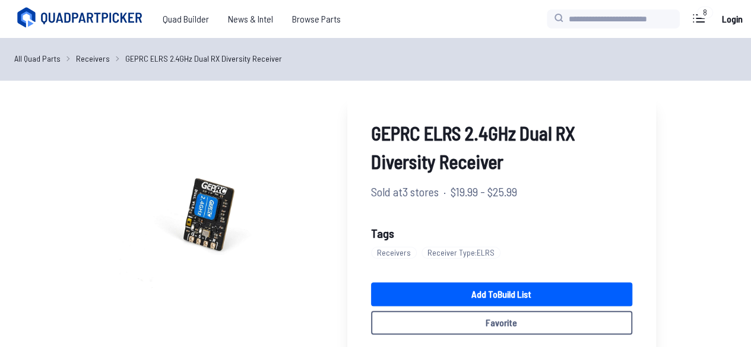
drag, startPoint x: 25, startPoint y: 5, endPoint x: 364, endPoint y: 54, distance: 343.0
click at [364, 54] on ul "All Quad Parts Receivers GEPRC ELRS 2.4GHz Dual RX Diversity Receiver" at bounding box center [375, 58] width 722 height 12
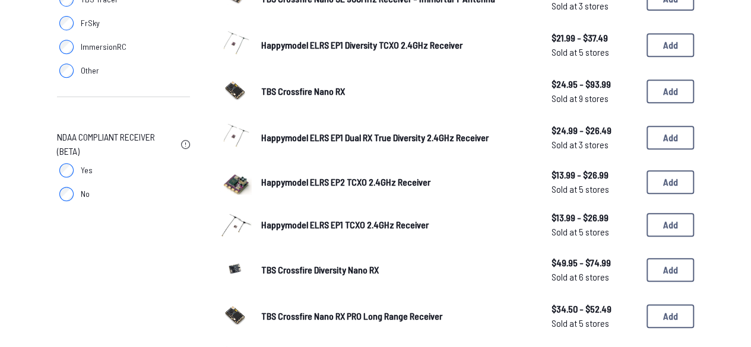
scroll to position [262, 0]
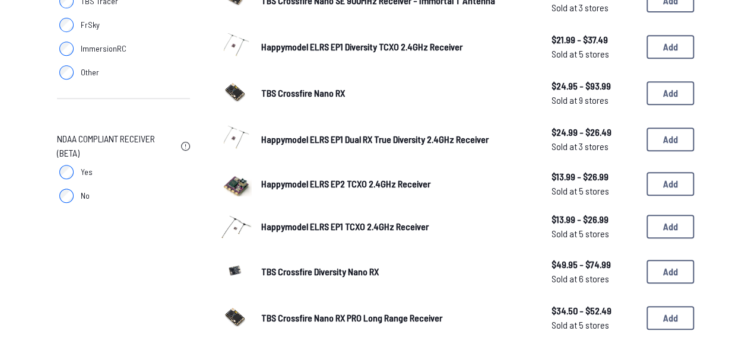
click at [285, 178] on span "Happymodel ELRS EP2 TCXO 2.4GHz Receiver" at bounding box center [345, 183] width 169 height 11
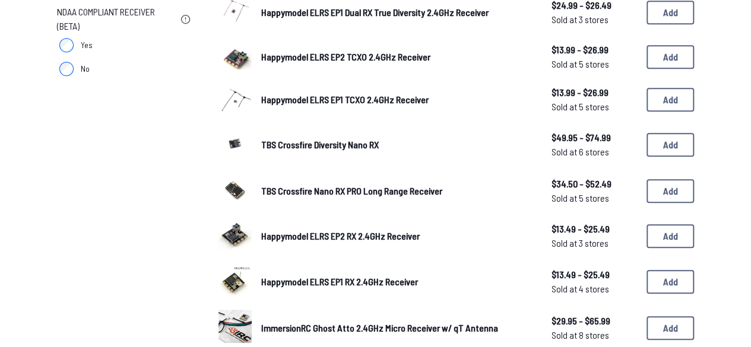
scroll to position [388, 0]
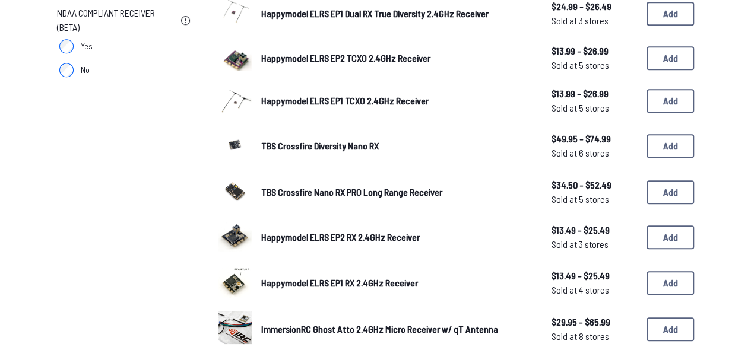
click at [246, 195] on img at bounding box center [234, 190] width 33 height 33
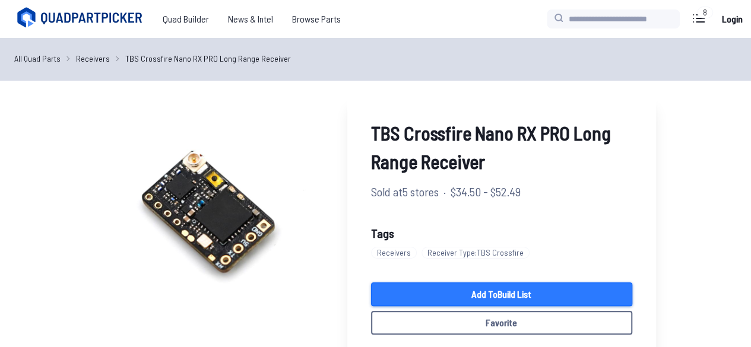
click at [487, 301] on link "Add to Build List" at bounding box center [501, 295] width 261 height 24
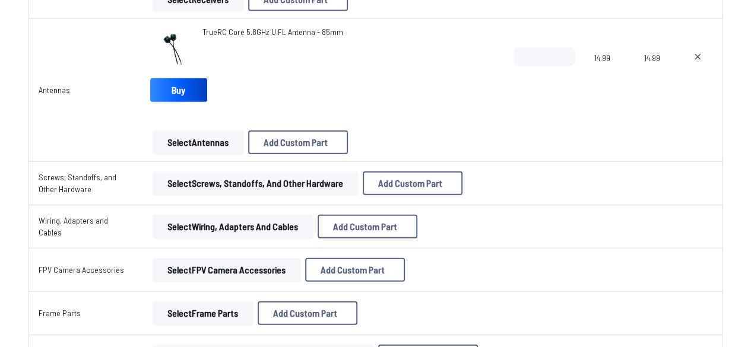
scroll to position [1351, 0]
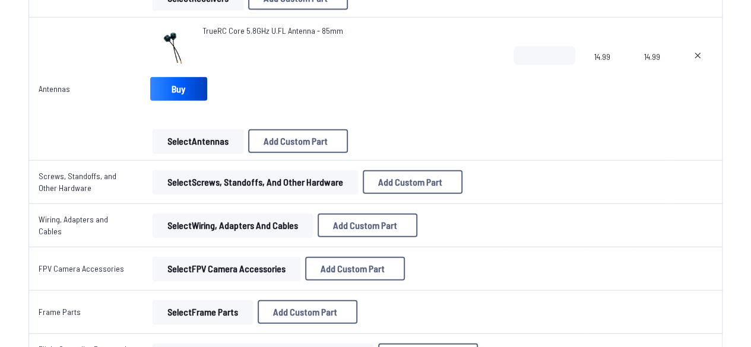
click at [196, 270] on button "Select FPV Camera Accessories" at bounding box center [227, 269] width 148 height 24
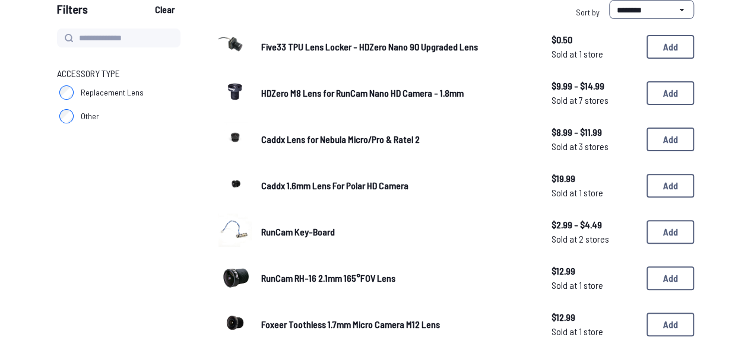
scroll to position [122, 0]
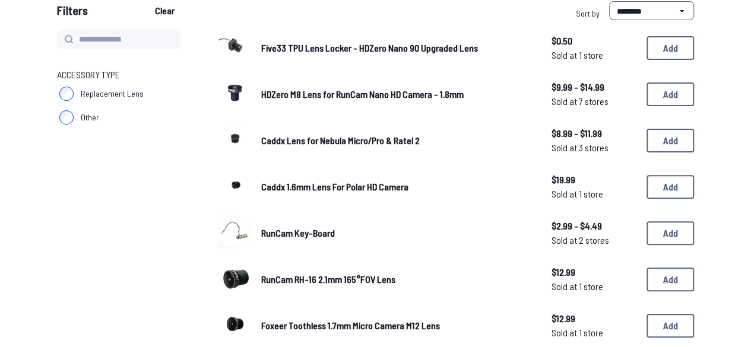
click at [257, 240] on div "RunCam Key-Board $2.99 - $4.49 Sold at 2 stores $2.99 - $4.49 Sold at 2 stores …" at bounding box center [455, 233] width 475 height 37
click at [265, 236] on span "RunCam Key-Board" at bounding box center [298, 232] width 74 height 11
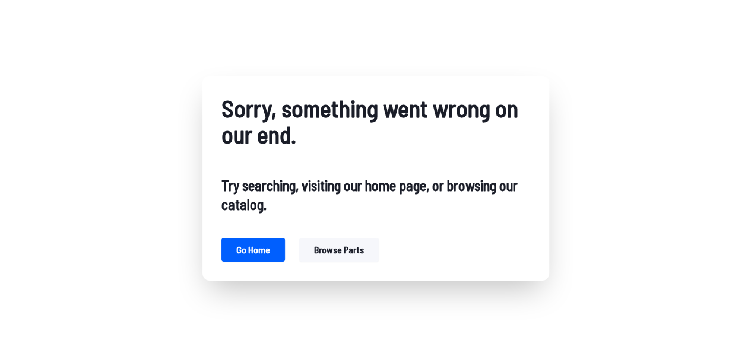
click at [318, 250] on button "Browse parts" at bounding box center [339, 250] width 80 height 24
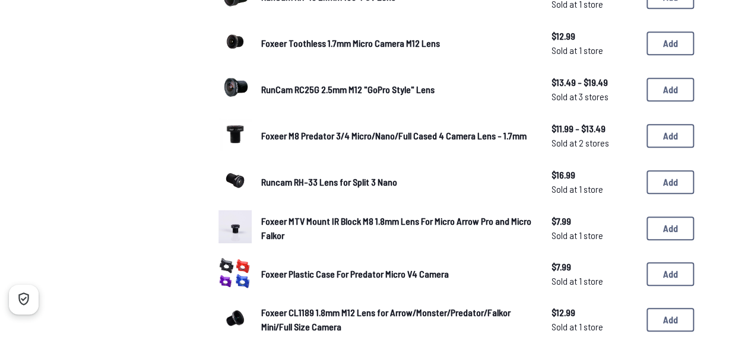
scroll to position [432, 0]
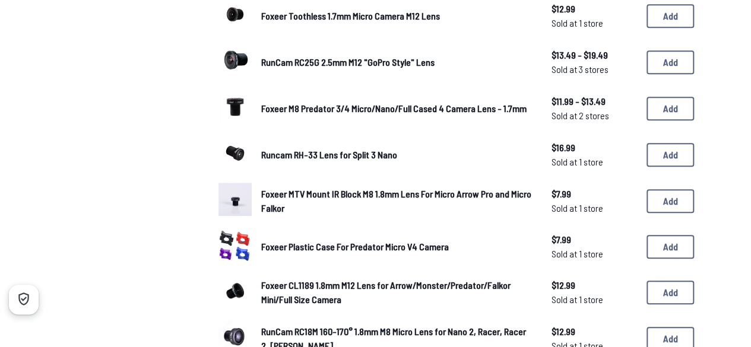
click at [412, 234] on div "Foxeer Plastic Case For Predator Micro V4 Camera $7.99 Sold at 1 store $7.99 So…" at bounding box center [455, 247] width 475 height 36
click at [417, 248] on span "Foxeer Plastic Case For Predator Micro V4 Camera" at bounding box center [355, 246] width 188 height 11
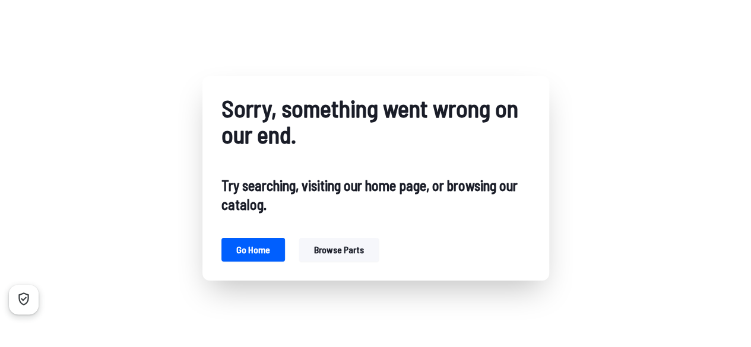
click at [321, 252] on button "Browse parts" at bounding box center [339, 250] width 80 height 24
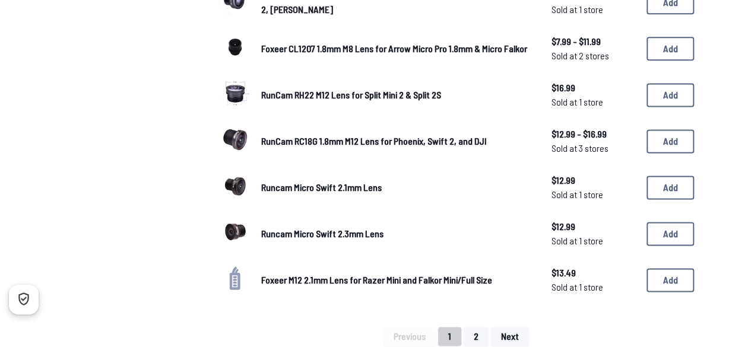
scroll to position [764, 0]
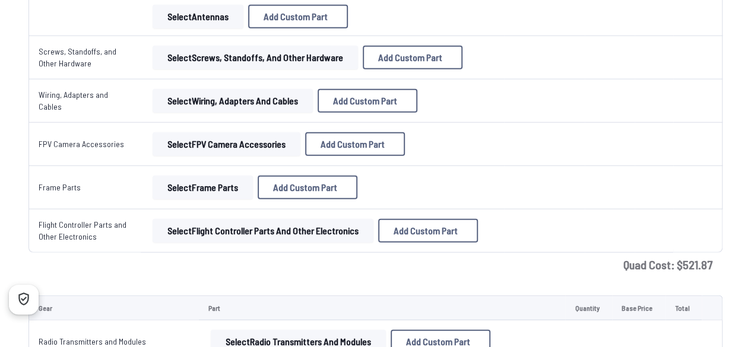
scroll to position [1474, 0]
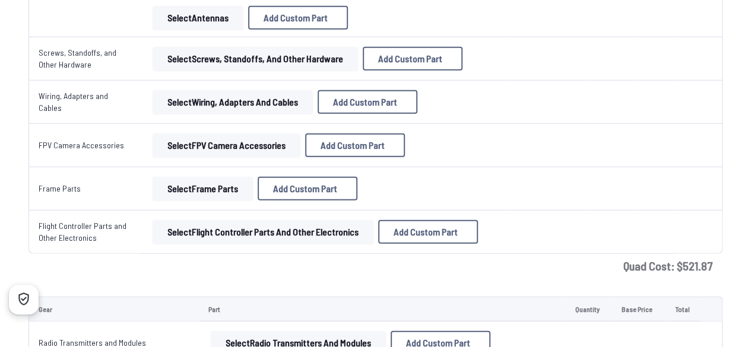
click at [202, 237] on button "Select Flight Controller Parts and Other Electronics" at bounding box center [263, 232] width 221 height 24
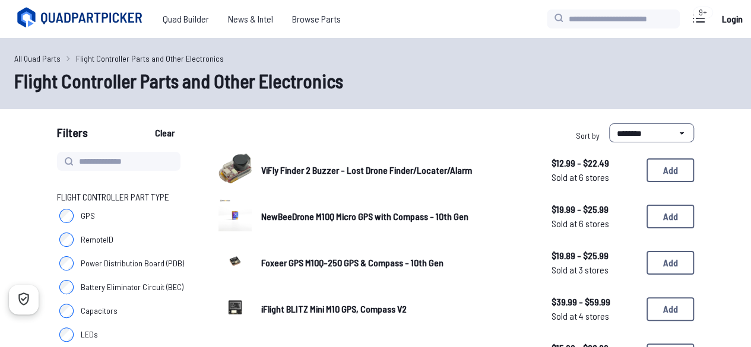
click at [389, 223] on link "NewBeeDrone M10Q Micro GPS with Compass - 10th Gen" at bounding box center [396, 217] width 271 height 14
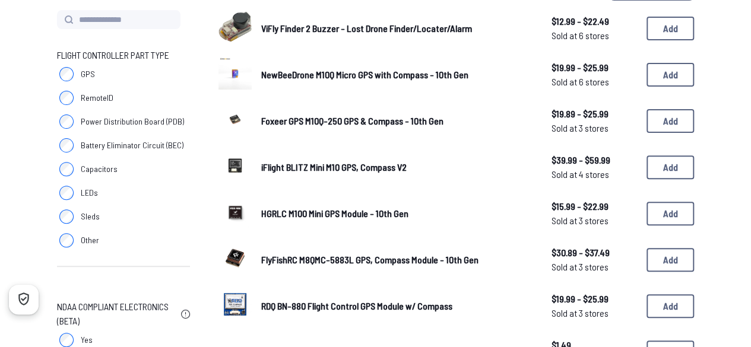
scroll to position [141, 0]
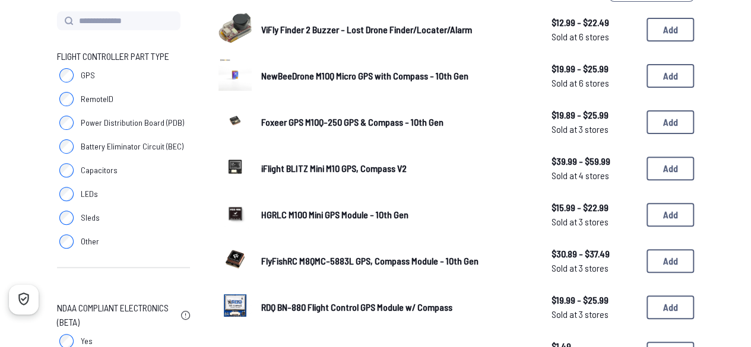
drag, startPoint x: 180, startPoint y: 245, endPoint x: 127, endPoint y: 69, distance: 184.2
click at [127, 69] on div "Flight Controller Part Type GPS RemoteID Power Distribution Board (PDB) Battery…" at bounding box center [123, 165] width 133 height 233
click at [104, 69] on label "GPS" at bounding box center [123, 76] width 133 height 24
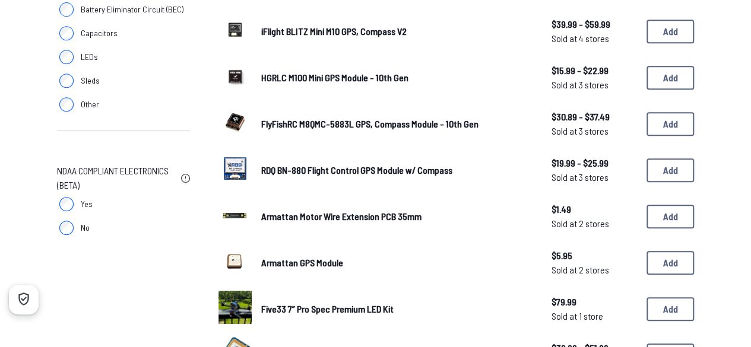
scroll to position [282, 0]
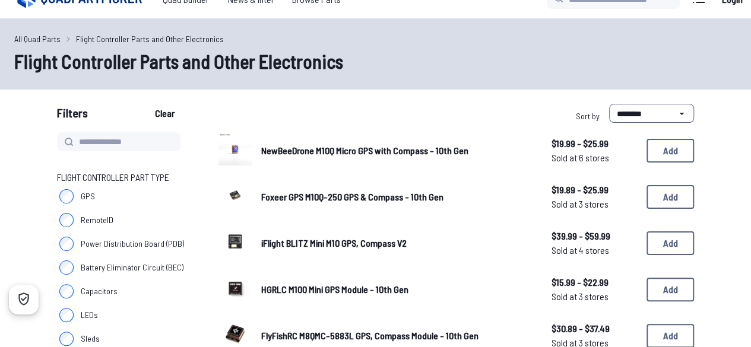
scroll to position [19, 0]
drag, startPoint x: 361, startPoint y: 128, endPoint x: 397, endPoint y: 94, distance: 48.7
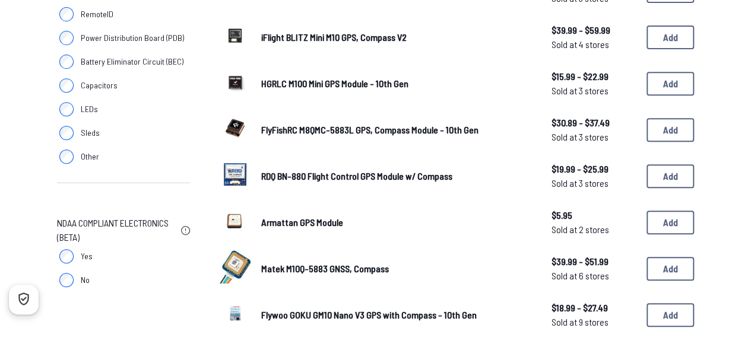
scroll to position [224, 0]
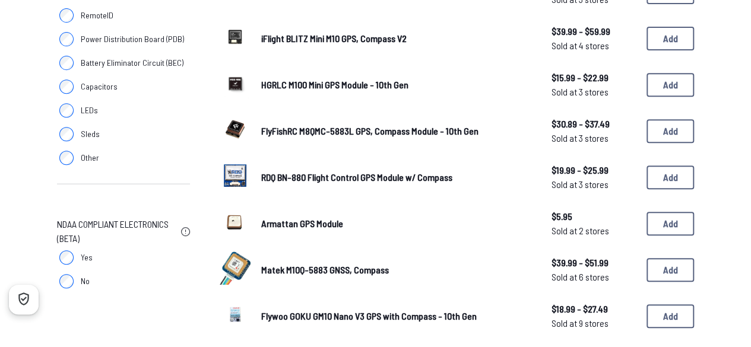
click at [255, 139] on div "FlyFishRC M8QMC-5883L GPS, Compass Module - 10th Gen $30.89 - $37.49 Sold at 3 …" at bounding box center [455, 131] width 475 height 37
click at [282, 136] on span "FlyFishRC M8QMC-5883L GPS, Compass Module - 10th Gen" at bounding box center [369, 130] width 217 height 11
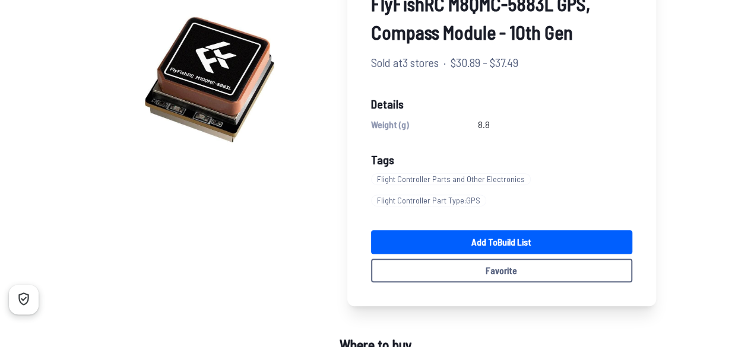
scroll to position [133, 0]
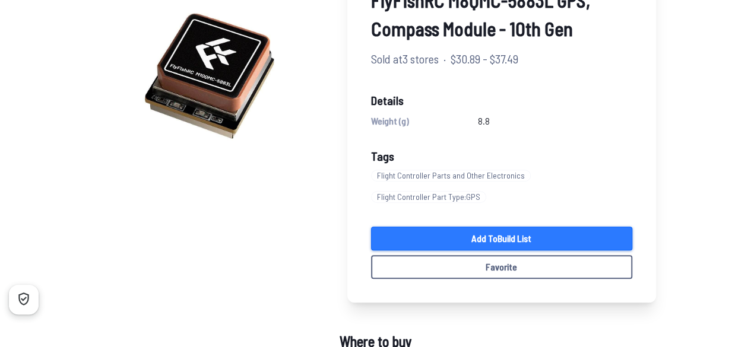
click at [495, 235] on link "Add to Build List" at bounding box center [501, 239] width 261 height 24
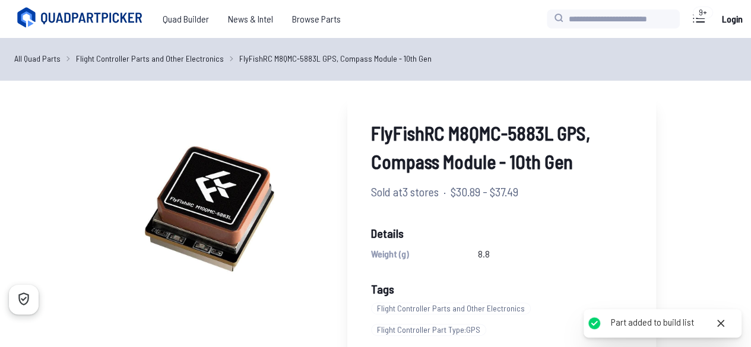
scroll to position [133, 0]
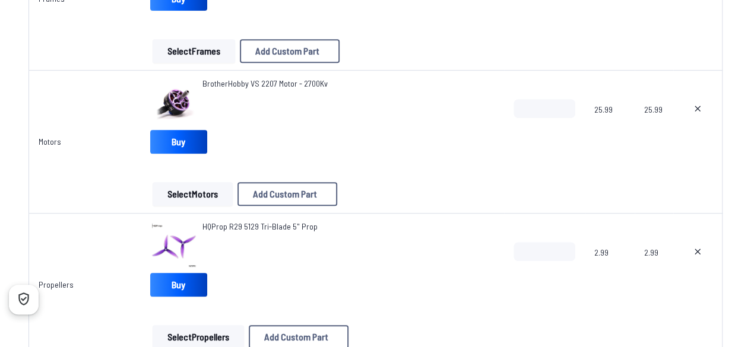
scroll to position [1548, 0]
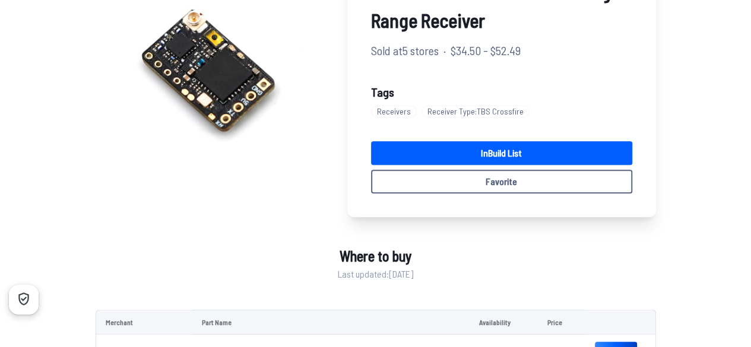
scroll to position [141, 0]
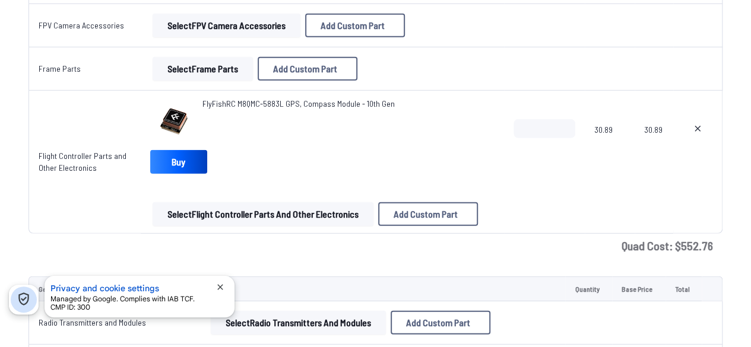
scroll to position [1580, 0]
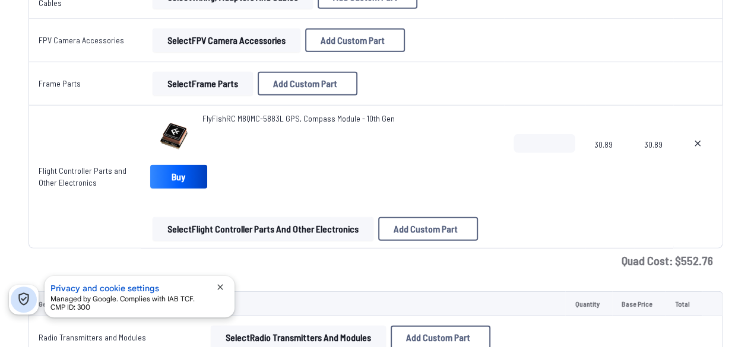
click at [311, 228] on button "Select Flight Controller Parts and Other Electronics" at bounding box center [263, 229] width 221 height 24
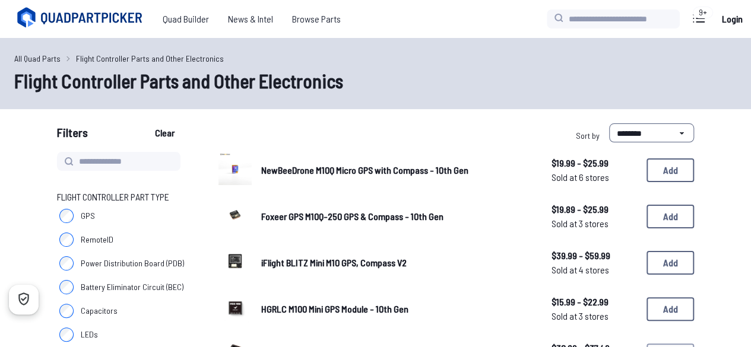
click at [94, 215] on label "GPS" at bounding box center [123, 216] width 133 height 24
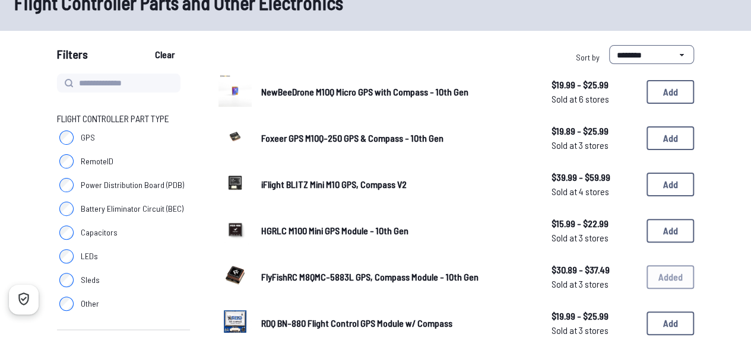
scroll to position [77, 0]
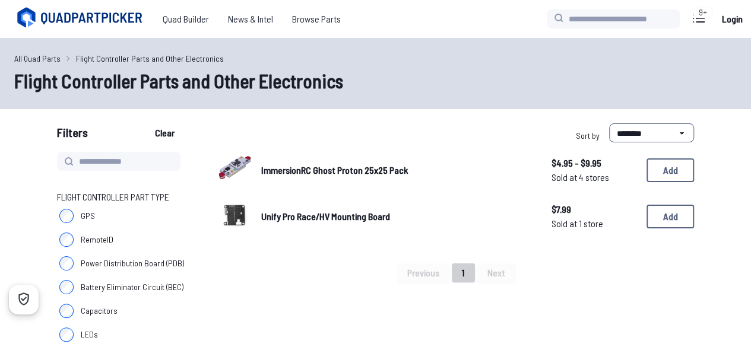
click at [256, 166] on div "ImmersionRC Ghost Proton 25x25 Pack $4.95 - $9.95 Sold at 4 stores $4.95 - $9.9…" at bounding box center [455, 170] width 475 height 37
click at [274, 172] on span "ImmersionRC Ghost Proton 25x25 Pack" at bounding box center [334, 169] width 147 height 11
click at [280, 218] on span "Unify Pro Race/HV Mounting Board" at bounding box center [325, 216] width 129 height 11
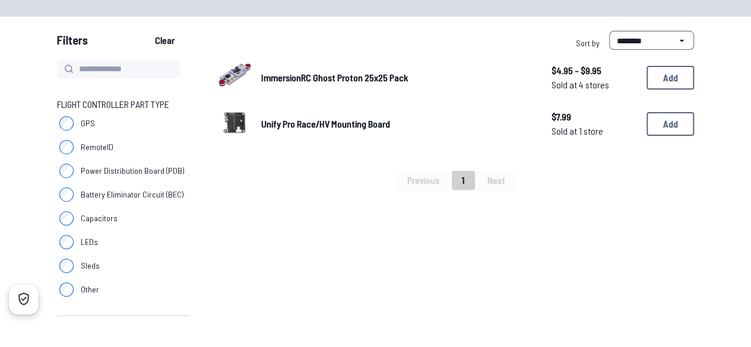
scroll to position [113, 0]
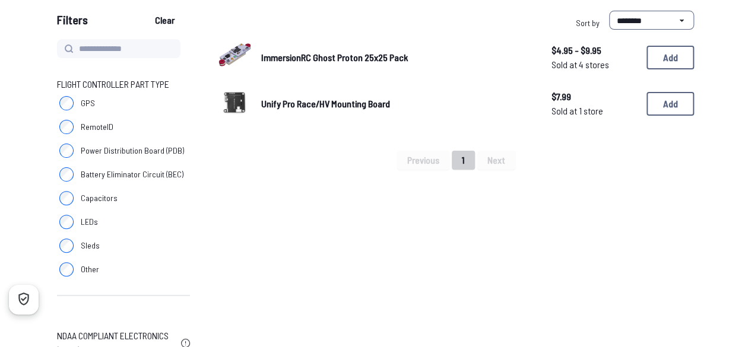
click at [77, 151] on label "Power Distribution Board (PDB)" at bounding box center [123, 151] width 133 height 24
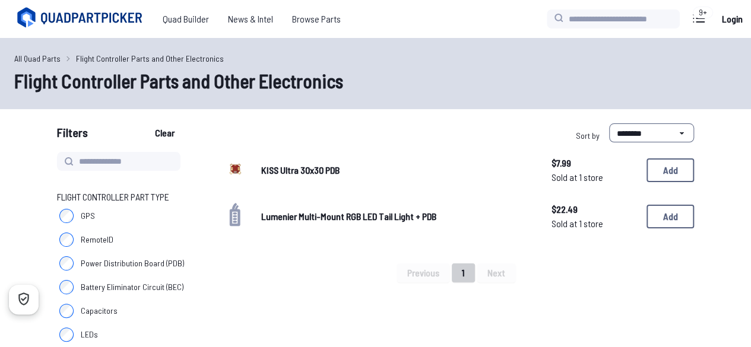
scroll to position [113, 0]
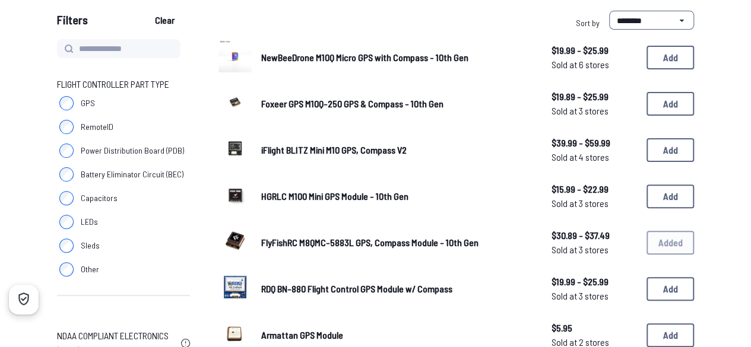
scroll to position [77, 0]
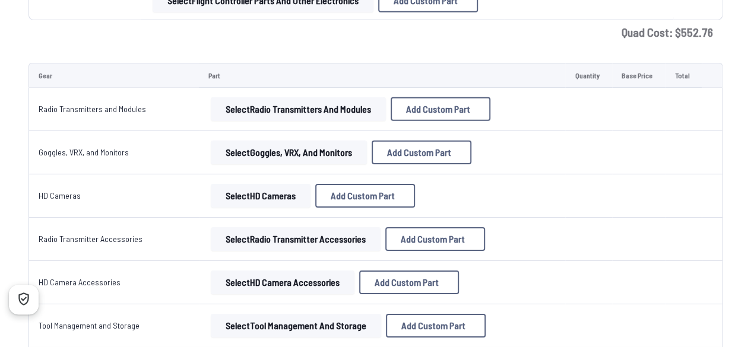
scroll to position [1807, 0]
click at [236, 150] on button "Select Goggles, VRX, and Monitors" at bounding box center [289, 153] width 156 height 24
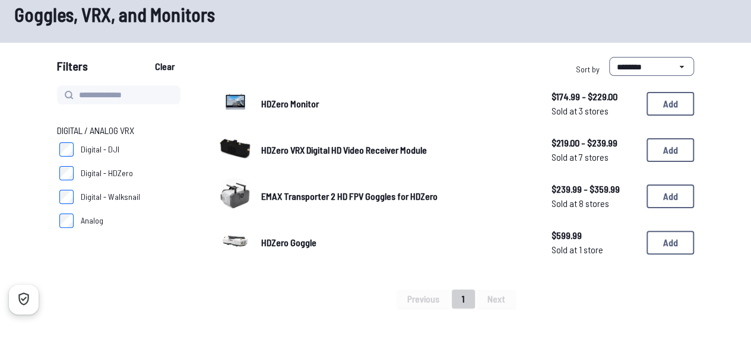
scroll to position [74, 0]
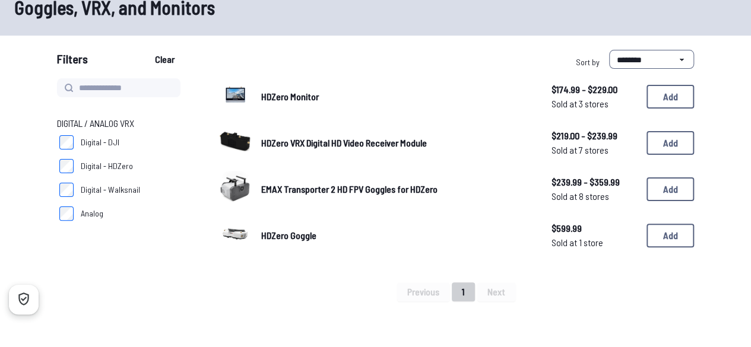
click at [291, 242] on link "HDZero Goggle" at bounding box center [396, 236] width 271 height 14
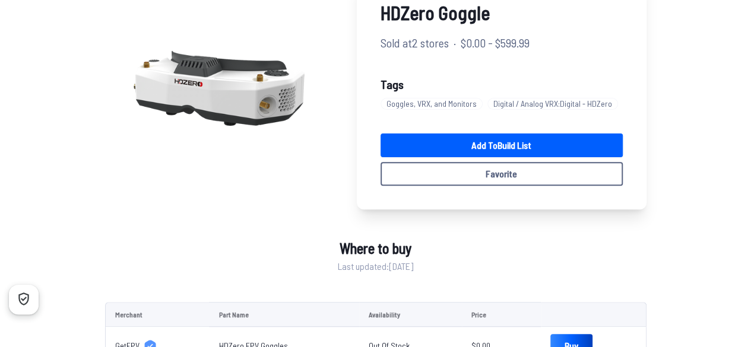
scroll to position [119, 0]
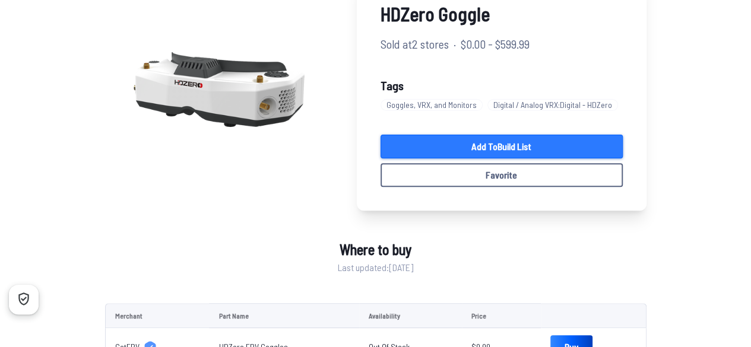
click at [402, 150] on link "Add to Build List" at bounding box center [501, 147] width 242 height 24
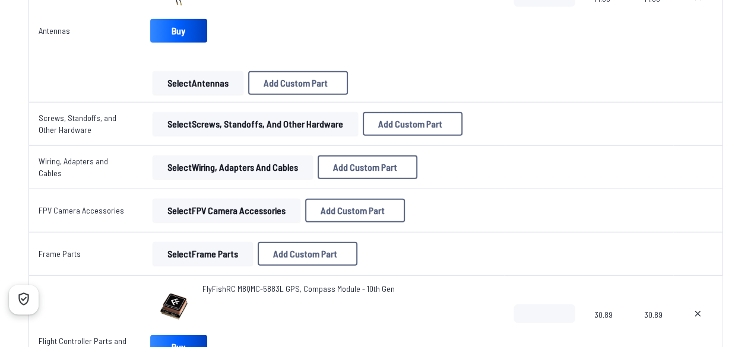
scroll to position [1404, 0]
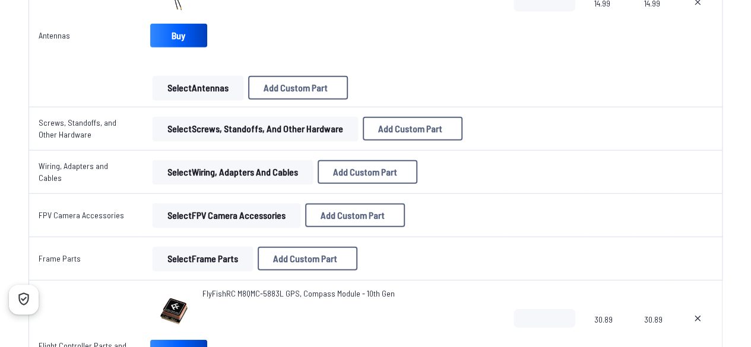
click at [177, 128] on button "Select Screws, Standoffs, and Other Hardware" at bounding box center [255, 129] width 205 height 24
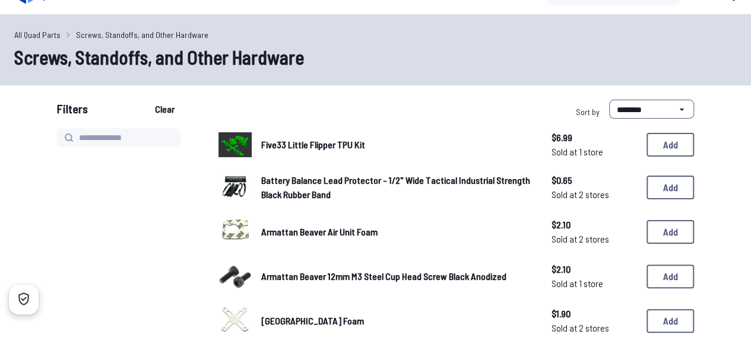
scroll to position [28, 0]
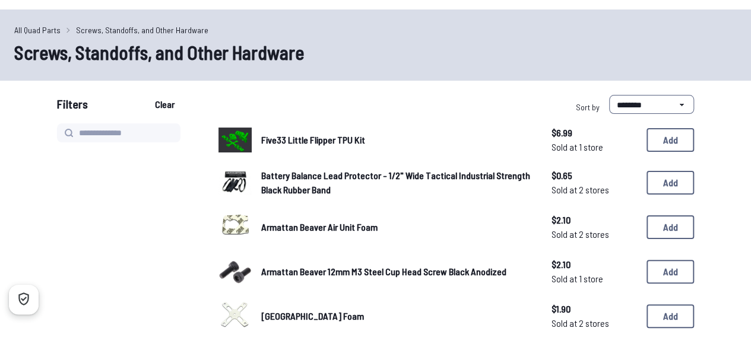
click at [325, 141] on span "Five33 Little Flipper TPU Kit" at bounding box center [313, 139] width 104 height 11
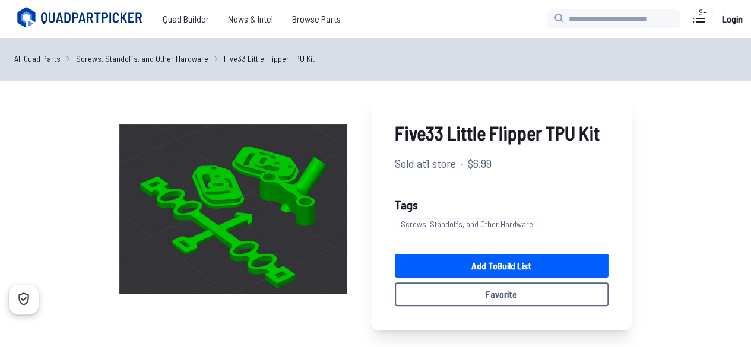
scroll to position [28, 0]
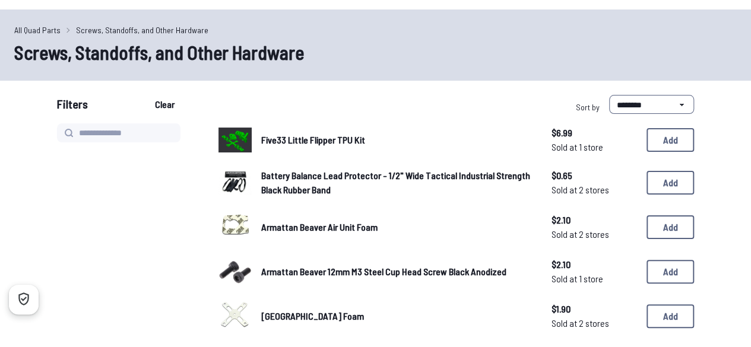
click at [345, 189] on link "Battery Balance Lead Protector - 1/2" Wide Tactical Industrial Strength Black R…" at bounding box center [396, 183] width 271 height 28
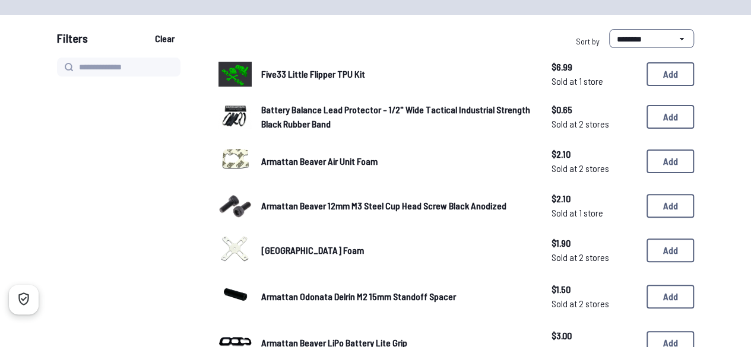
scroll to position [93, 0]
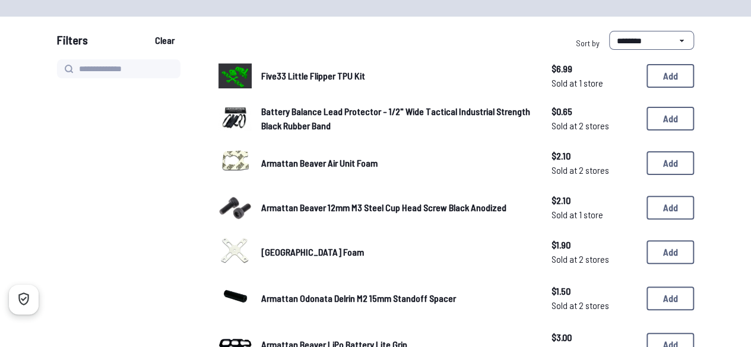
click at [278, 212] on span "Armattan Beaver 12mm M3 Steel Cup Head Screw Black Anodized" at bounding box center [383, 207] width 245 height 11
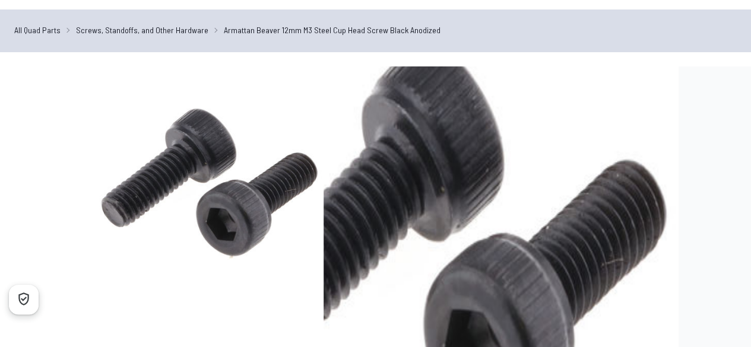
scroll to position [27, 0]
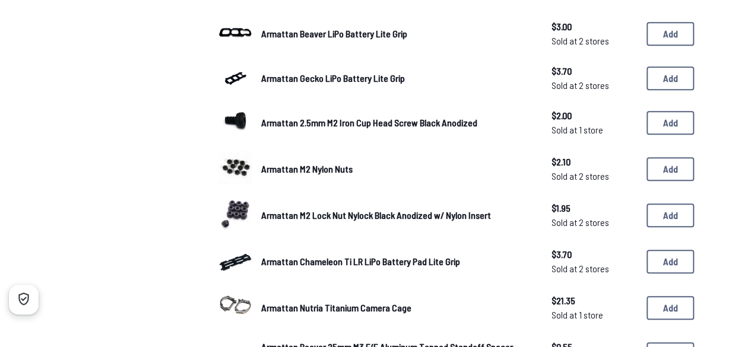
scroll to position [404, 0]
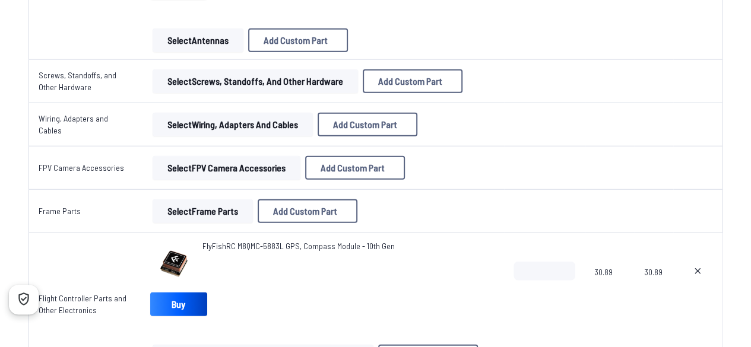
scroll to position [1452, 0]
click at [177, 213] on button "Select Frame Parts" at bounding box center [203, 211] width 100 height 24
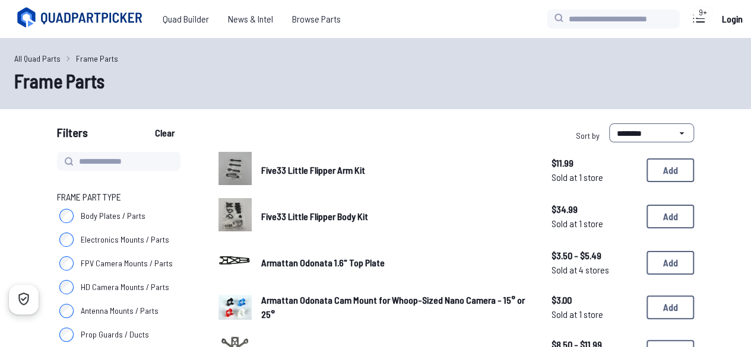
scroll to position [40, 0]
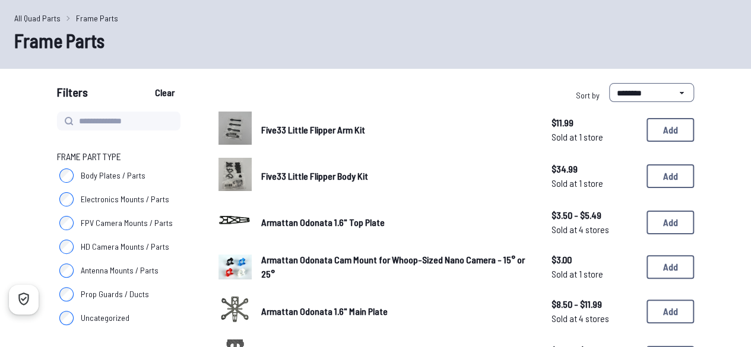
click at [77, 195] on label "Electronics Mounts / Parts" at bounding box center [123, 200] width 133 height 24
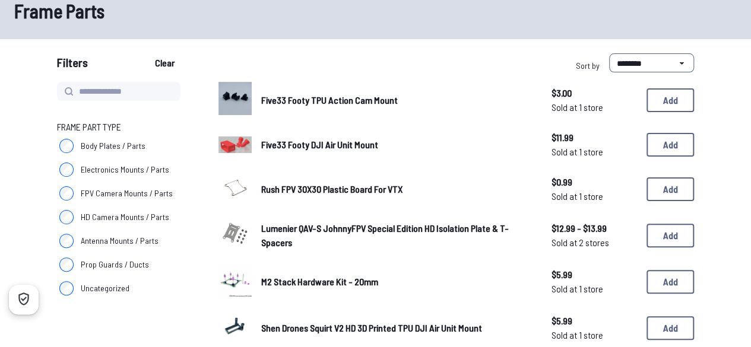
scroll to position [68, 0]
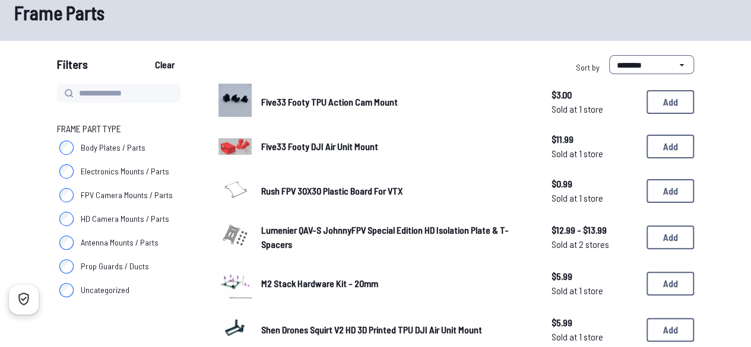
click at [104, 258] on label "Prop Guards / Ducts" at bounding box center [123, 267] width 133 height 24
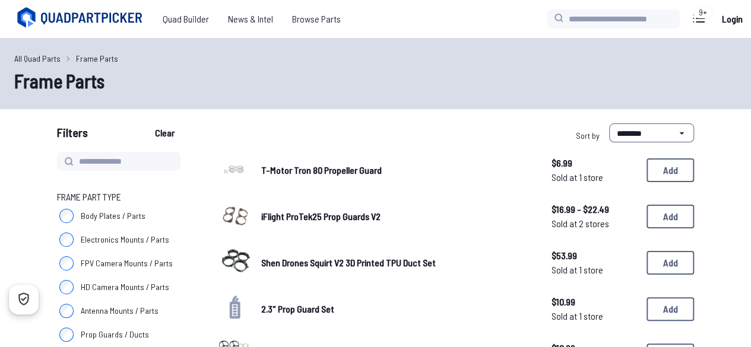
click at [116, 317] on label "Antenna Mounts / Parts" at bounding box center [123, 311] width 133 height 24
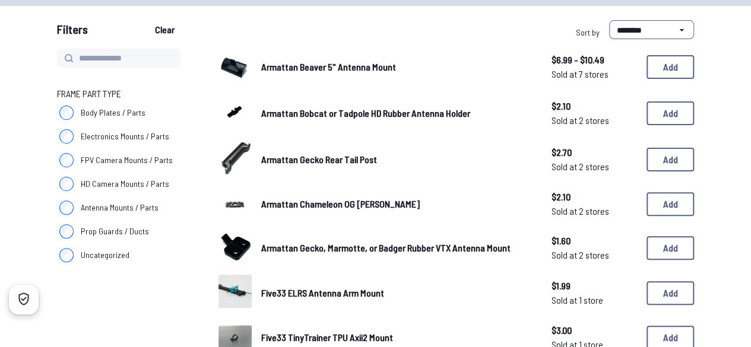
scroll to position [104, 0]
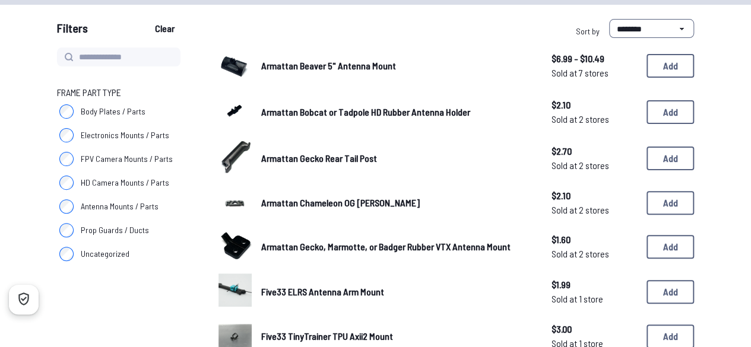
click at [278, 154] on span "Armattan Gecko Rear Tail Post" at bounding box center [319, 158] width 116 height 11
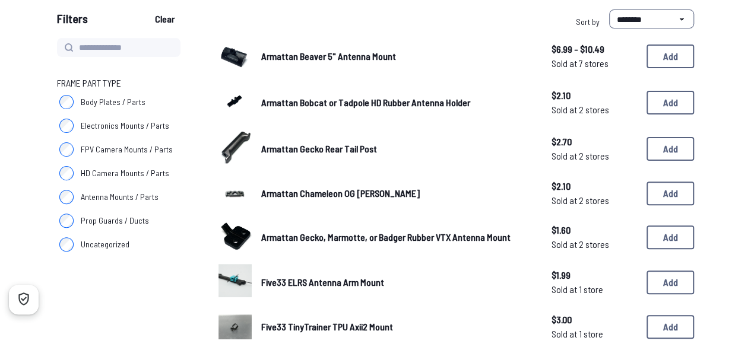
scroll to position [113, 0]
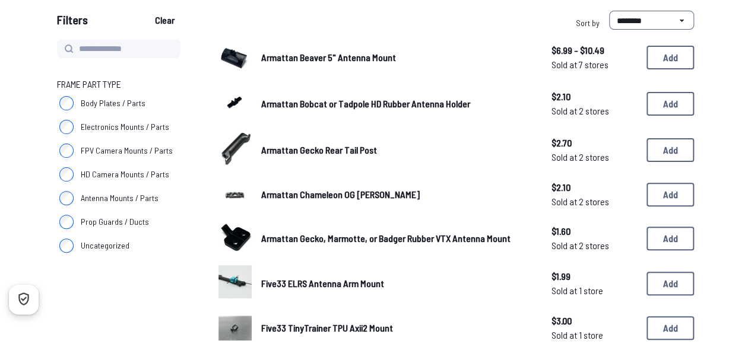
click at [304, 280] on span "Five33 ELRS Antenna Arm Mount" at bounding box center [322, 283] width 123 height 11
click at [328, 287] on span "Five33 ELRS Antenna Arm Mount" at bounding box center [322, 283] width 123 height 11
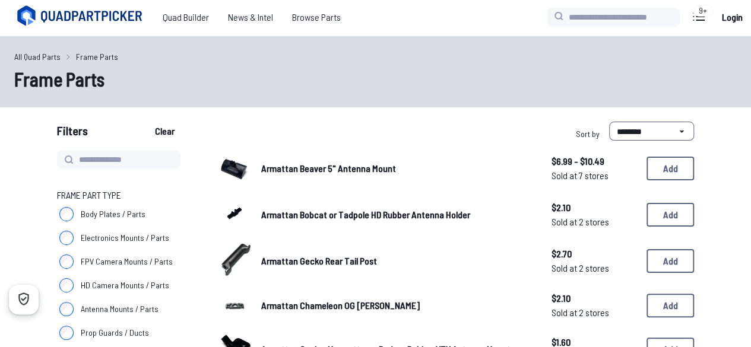
scroll to position [2, 0]
click at [300, 213] on span "Armattan Bobcat or Tadpole HD Rubber Antenna Holder" at bounding box center [365, 213] width 209 height 11
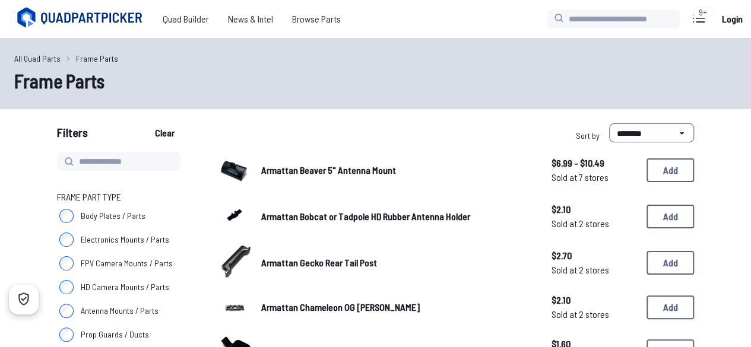
scroll to position [2, 0]
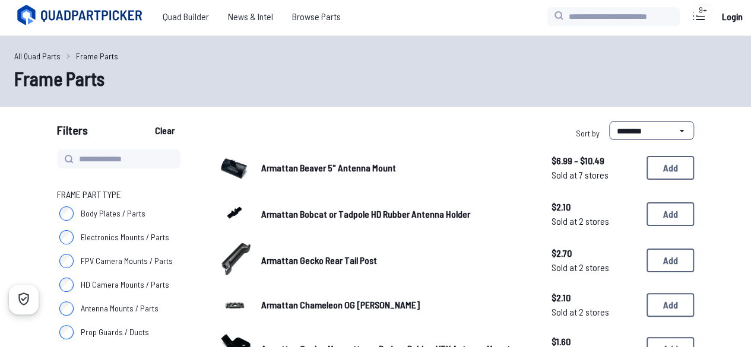
click at [278, 178] on div "Armattan Beaver 5" Antenna Mount $6.99 - $10.49 Sold at 7 stores $6.99 - $10.49…" at bounding box center [455, 168] width 475 height 37
click at [266, 160] on div "Armattan Beaver 5" Antenna Mount $6.99 - $10.49 Sold at 7 stores $6.99 - $10.49…" at bounding box center [455, 168] width 475 height 37
click at [279, 170] on span "Armattan Beaver 5" Antenna Mount" at bounding box center [328, 167] width 135 height 11
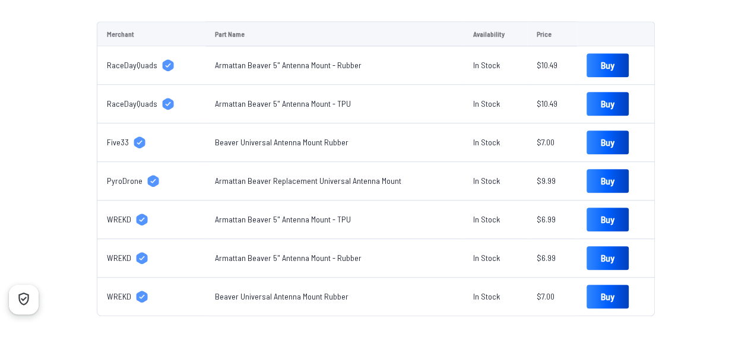
scroll to position [296, 0]
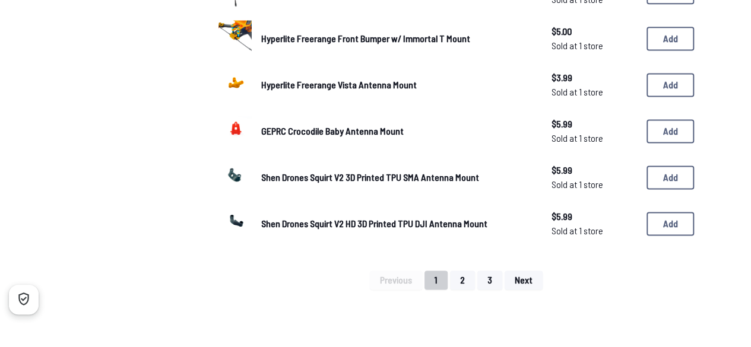
scroll to position [812, 0]
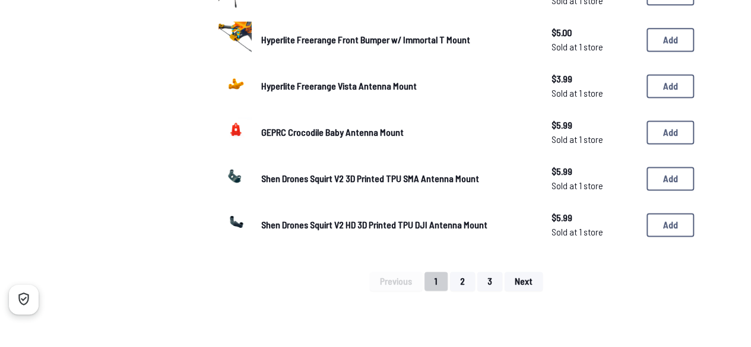
click at [268, 175] on span "Shen Drones Squirt V2 3D Printed TPU SMA Antenna Mount" at bounding box center [370, 178] width 218 height 11
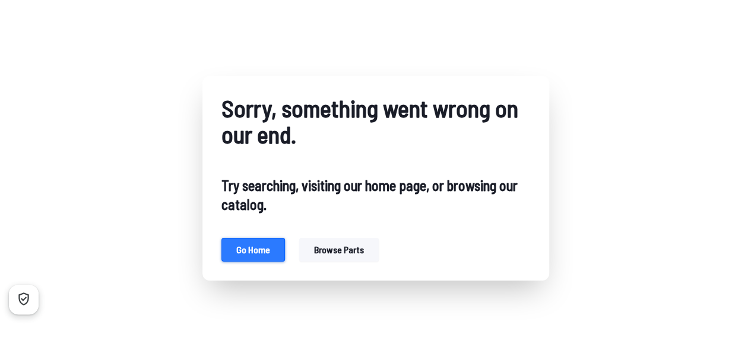
click at [259, 249] on button "Go home" at bounding box center [253, 250] width 64 height 24
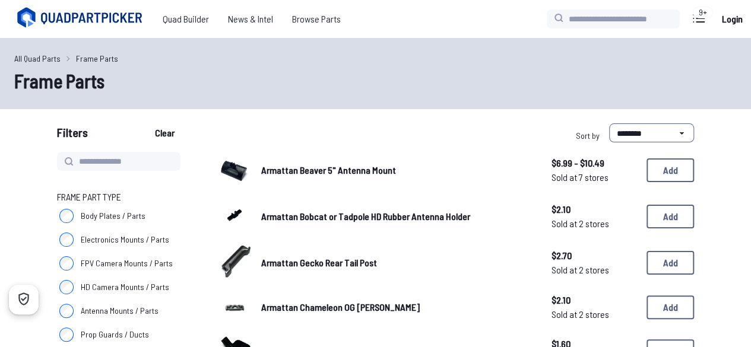
scroll to position [812, 0]
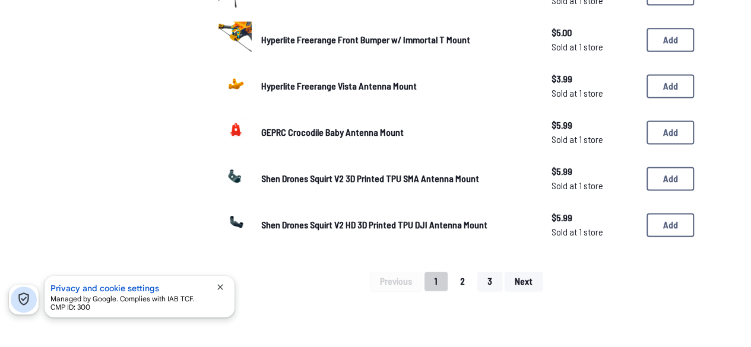
click at [464, 281] on button "2" at bounding box center [462, 281] width 25 height 19
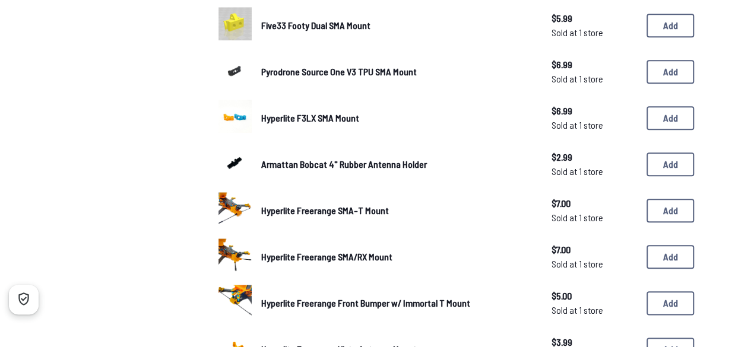
scroll to position [313, 0]
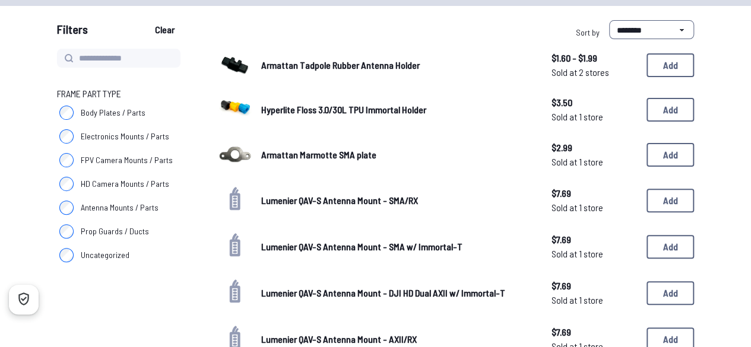
scroll to position [109, 0]
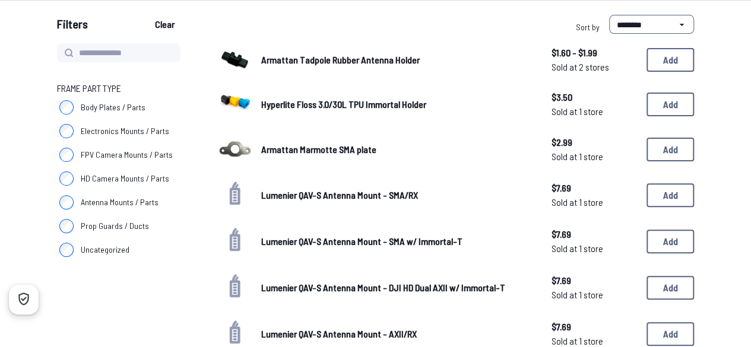
click at [369, 107] on span "Hyperlite Floss 3.0/30L TPU Immortal Holder" at bounding box center [343, 104] width 165 height 11
click at [370, 107] on span "Hyperlite Floss 3.0/30L TPU Immortal Holder" at bounding box center [343, 104] width 165 height 11
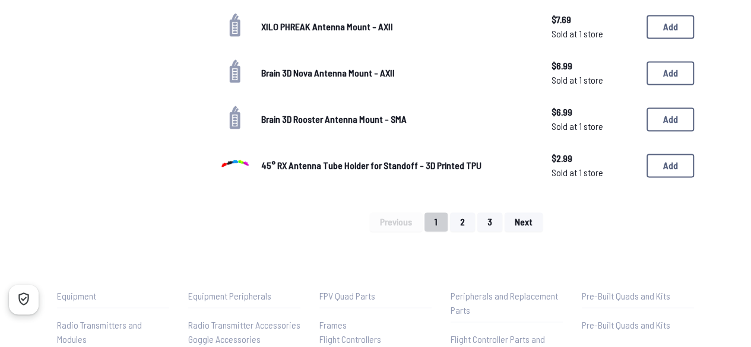
scroll to position [864, 0]
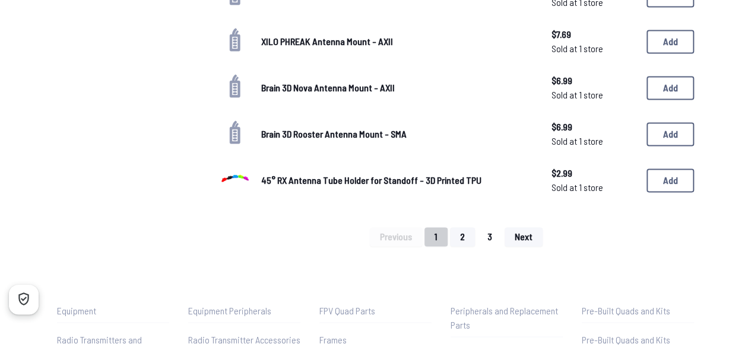
click at [494, 240] on button "3" at bounding box center [489, 236] width 25 height 19
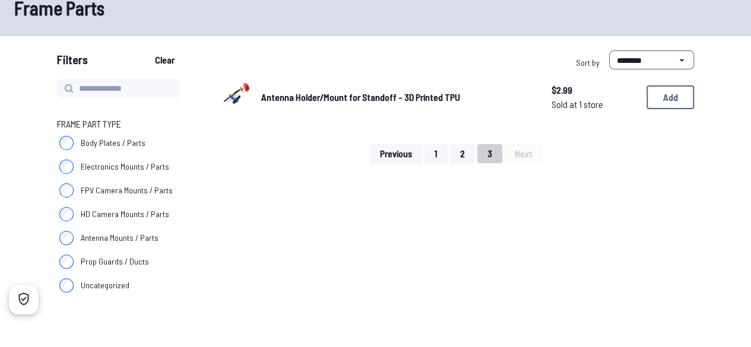
scroll to position [71, 0]
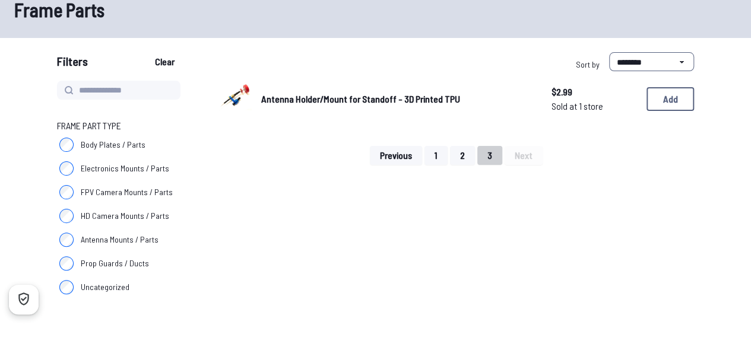
click at [368, 106] on div "Antenna Holder/Mount for Standoff - 3D Printed TPU $2.99 Sold at 1 store $2.99 …" at bounding box center [455, 99] width 475 height 37
click at [369, 97] on span "Antenna Holder/Mount for Standoff - 3D Printed TPU" at bounding box center [360, 98] width 199 height 11
click at [369, 98] on span "Antenna Holder/Mount for Standoff - 3D Printed TPU" at bounding box center [360, 98] width 199 height 11
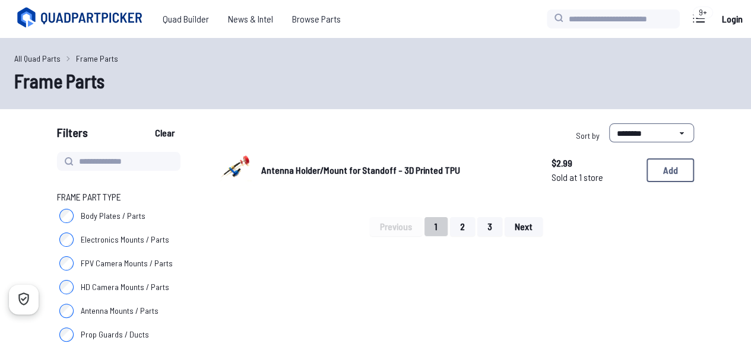
scroll to position [71, 0]
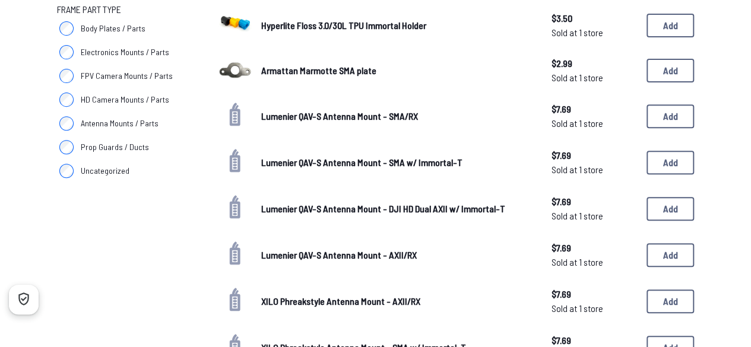
scroll to position [186, 0]
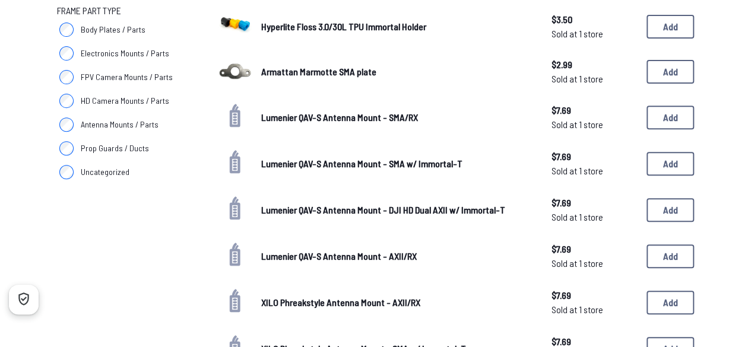
click at [119, 104] on span "HD Camera Mounts / Parts" at bounding box center [125, 101] width 88 height 12
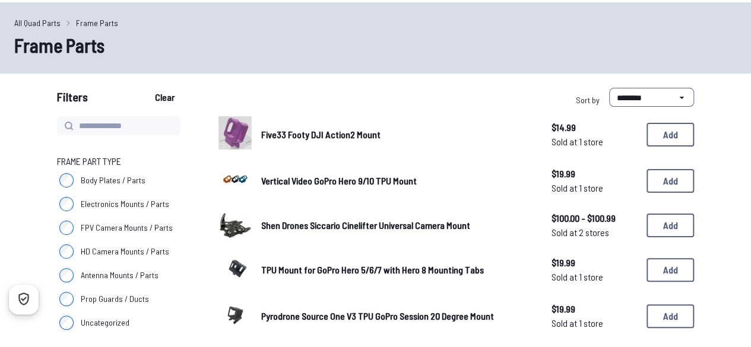
scroll to position [37, 0]
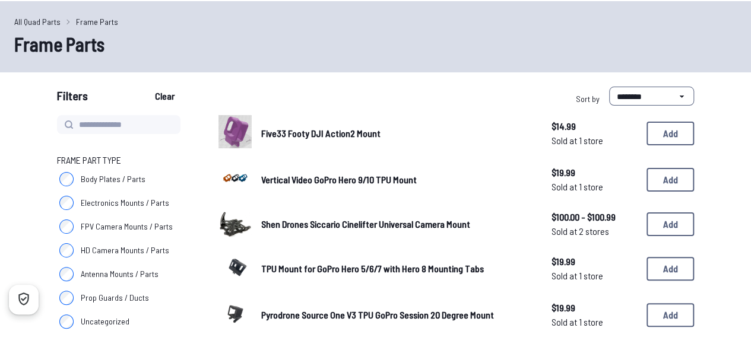
click at [284, 225] on span "Shen Drones Siccario Cinelifter Universal Camera Mount" at bounding box center [365, 223] width 209 height 11
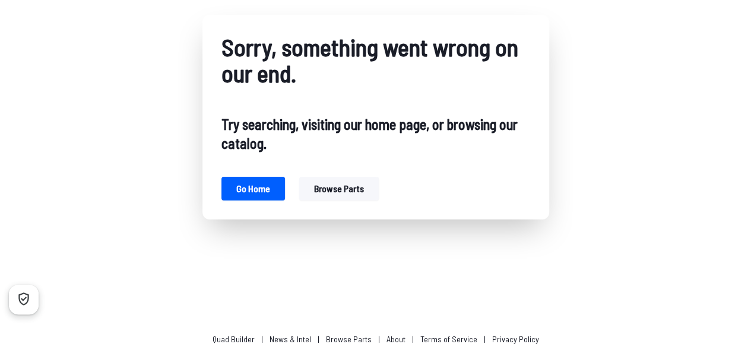
scroll to position [81, 0]
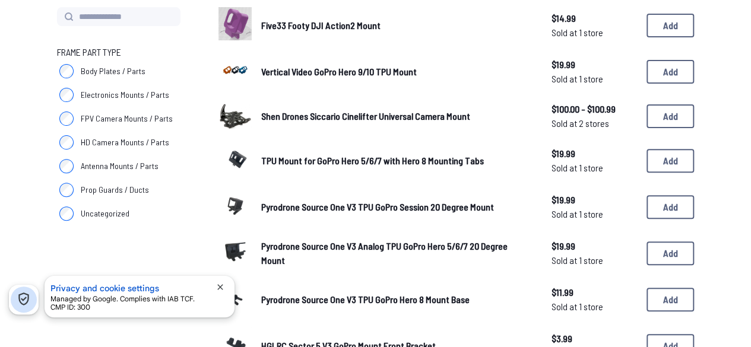
scroll to position [143, 0]
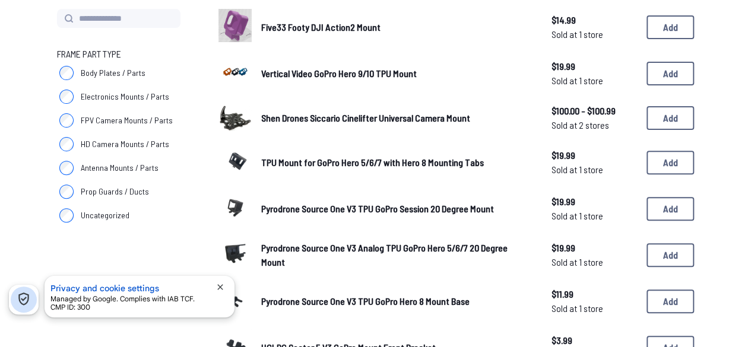
click at [100, 168] on span "Antenna Mounts / Parts" at bounding box center [120, 168] width 78 height 12
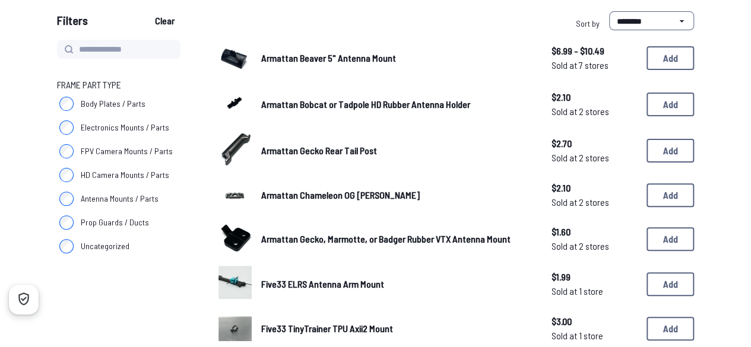
scroll to position [111, 0]
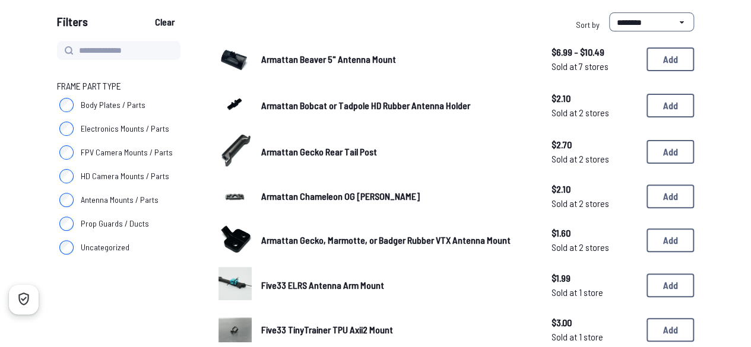
click at [242, 248] on img at bounding box center [234, 239] width 33 height 30
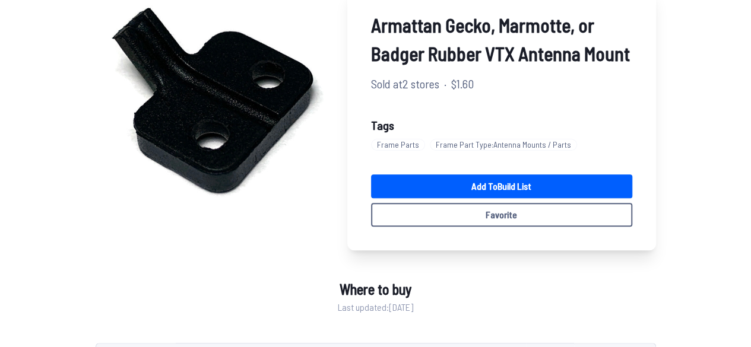
scroll to position [83, 0]
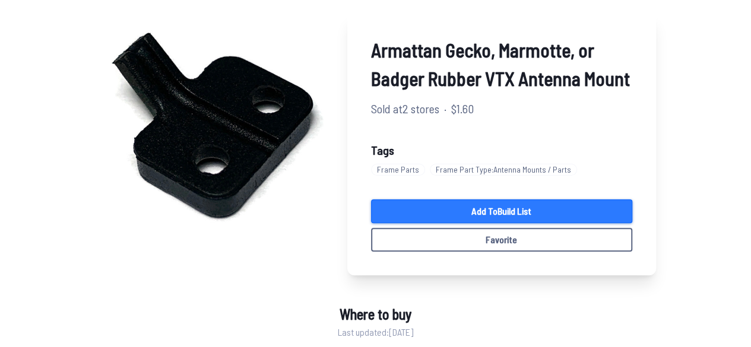
click at [556, 211] on link "Add to Build List" at bounding box center [501, 211] width 261 height 24
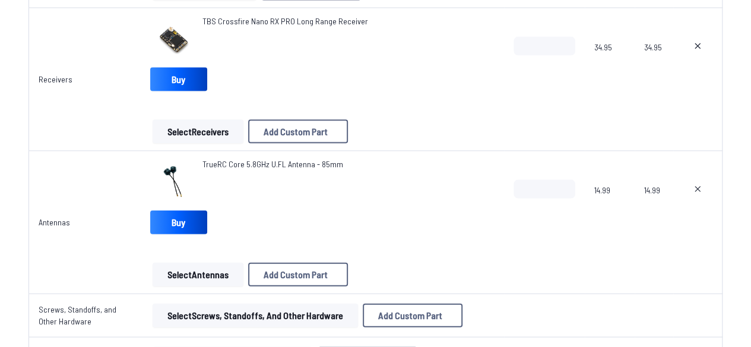
scroll to position [1219, 0]
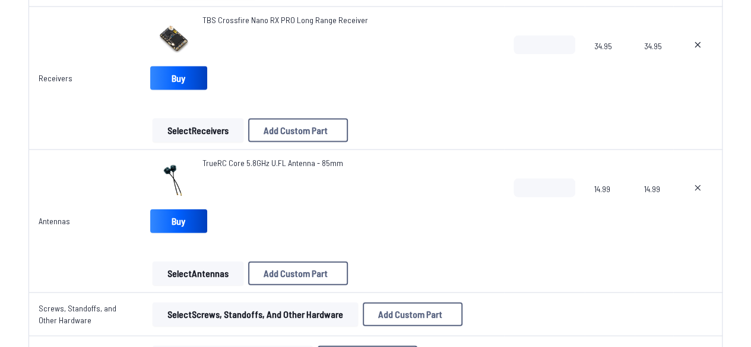
click at [198, 273] on button "Select Antennas" at bounding box center [198, 274] width 91 height 24
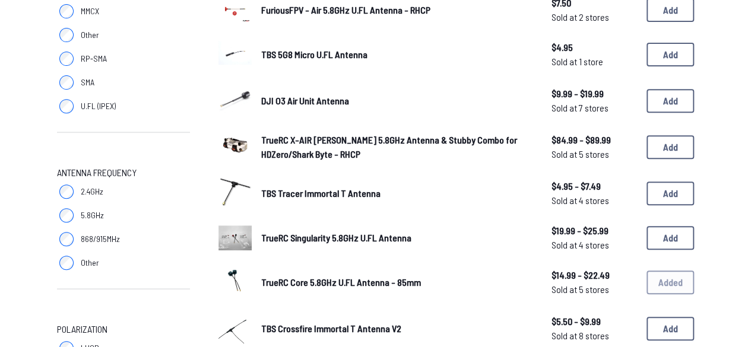
scroll to position [205, 0]
click at [303, 102] on span "DJI O3 Air Unit Antenna" at bounding box center [305, 99] width 88 height 11
click at [319, 100] on span "DJI O3 Air Unit Antenna" at bounding box center [305, 99] width 88 height 11
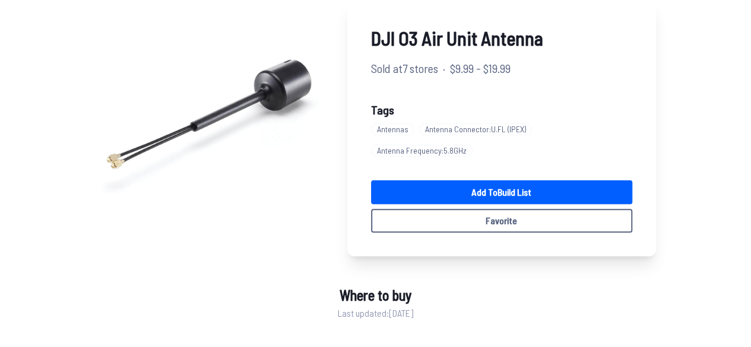
scroll to position [94, 0]
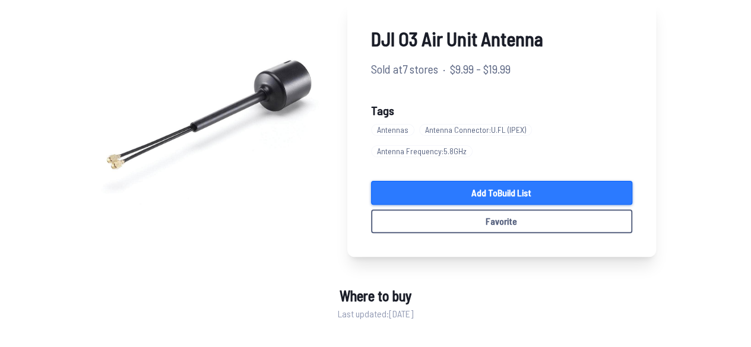
click at [419, 195] on link "Add to Build List" at bounding box center [501, 193] width 261 height 24
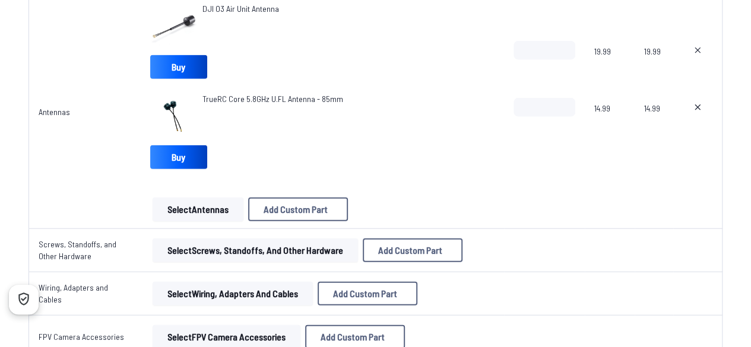
scroll to position [1374, 0]
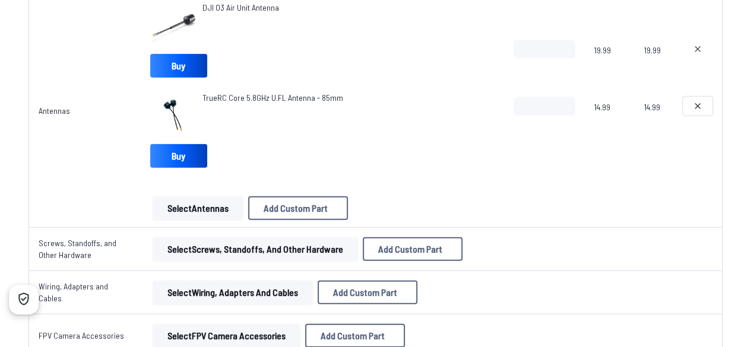
click at [697, 103] on icon at bounding box center [697, 106] width 9 height 9
type textarea "**********"
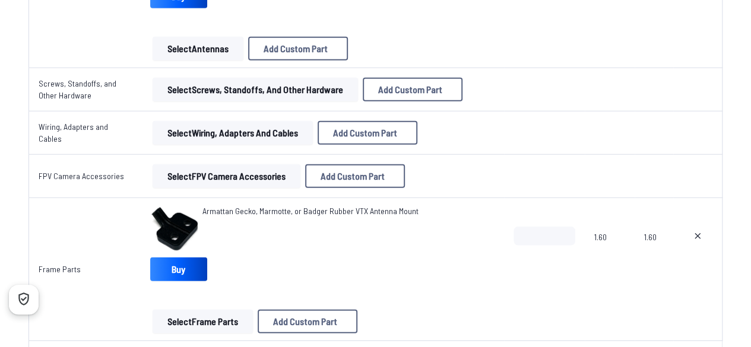
scroll to position [1442, 0]
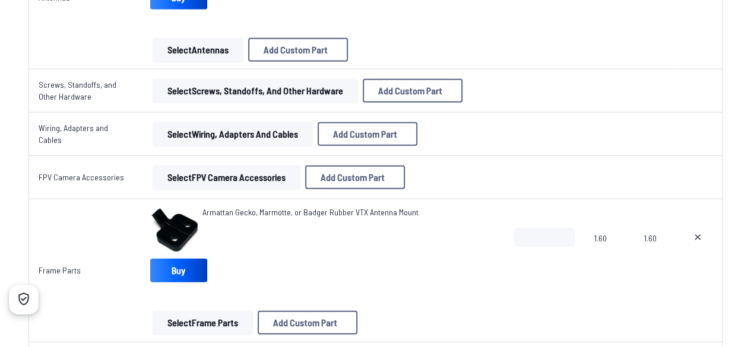
click at [226, 316] on button "Select Frame Parts" at bounding box center [203, 323] width 100 height 24
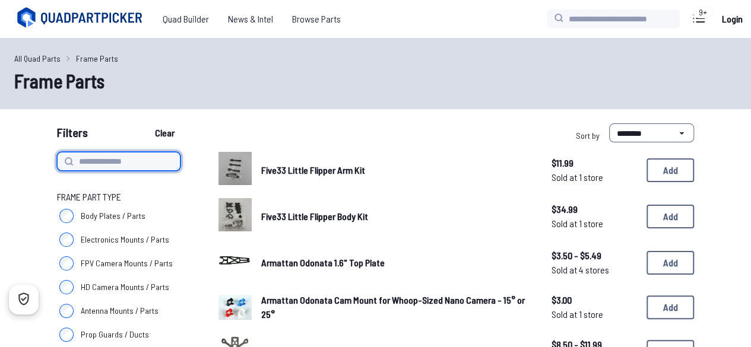
click at [109, 165] on input at bounding box center [118, 161] width 123 height 19
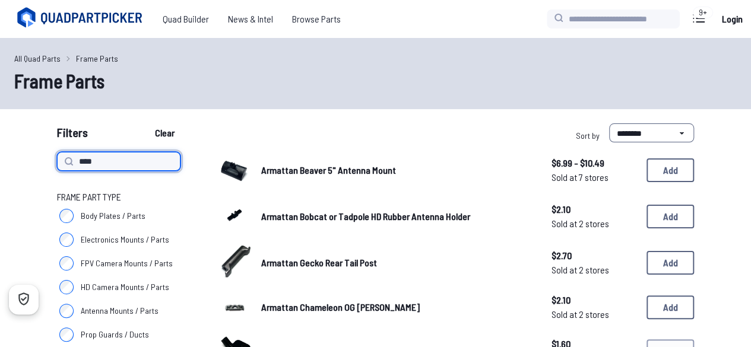
type input "***"
click at [145, 123] on button "Clear" at bounding box center [165, 132] width 40 height 19
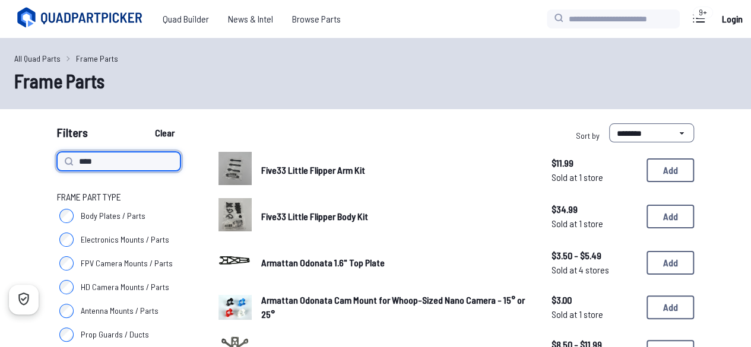
type input "***"
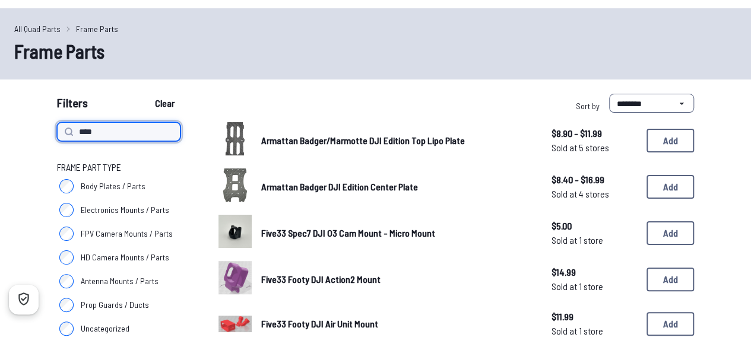
scroll to position [25, 0]
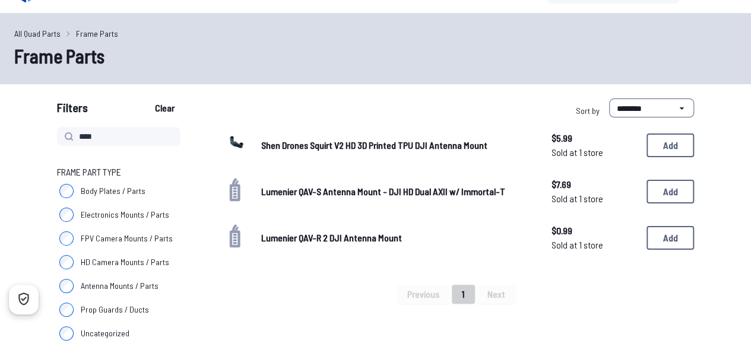
click at [277, 147] on span "Shen Drones Squirt V2 HD 3D Printed TPU DJI Antenna Mount" at bounding box center [374, 144] width 226 height 11
click at [283, 148] on span "Shen Drones Squirt V2 HD 3D Printed TPU DJI Antenna Mount" at bounding box center [374, 144] width 226 height 11
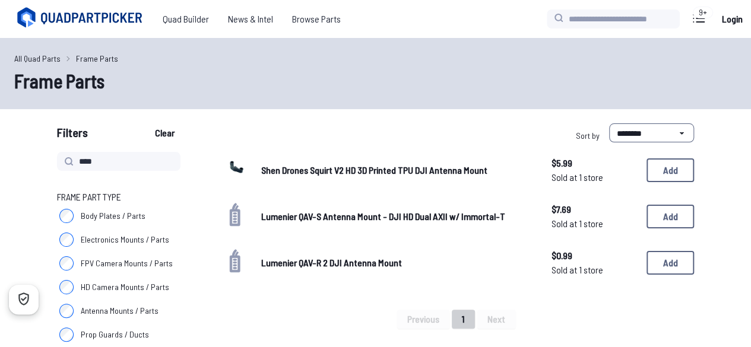
click at [275, 216] on span "Lumenier QAV-S Antenna Mount - DJI HD Dual AXII w/ Immortal-T" at bounding box center [383, 216] width 244 height 11
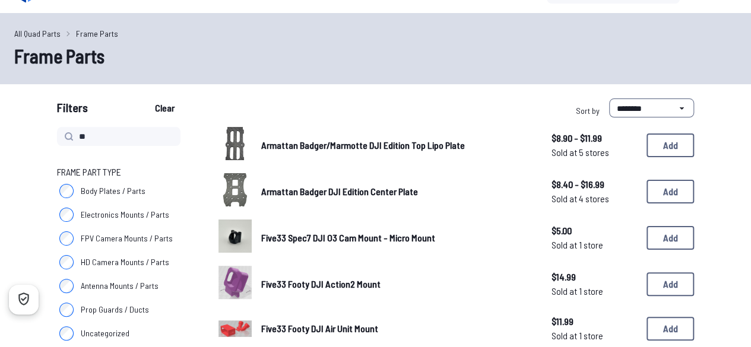
type input "*"
click at [67, 295] on label "Antenna Mounts / Parts" at bounding box center [123, 286] width 133 height 24
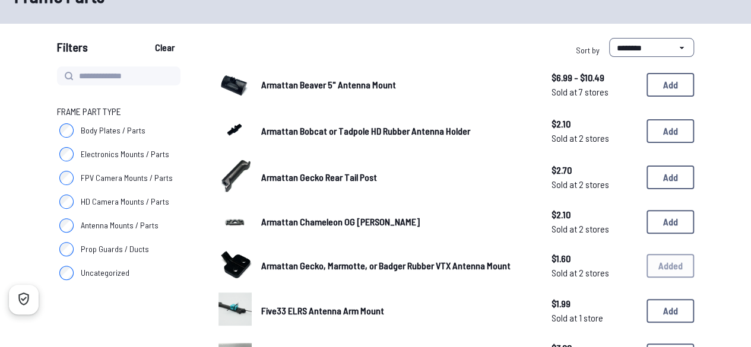
scroll to position [86, 0]
click at [357, 270] on span "Armattan Gecko, Marmotte, or Badger Rubber VTX Antenna Mount" at bounding box center [385, 264] width 249 height 11
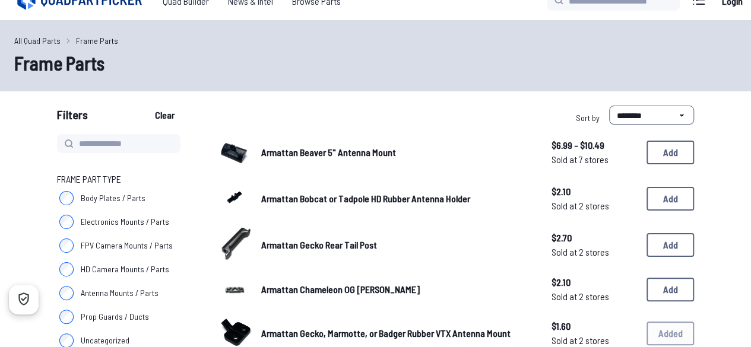
scroll to position [0, 0]
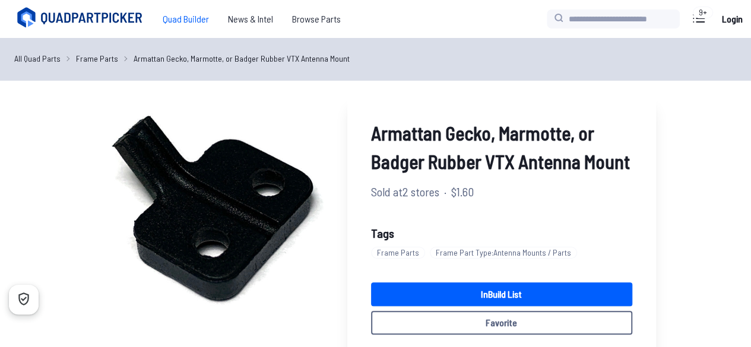
click at [162, 23] on span "Quad Builder" at bounding box center [185, 19] width 65 height 24
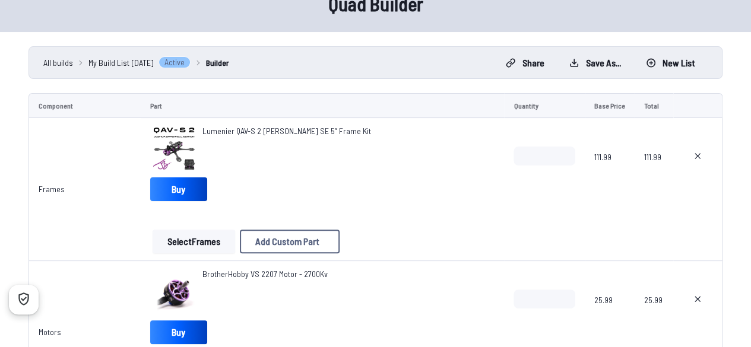
scroll to position [64, 0]
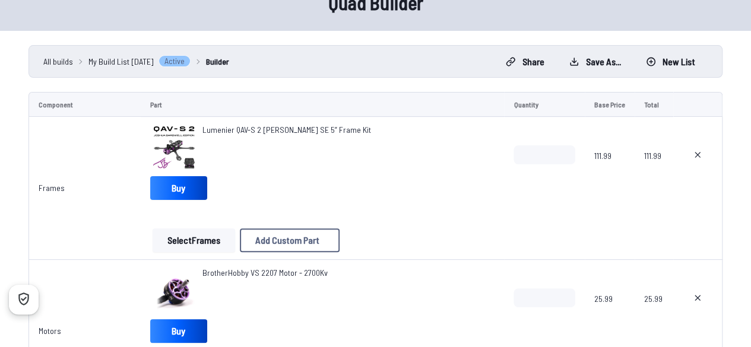
click at [175, 151] on img at bounding box center [173, 147] width 47 height 47
click at [224, 131] on span "Lumenier QAV-S 2 [PERSON_NAME] SE 5” Frame Kit" at bounding box center [286, 130] width 169 height 10
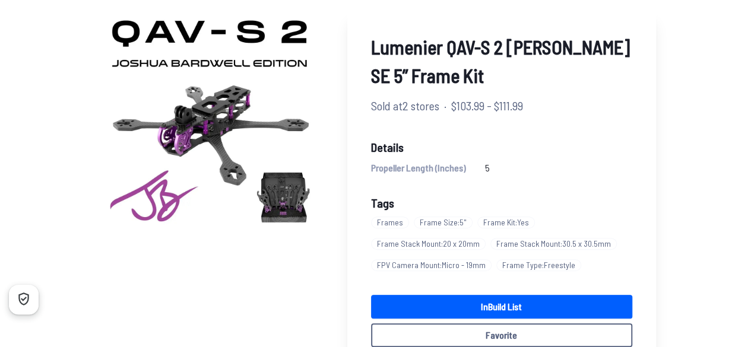
scroll to position [88, 0]
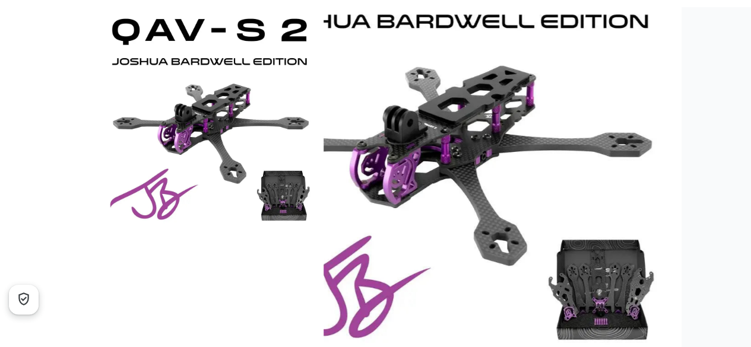
click at [291, 196] on img at bounding box center [210, 121] width 228 height 228
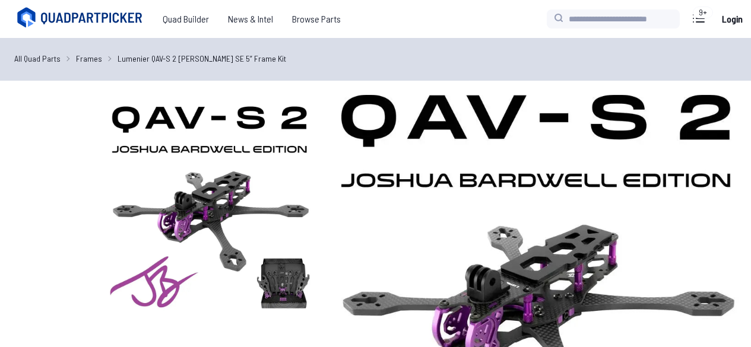
scroll to position [88, 0]
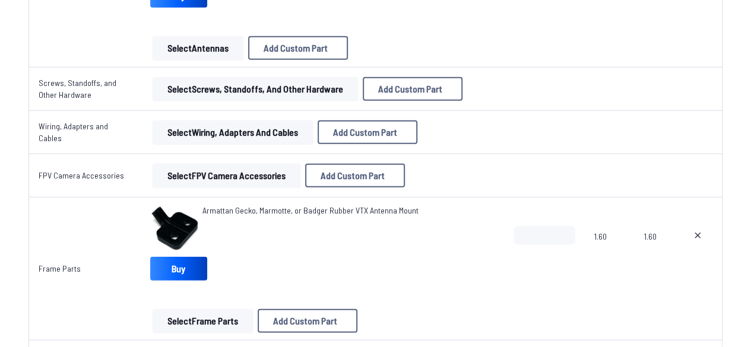
scroll to position [1441, 0]
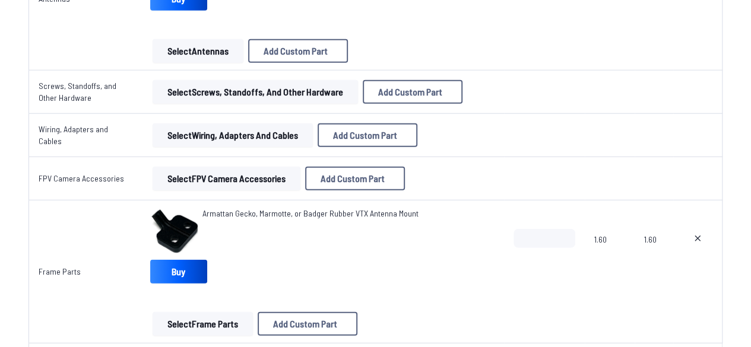
click at [243, 172] on button "Select FPV Camera Accessories" at bounding box center [227, 179] width 148 height 24
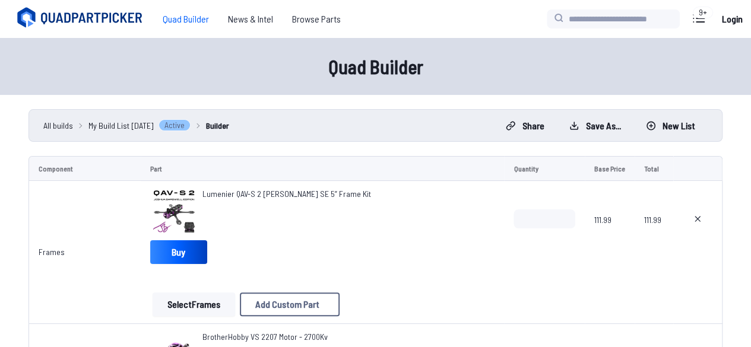
scroll to position [1441, 0]
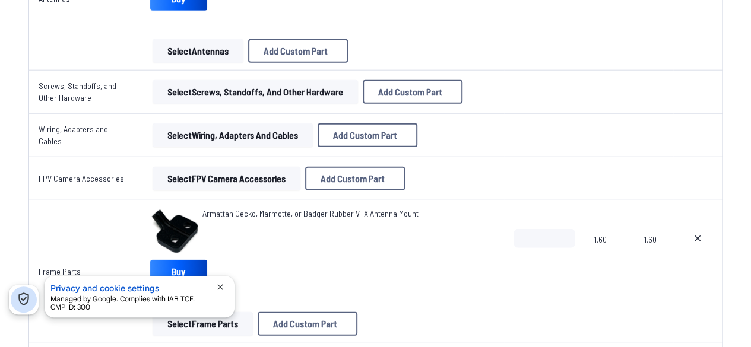
click at [198, 100] on button "Select Screws, Standoffs, and Other Hardware" at bounding box center [255, 92] width 205 height 24
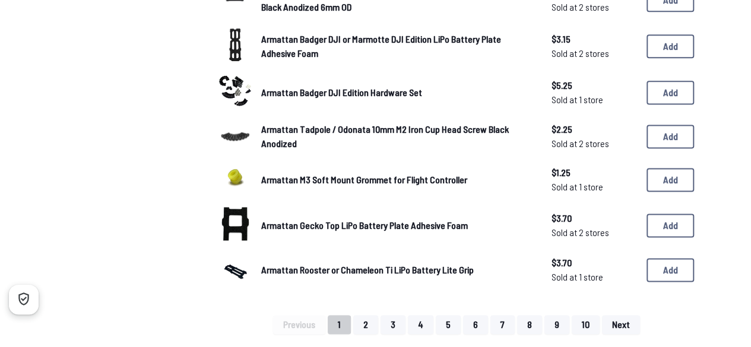
scroll to position [762, 0]
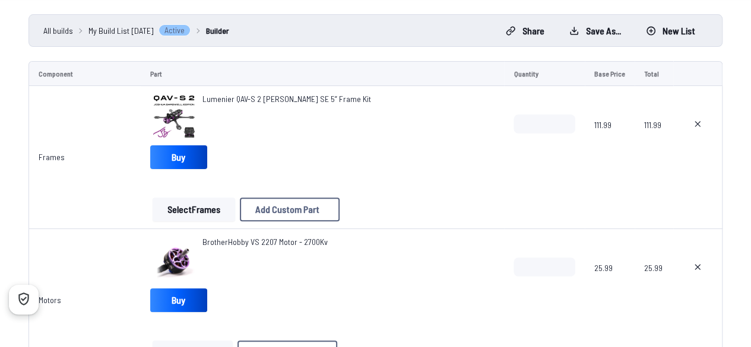
scroll to position [92, 0]
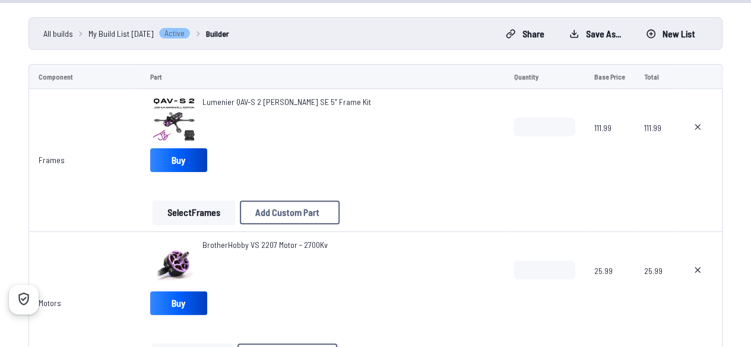
click at [252, 102] on span "Lumenier QAV-S 2 [PERSON_NAME] SE 5” Frame Kit" at bounding box center [286, 102] width 169 height 10
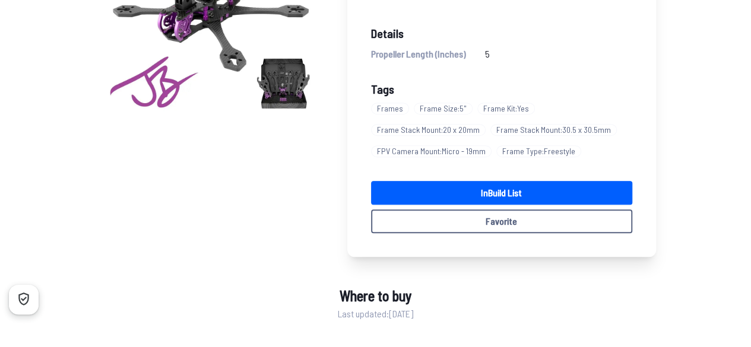
scroll to position [4, 0]
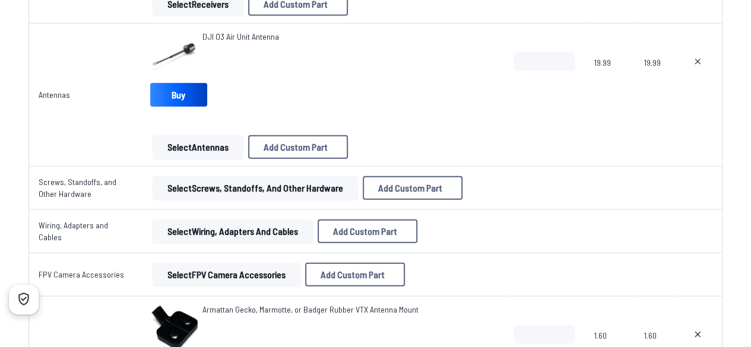
scroll to position [1346, 0]
click at [171, 183] on button "Select Screws, Standoffs, and Other Hardware" at bounding box center [255, 188] width 205 height 24
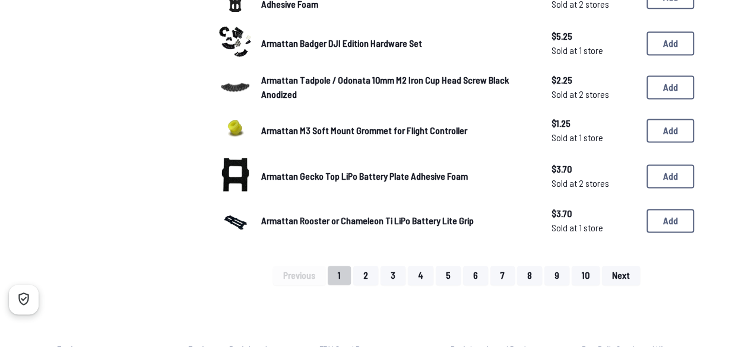
scroll to position [836, 0]
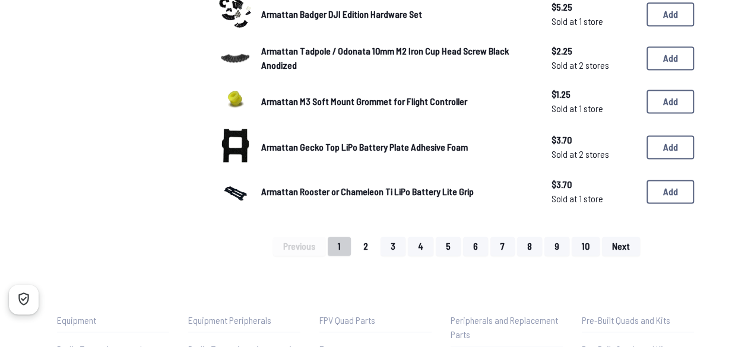
click at [364, 240] on button "2" at bounding box center [365, 246] width 25 height 19
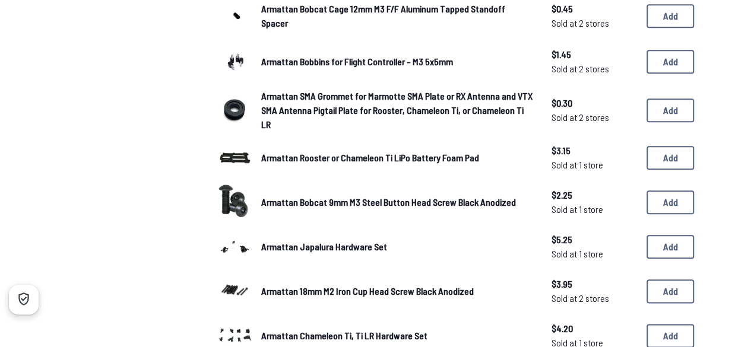
scroll to position [565, 0]
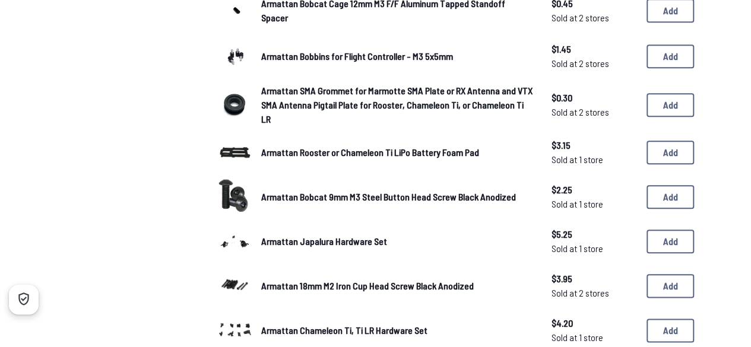
scroll to position [836, 0]
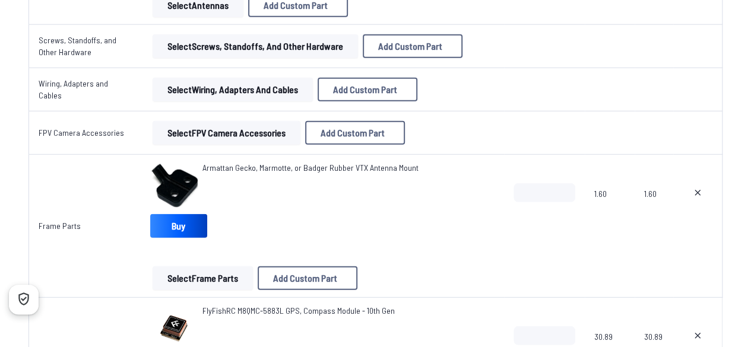
scroll to position [1486, 0]
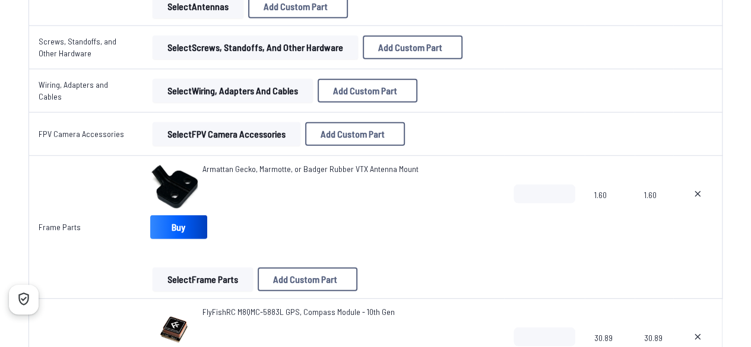
click at [191, 87] on button "Select Wiring, Adapters and Cables" at bounding box center [233, 91] width 160 height 24
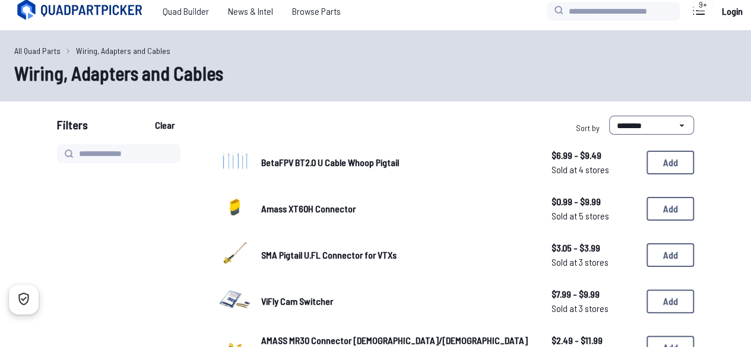
scroll to position [7, 0]
click at [268, 255] on span "SMA Pigtail U.FL Connector for VTXs" at bounding box center [328, 255] width 135 height 11
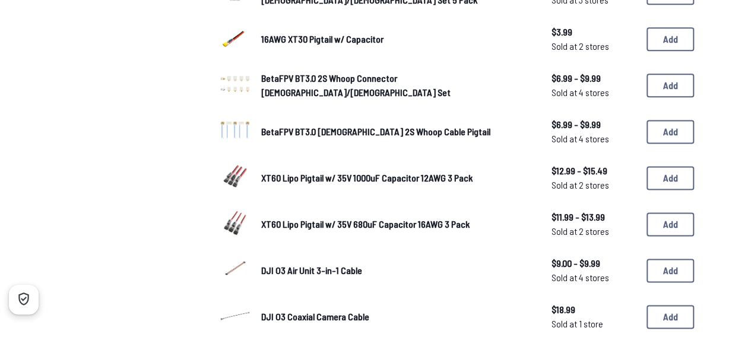
scroll to position [737, 0]
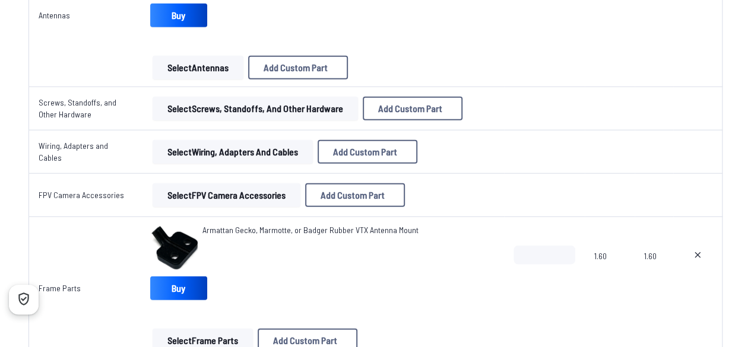
scroll to position [1424, 0]
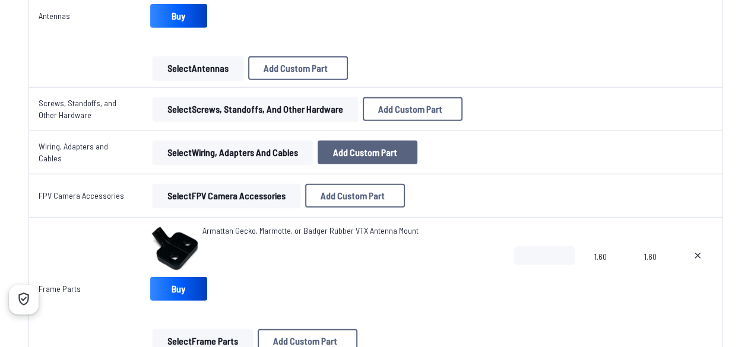
click at [368, 149] on span "Add Custom Part" at bounding box center [365, 152] width 64 height 9
select select "**********"
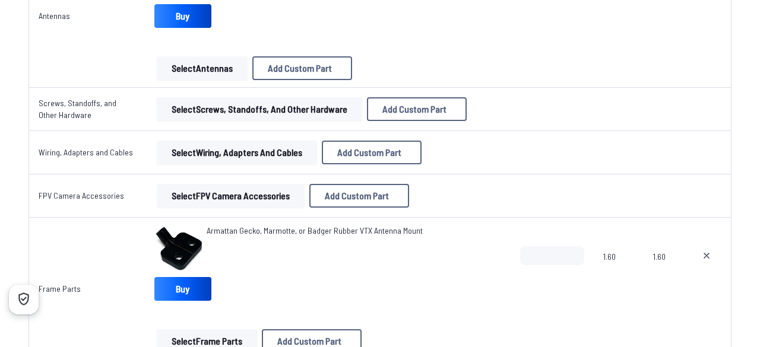
click at [502, 47] on button at bounding box center [491, 55] width 29 height 17
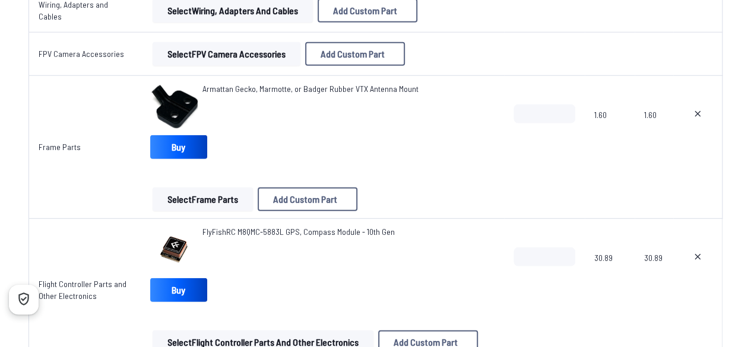
scroll to position [1563, 0]
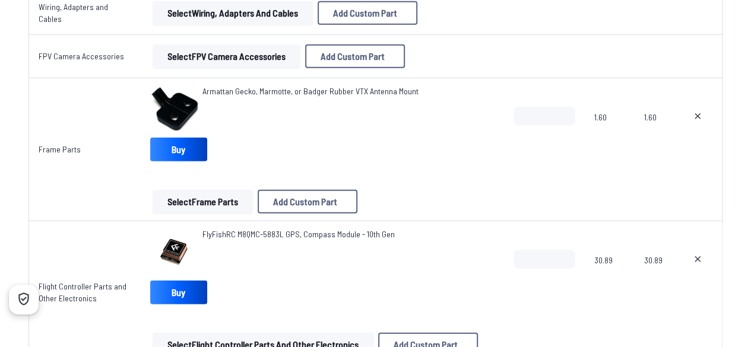
click at [285, 340] on button "Select Flight Controller Parts and Other Electronics" at bounding box center [263, 345] width 221 height 24
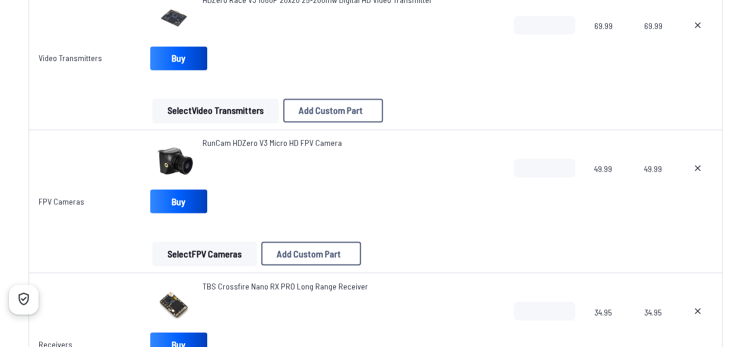
scroll to position [800, 0]
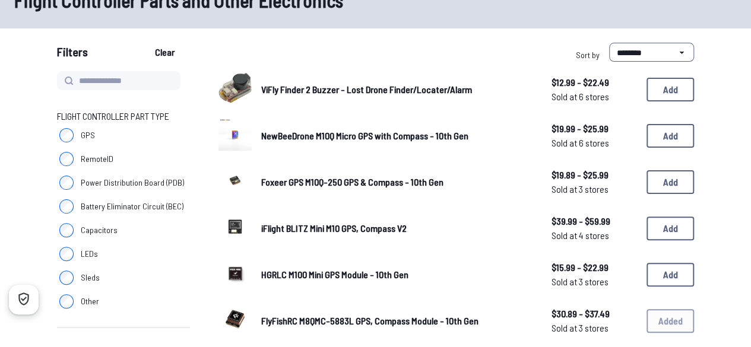
scroll to position [80, 0]
click at [118, 232] on label "Capacitors" at bounding box center [123, 231] width 133 height 24
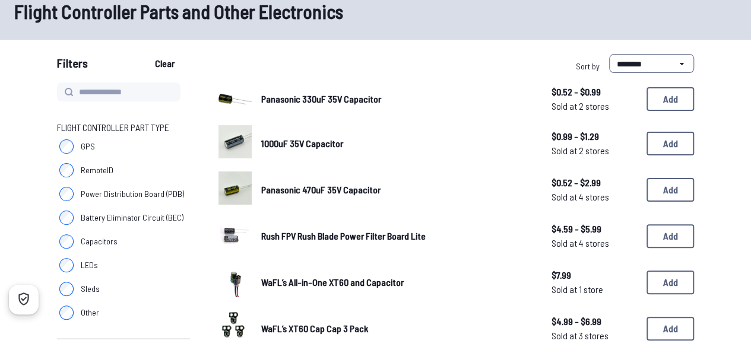
scroll to position [70, 0]
click at [85, 307] on span "Other" at bounding box center [90, 312] width 18 height 12
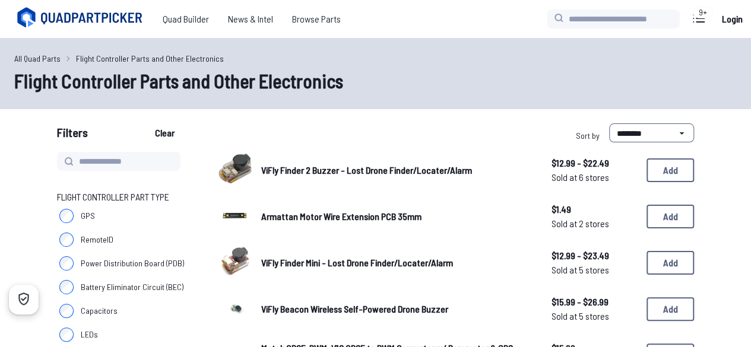
click at [93, 226] on label "GPS" at bounding box center [123, 216] width 133 height 24
click at [97, 282] on span "Battery Eliminator Circuit (BEC)" at bounding box center [132, 287] width 103 height 12
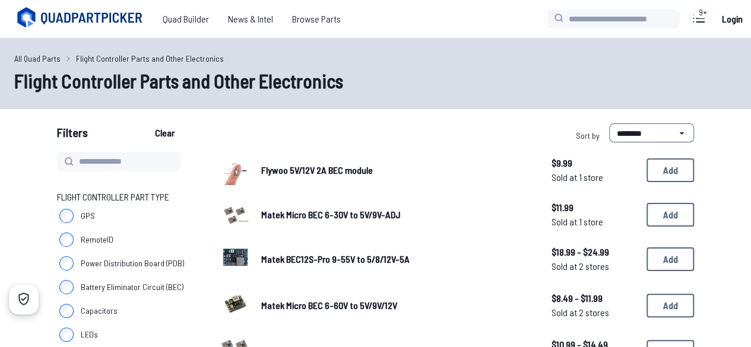
click at [96, 267] on span "Power Distribution Board (PDB)" at bounding box center [132, 264] width 103 height 12
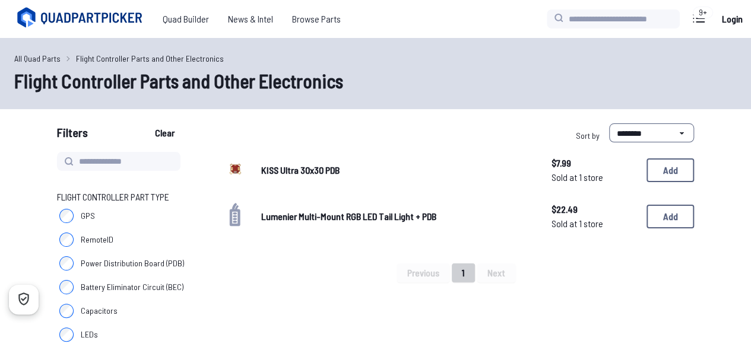
click at [340, 167] on span "KISS Ultra 30x30 PDB" at bounding box center [300, 169] width 78 height 11
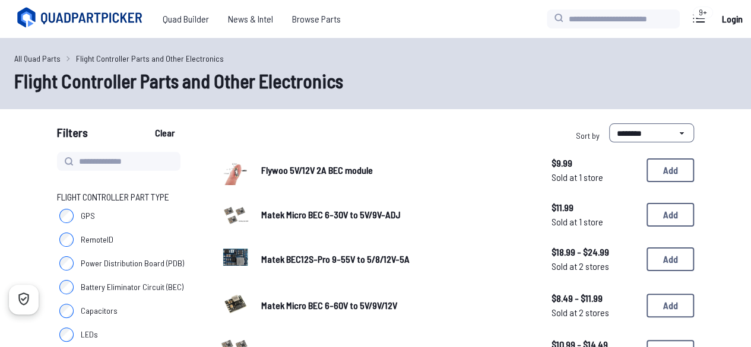
click at [78, 257] on label "Power Distribution Board (PDB)" at bounding box center [123, 264] width 133 height 24
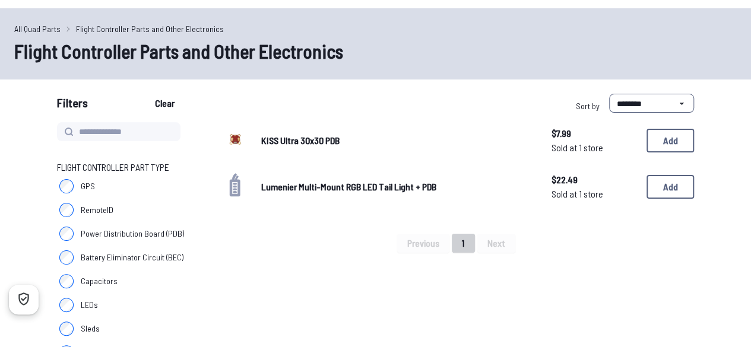
scroll to position [27, 0]
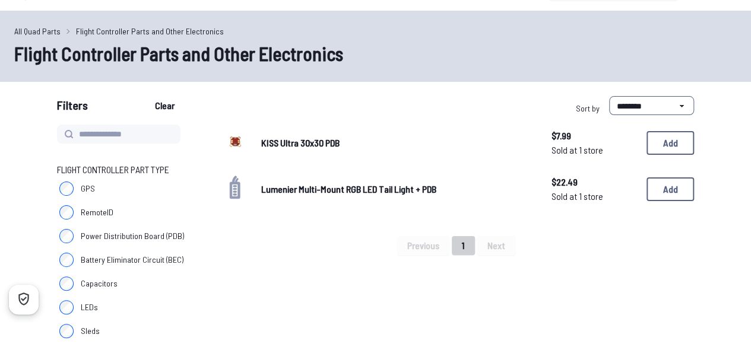
click at [339, 189] on span "Lumenier Multi-Mount RGB LED Tail Light + PDB" at bounding box center [348, 188] width 175 height 11
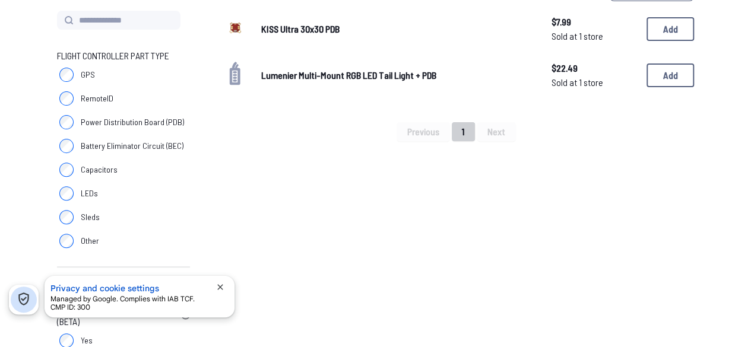
scroll to position [140, 0]
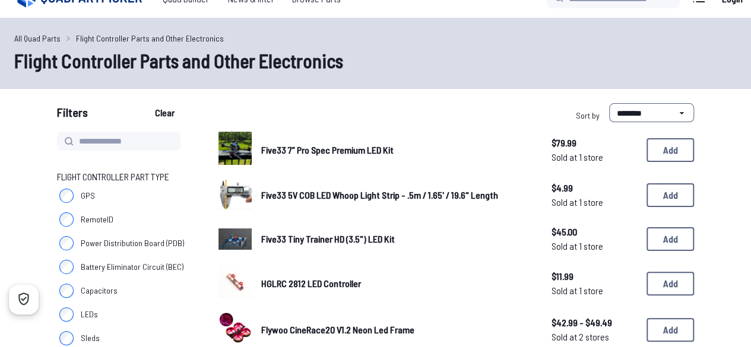
scroll to position [21, 0]
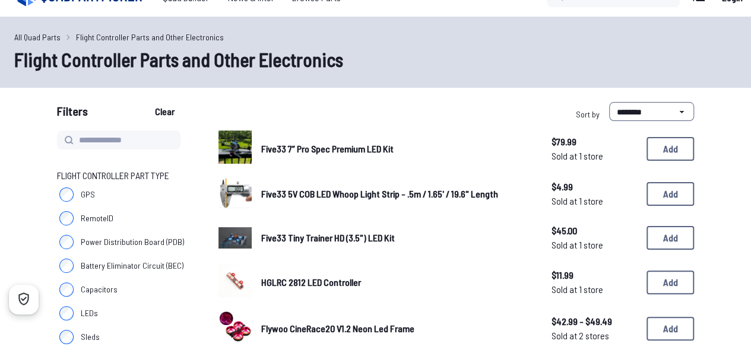
click at [250, 157] on img at bounding box center [234, 147] width 33 height 33
click at [250, 158] on img at bounding box center [234, 147] width 33 height 33
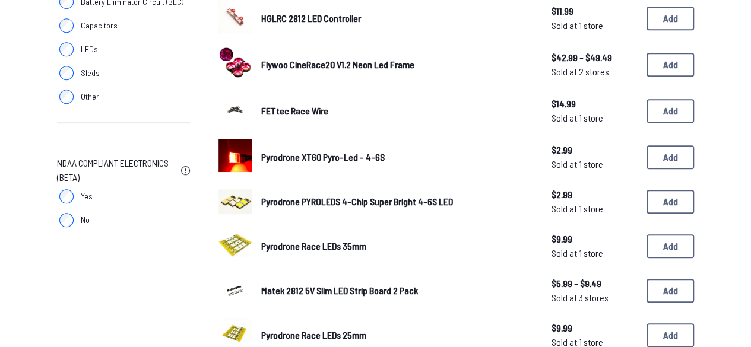
scroll to position [285, 0]
click at [242, 153] on img at bounding box center [234, 155] width 33 height 33
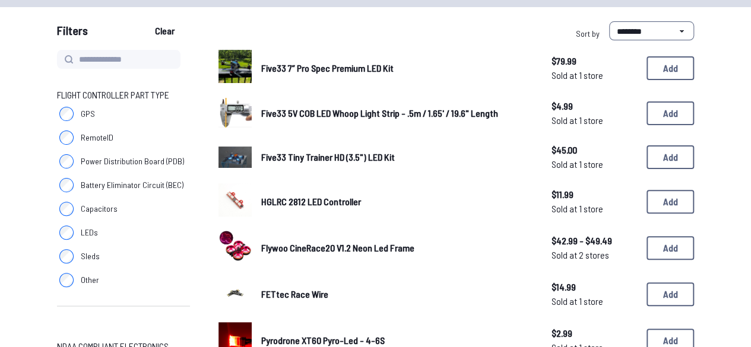
scroll to position [100, 0]
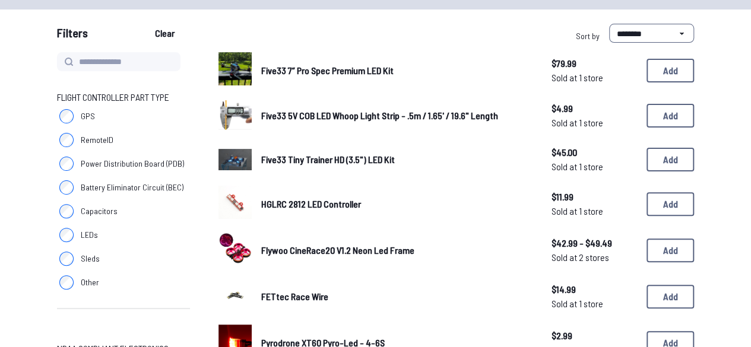
click at [250, 251] on img at bounding box center [234, 248] width 33 height 33
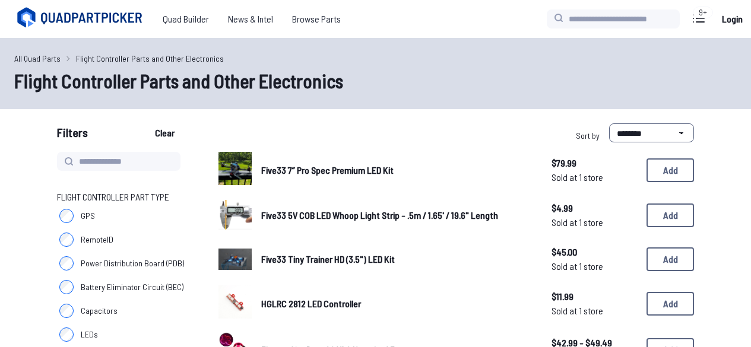
scroll to position [140, 0]
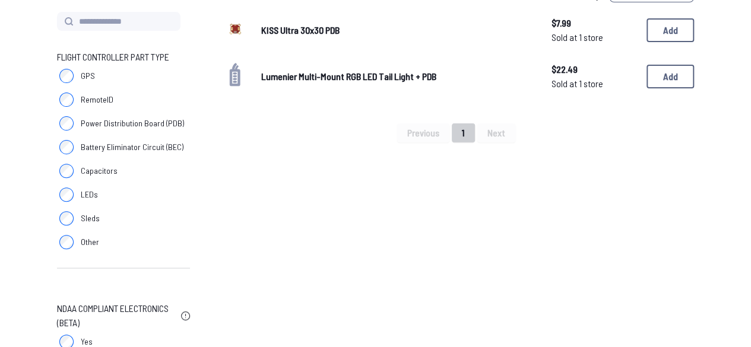
click at [73, 103] on label "RemoteID" at bounding box center [123, 100] width 133 height 24
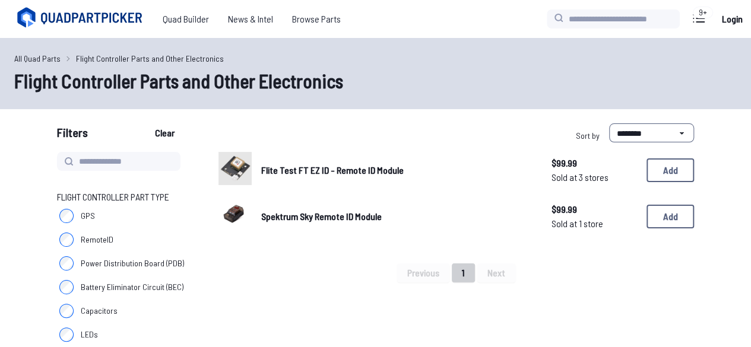
click at [226, 168] on img at bounding box center [234, 168] width 33 height 33
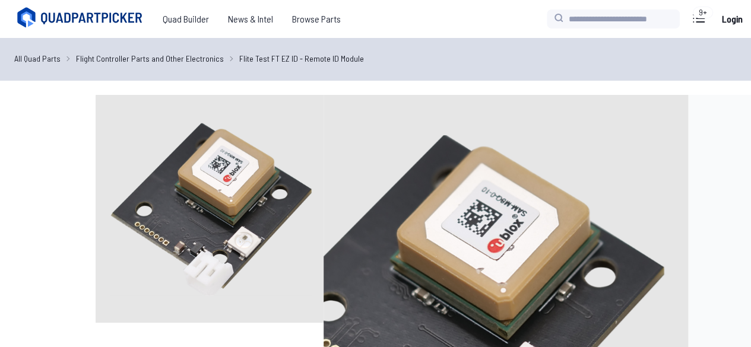
click at [278, 128] on img at bounding box center [210, 209] width 228 height 228
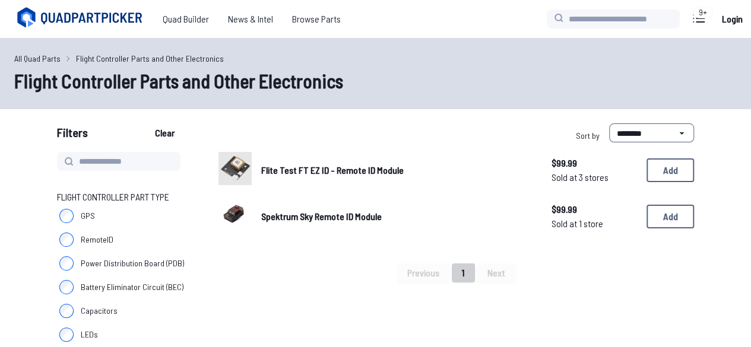
click at [293, 223] on link "Spektrum Sky Remote ID Module" at bounding box center [396, 217] width 271 height 14
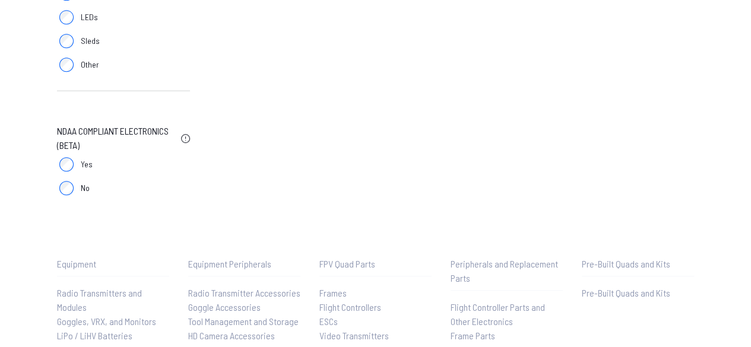
scroll to position [313, 0]
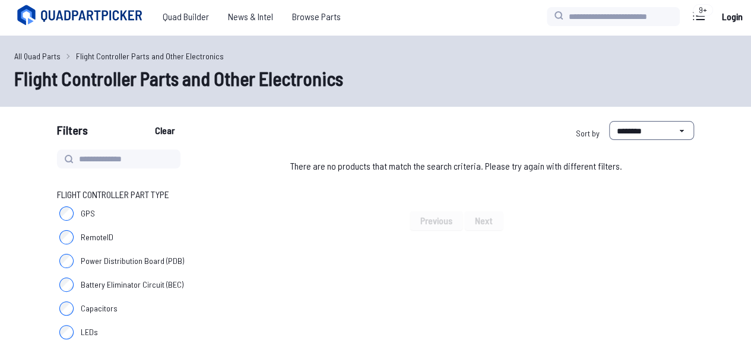
scroll to position [1, 0]
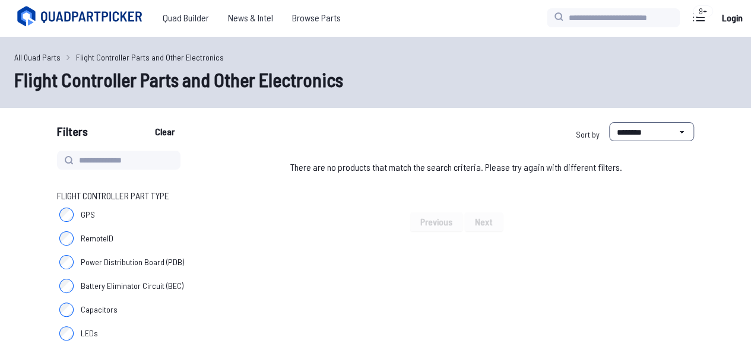
click at [64, 222] on label "GPS" at bounding box center [123, 215] width 133 height 24
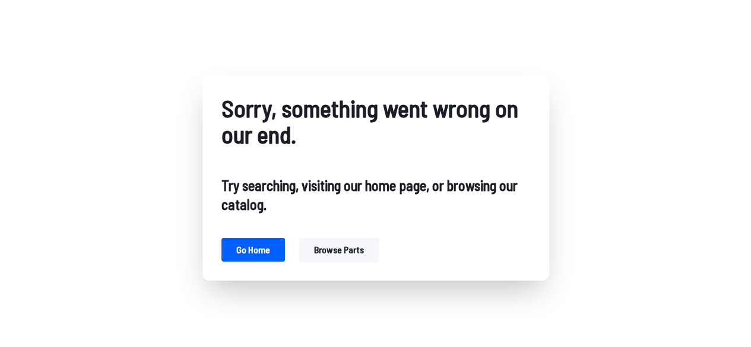
scroll to position [1, 0]
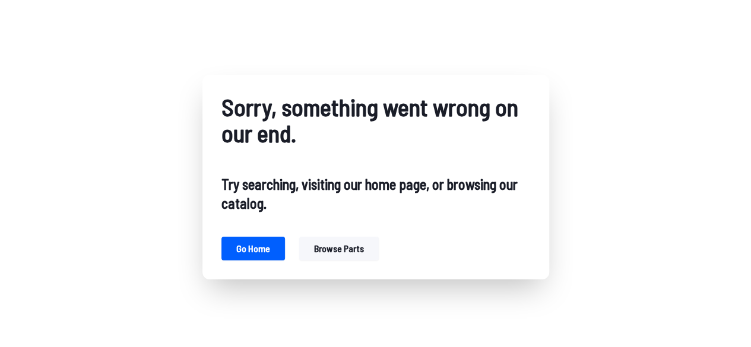
scroll to position [120, 0]
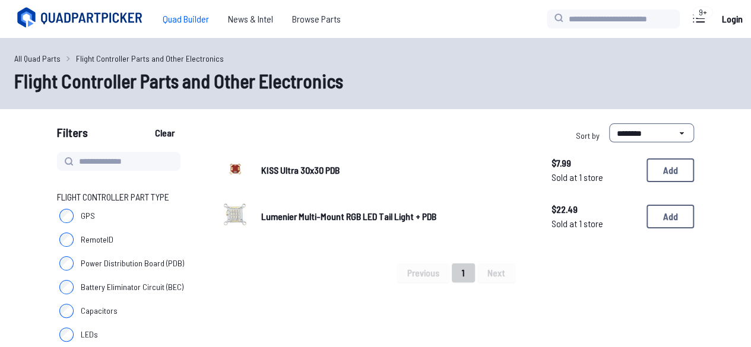
click at [177, 21] on span "Quad Builder" at bounding box center [185, 19] width 65 height 24
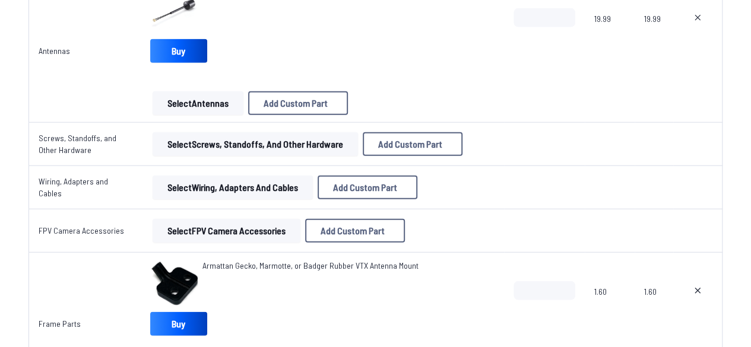
scroll to position [1388, 0]
click at [197, 186] on button "Select Wiring, Adapters and Cables" at bounding box center [233, 188] width 160 height 24
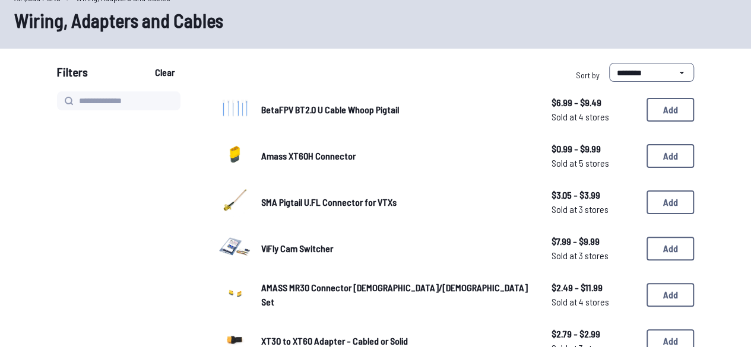
scroll to position [55, 0]
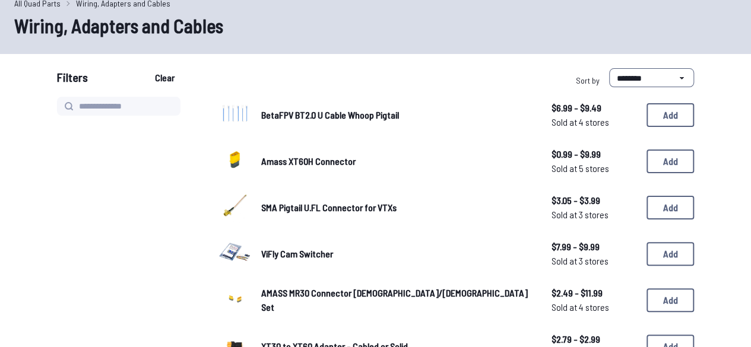
click at [265, 111] on span "BetaFPV BT2.0 U Cable Whoop Pigtail" at bounding box center [330, 114] width 138 height 11
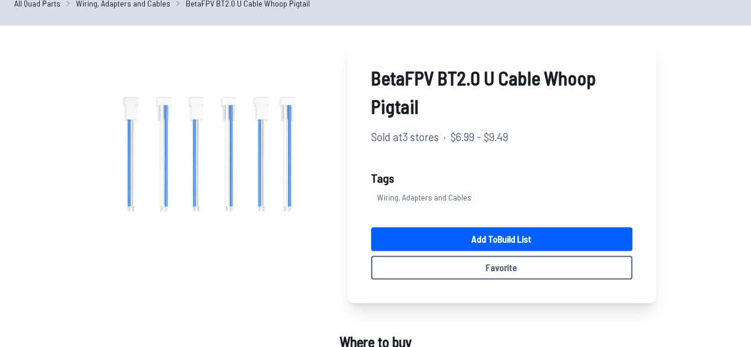
scroll to position [17, 0]
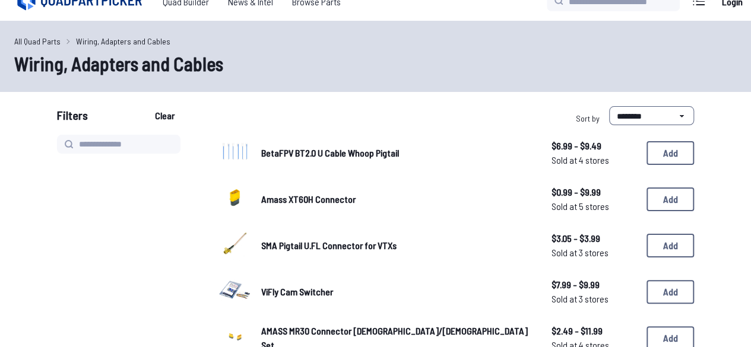
scroll to position [55, 0]
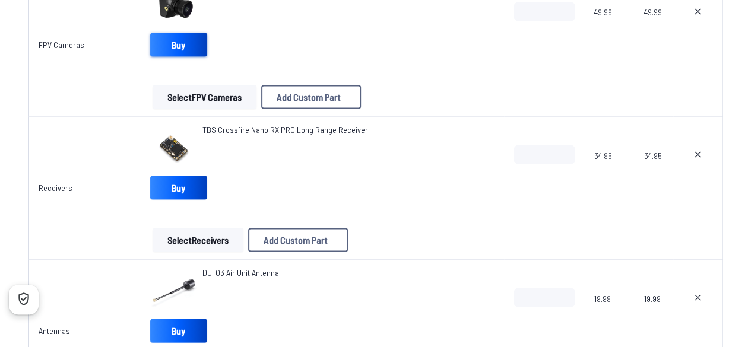
scroll to position [1104, 0]
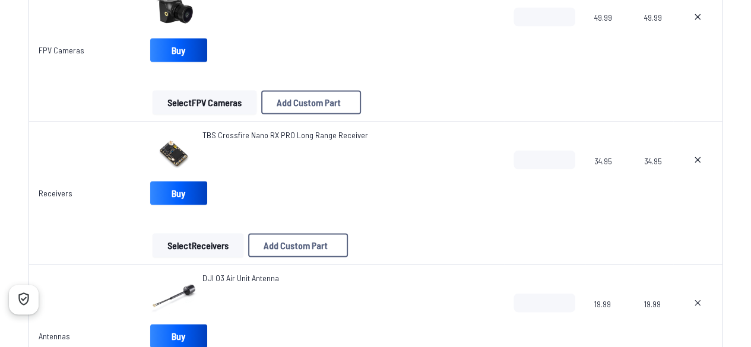
click at [175, 145] on img at bounding box center [173, 152] width 47 height 47
click at [206, 130] on span "TBS Crossfire Nano RX PRO Long Range Receiver" at bounding box center [285, 134] width 166 height 10
click at [203, 129] on div "TBS Crossfire Nano RX PRO Long Range Receiver" at bounding box center [322, 152] width 345 height 47
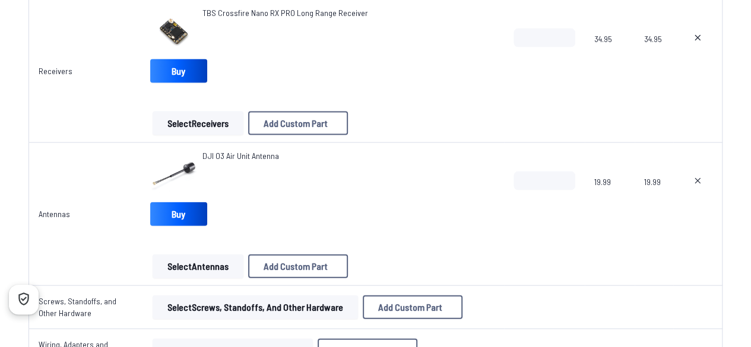
scroll to position [1228, 0]
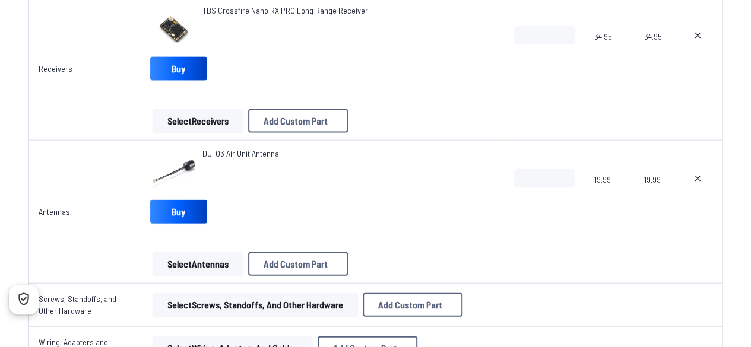
click at [188, 156] on img at bounding box center [173, 171] width 47 height 47
click at [218, 153] on span "DJI O3 Air Unit Antenna" at bounding box center [240, 153] width 77 height 10
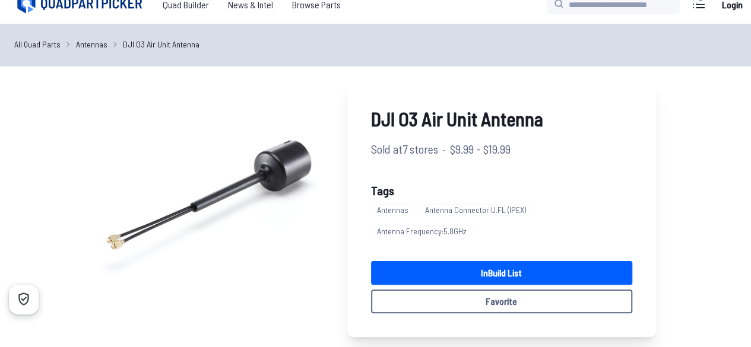
scroll to position [13, 0]
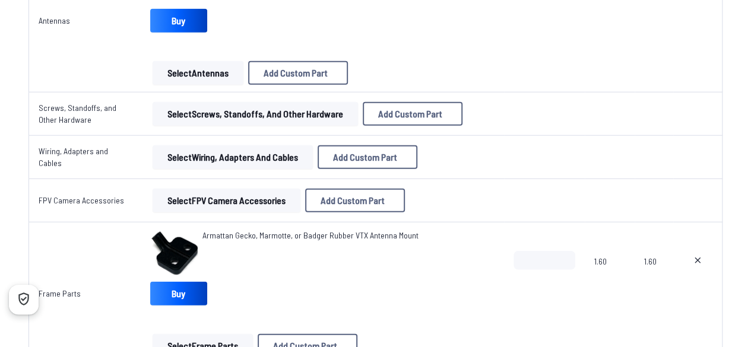
scroll to position [1463, 0]
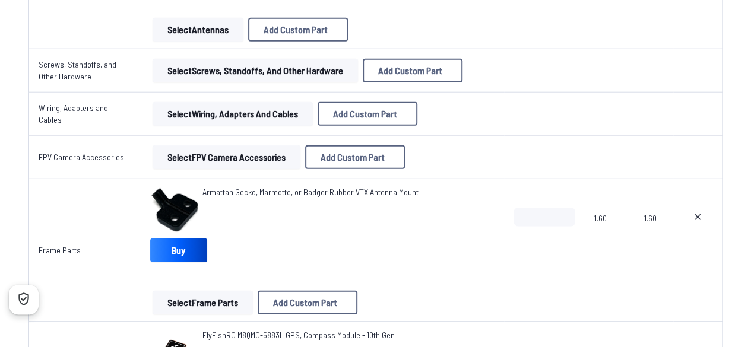
click at [231, 147] on button "Select FPV Camera Accessories" at bounding box center [227, 157] width 148 height 24
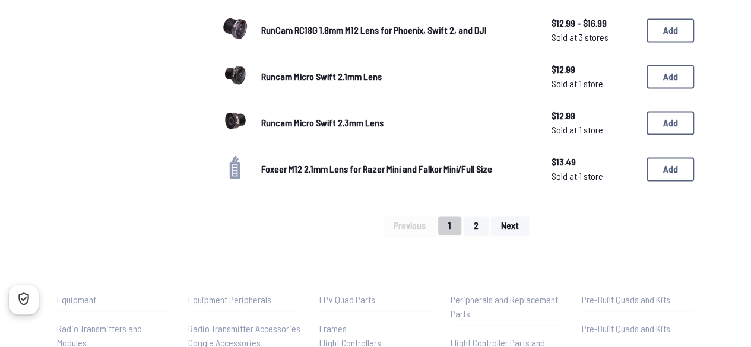
scroll to position [791, 0]
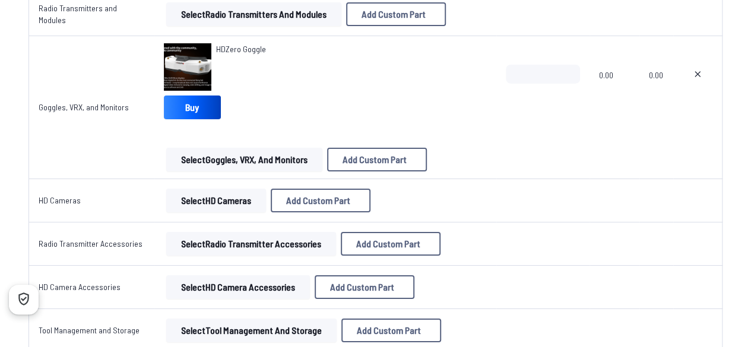
scroll to position [2001, 0]
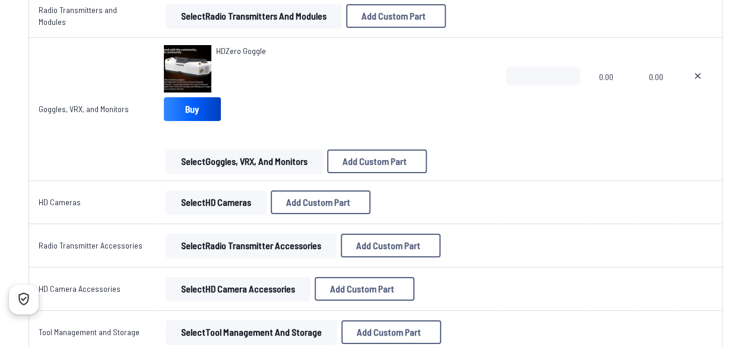
click at [223, 198] on button "Select HD Cameras" at bounding box center [216, 203] width 100 height 24
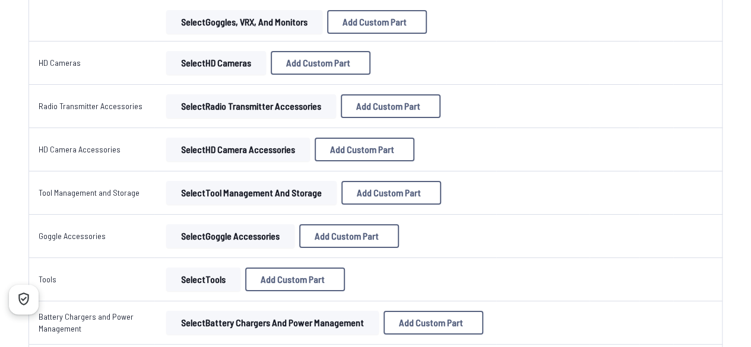
scroll to position [2140, 0]
click at [224, 107] on button "Select Radio Transmitter Accessories" at bounding box center [251, 107] width 170 height 24
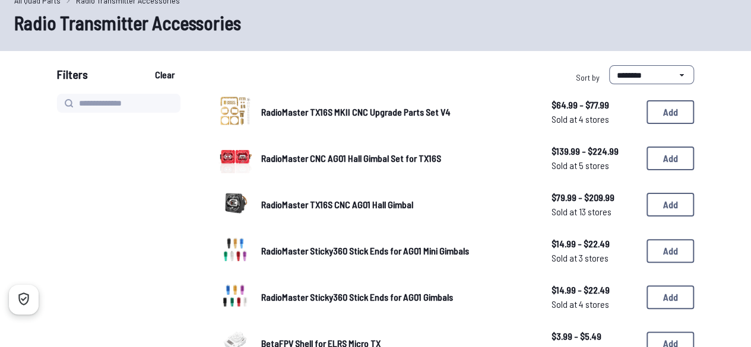
scroll to position [58, 0]
click at [267, 247] on span "RadioMaster Sticky360 Stick Ends for AG01 Mini Gimbals" at bounding box center [365, 251] width 208 height 11
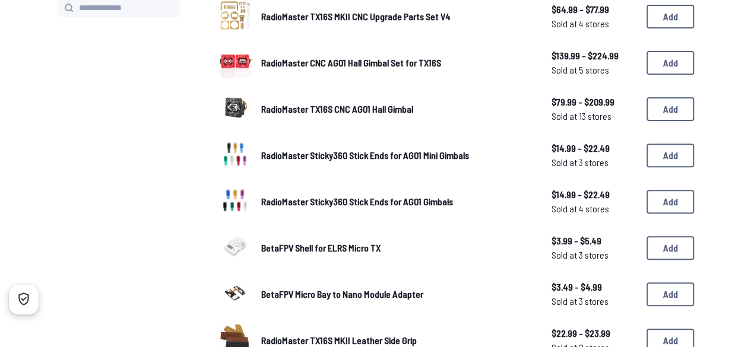
scroll to position [151, 0]
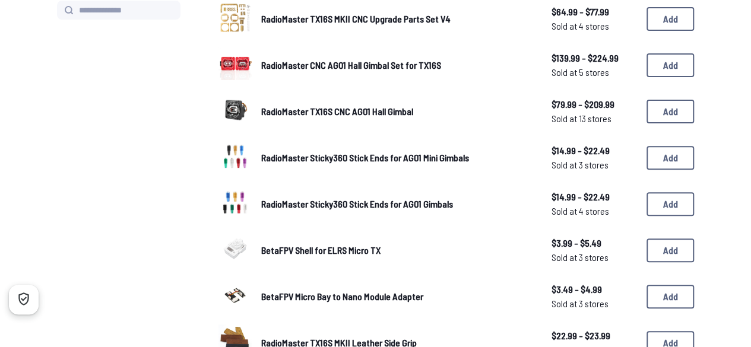
click at [312, 301] on span "BetaFPV Micro Bay to Nano Module Adapter" at bounding box center [342, 296] width 162 height 11
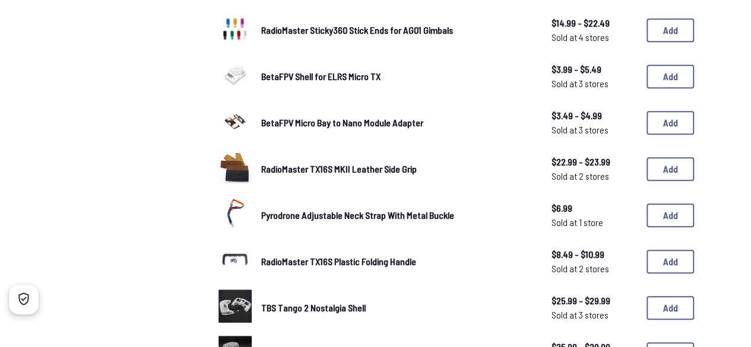
scroll to position [325, 0]
click at [332, 219] on span "Pyrodrone Adjustable Neck Strap With Metal Buckle" at bounding box center [357, 215] width 193 height 11
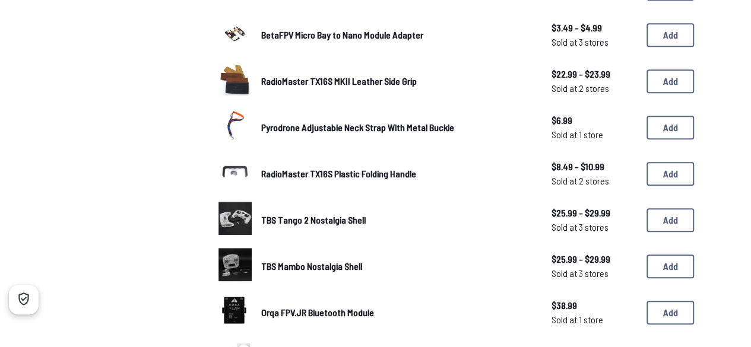
scroll to position [413, 0]
click at [166, 115] on div at bounding box center [123, 221] width 133 height 964
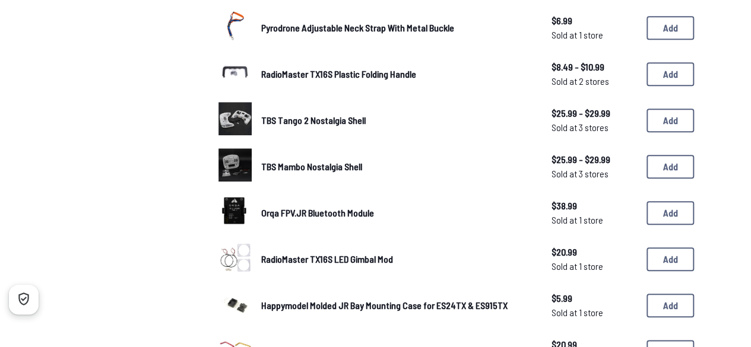
scroll to position [528, 0]
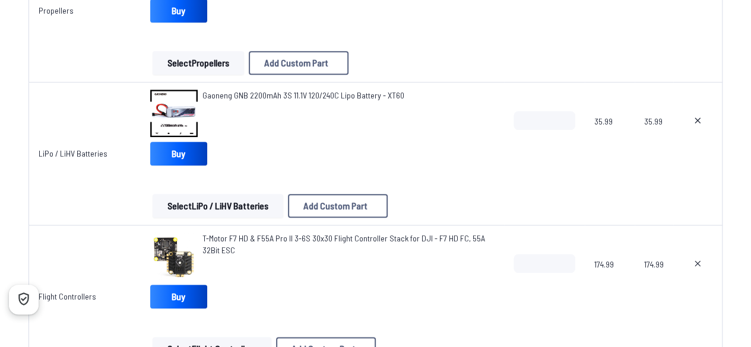
scroll to position [2140, 0]
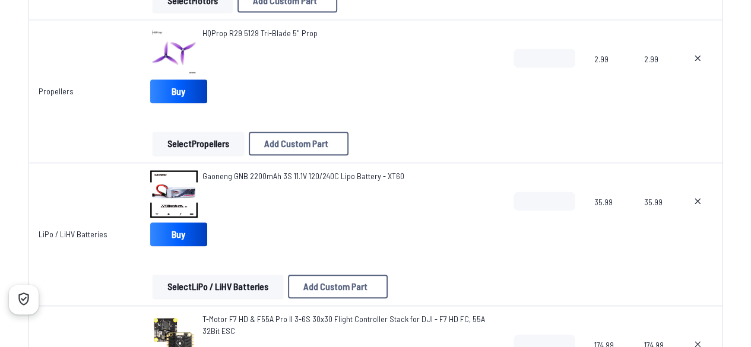
scroll to position [464, 0]
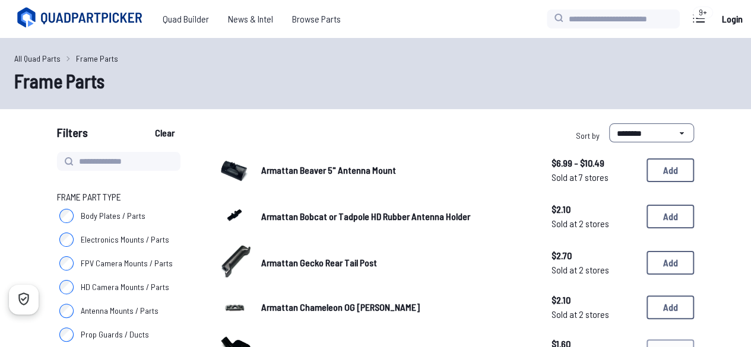
scroll to position [25, 0]
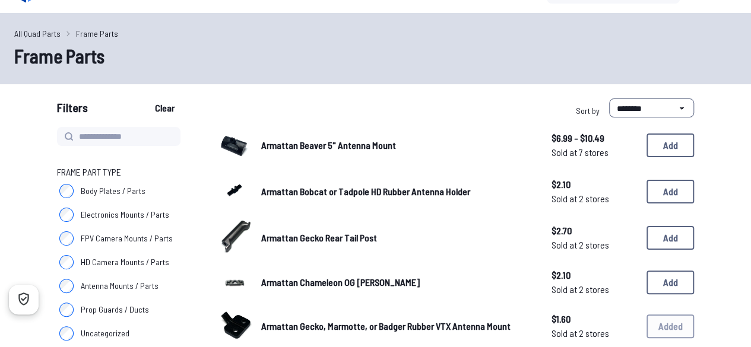
type input "***"
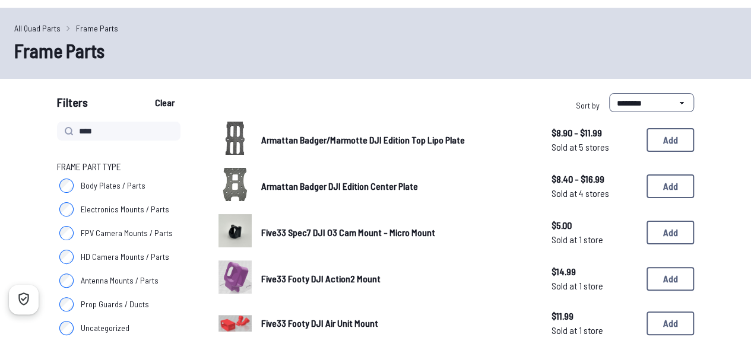
scroll to position [0, 0]
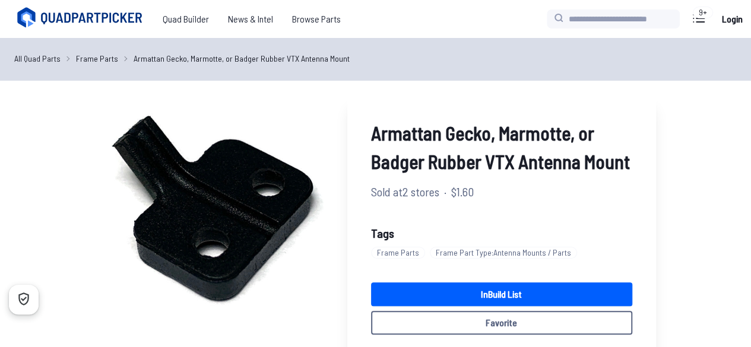
scroll to position [464, 0]
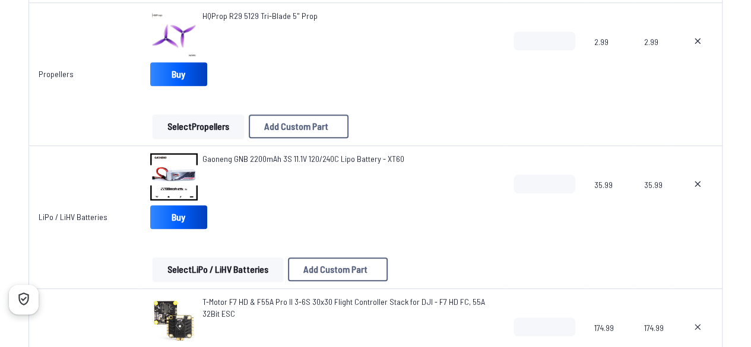
scroll to position [798, 0]
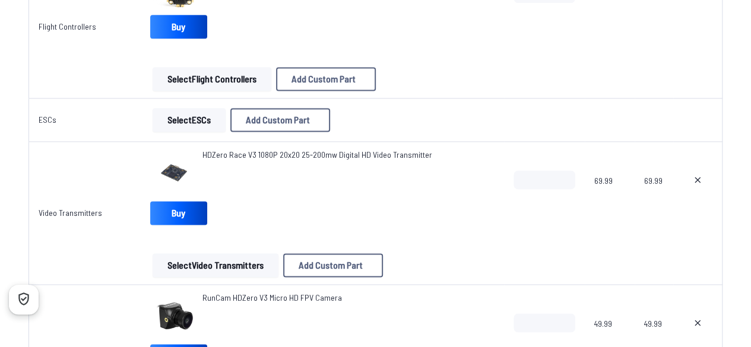
click at [48, 14] on td "Flight Controllers" at bounding box center [84, 26] width 112 height 143
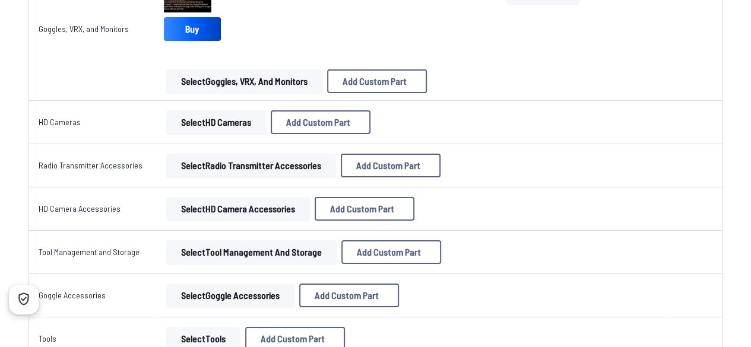
scroll to position [2082, 0]
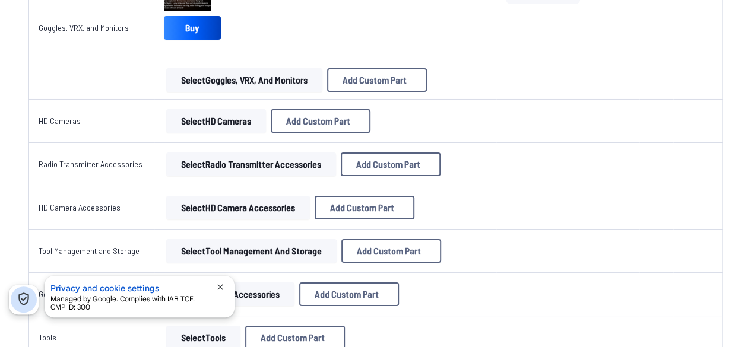
click at [193, 255] on button "Select Tool Management and Storage" at bounding box center [251, 251] width 170 height 24
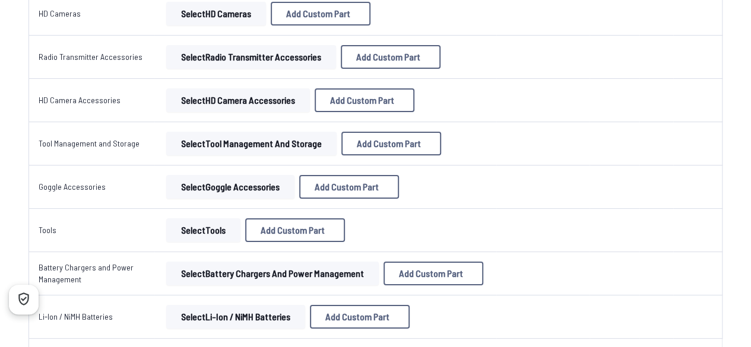
scroll to position [2190, 0]
click at [191, 181] on button "Select Goggle Accessories" at bounding box center [230, 187] width 128 height 24
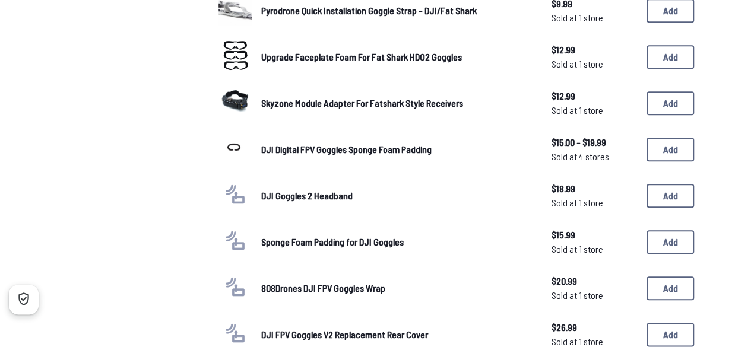
scroll to position [531, 0]
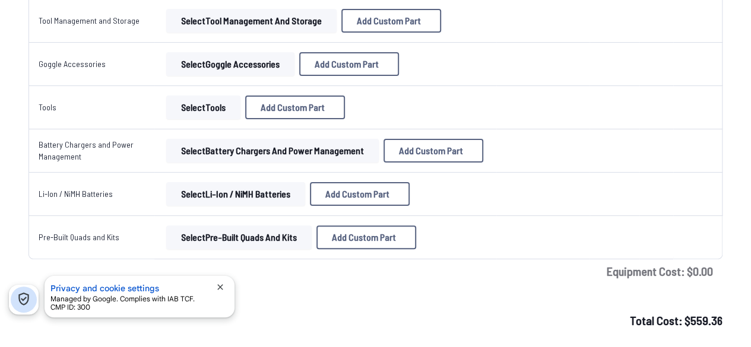
scroll to position [2312, 0]
click at [201, 233] on button "Select Pre-Built Quads and Kits" at bounding box center [238, 238] width 145 height 24
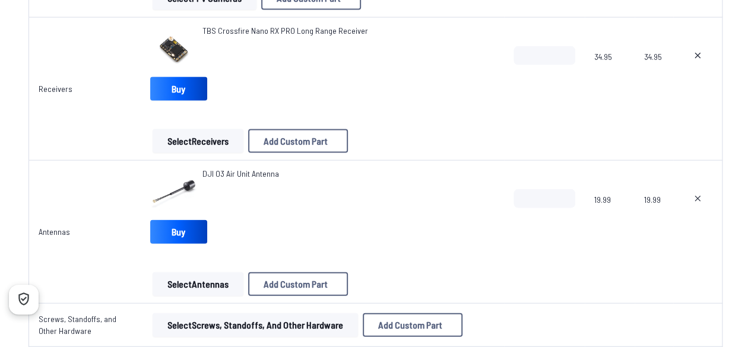
scroll to position [1207, 0]
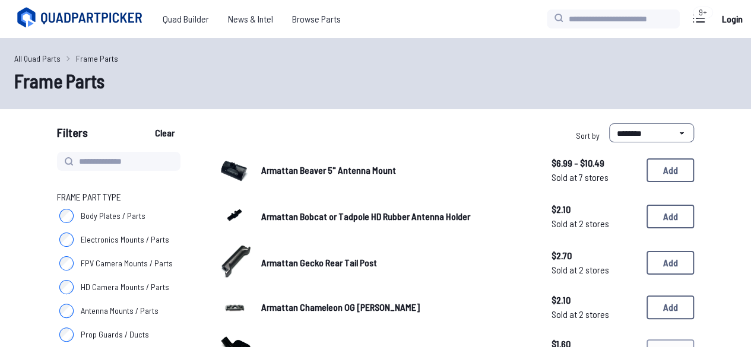
click at [63, 18] on icon at bounding box center [81, 18] width 133 height 24
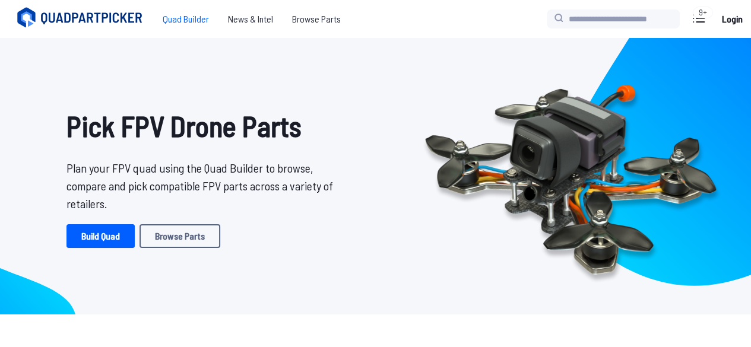
click at [187, 10] on span "Quad Builder" at bounding box center [185, 19] width 65 height 24
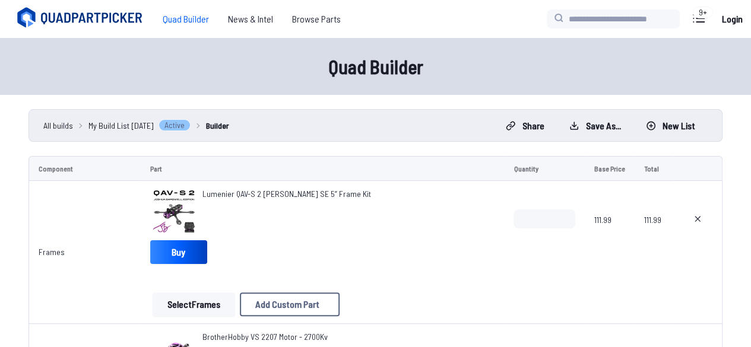
drag, startPoint x: 372, startPoint y: 191, endPoint x: 204, endPoint y: 202, distance: 168.4
click at [204, 202] on div "Lumenier QAV-S 2 [PERSON_NAME] SE 5” Frame Kit" at bounding box center [322, 211] width 345 height 47
copy span "Lumenier QAV-S 2 [PERSON_NAME] SE 5” Frame Kit"
